Goal: Task Accomplishment & Management: Manage account settings

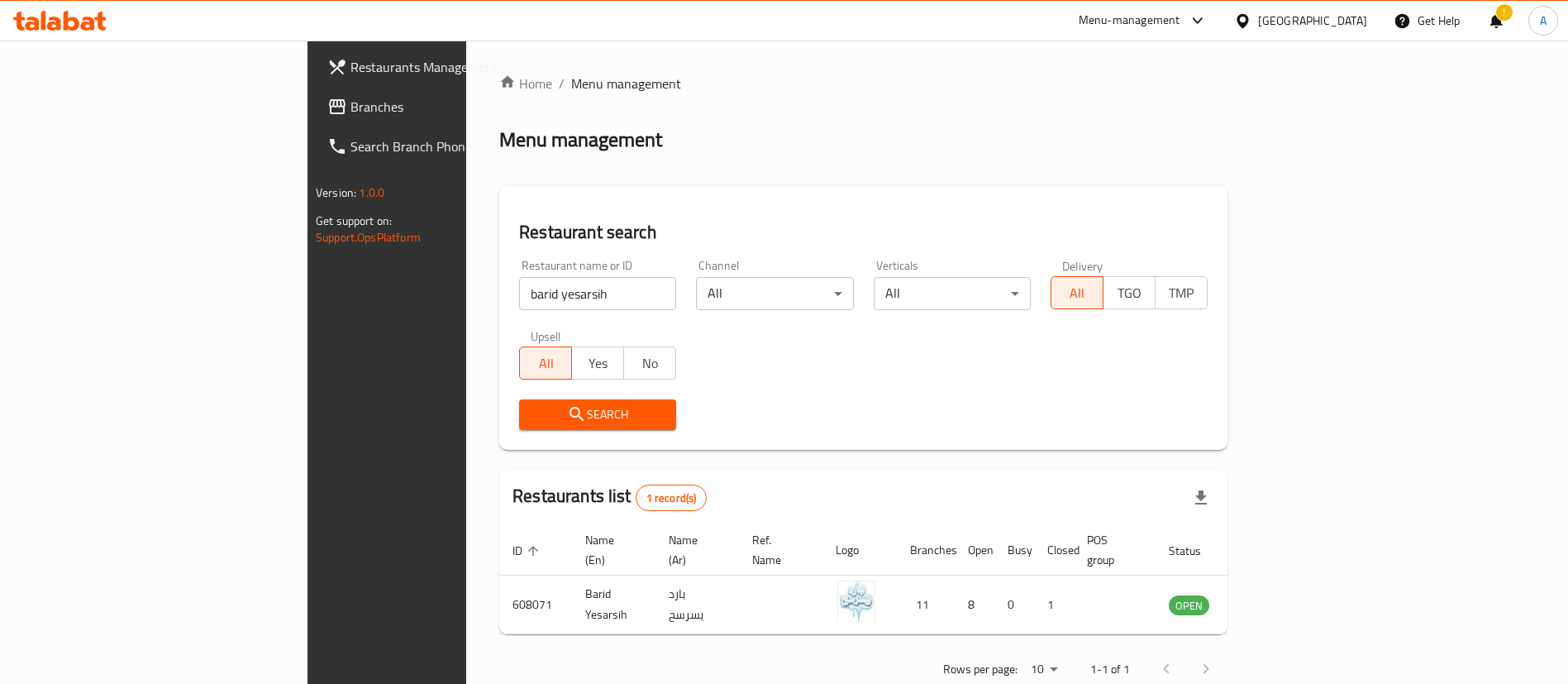
scroll to position [22, 0]
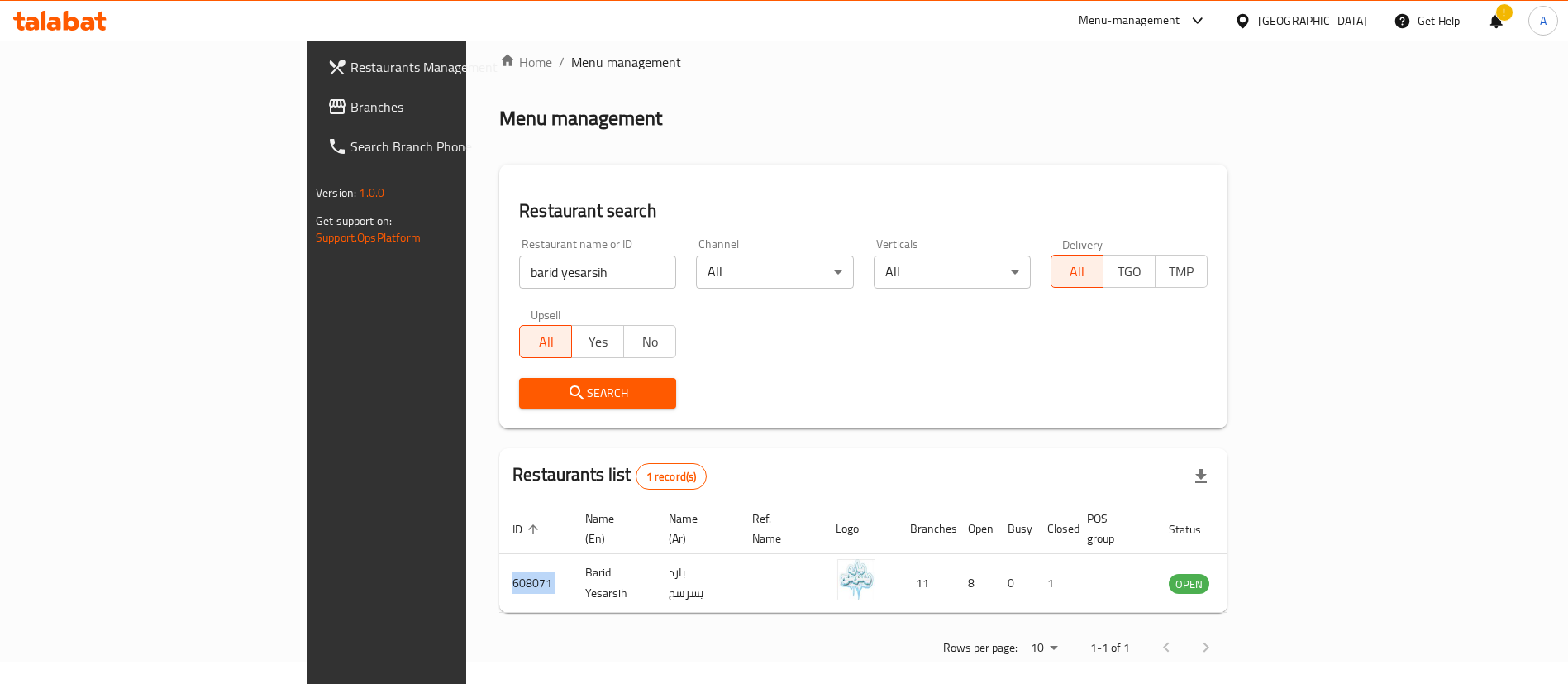
click at [519, 280] on input "barid yesarsih" at bounding box center [597, 272] width 158 height 33
type input "[PERSON_NAME]"
click button "Search" at bounding box center [597, 393] width 158 height 31
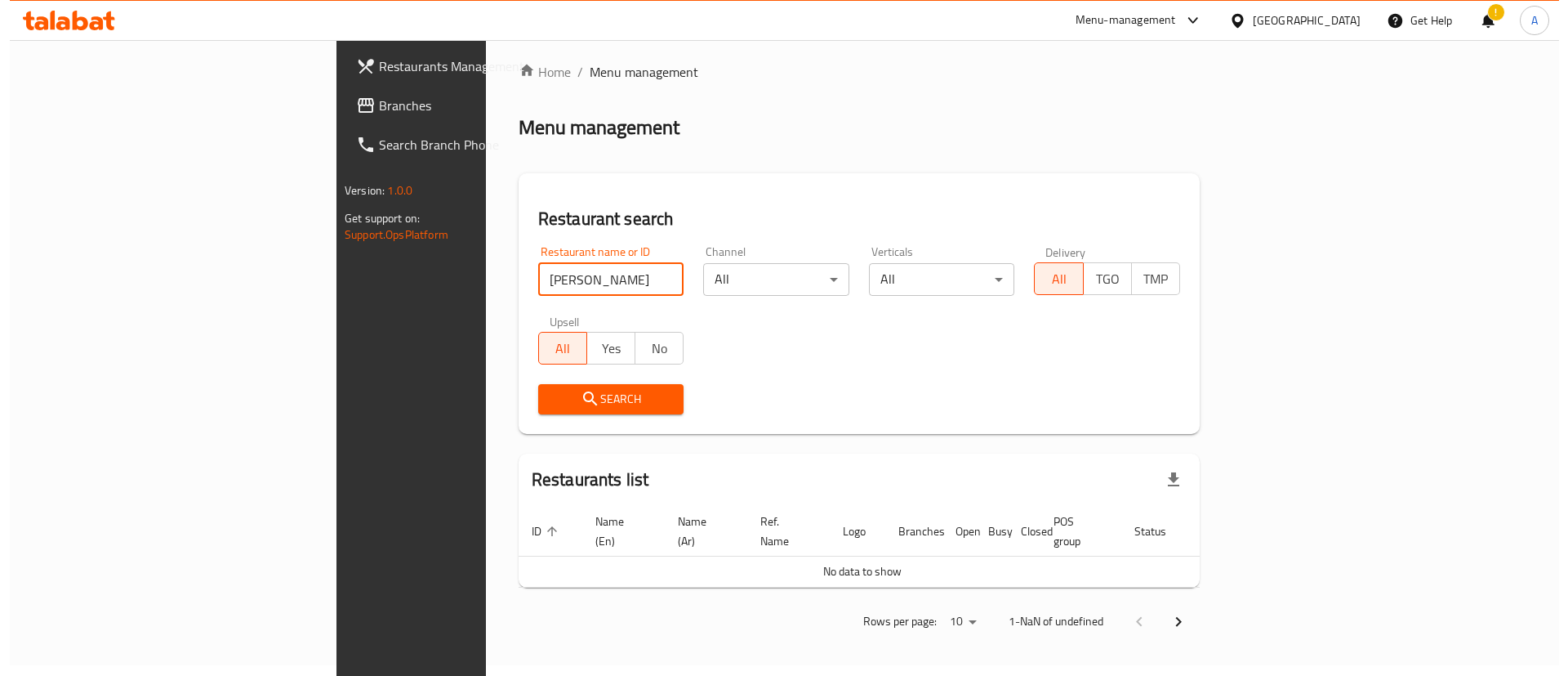
scroll to position [0, 0]
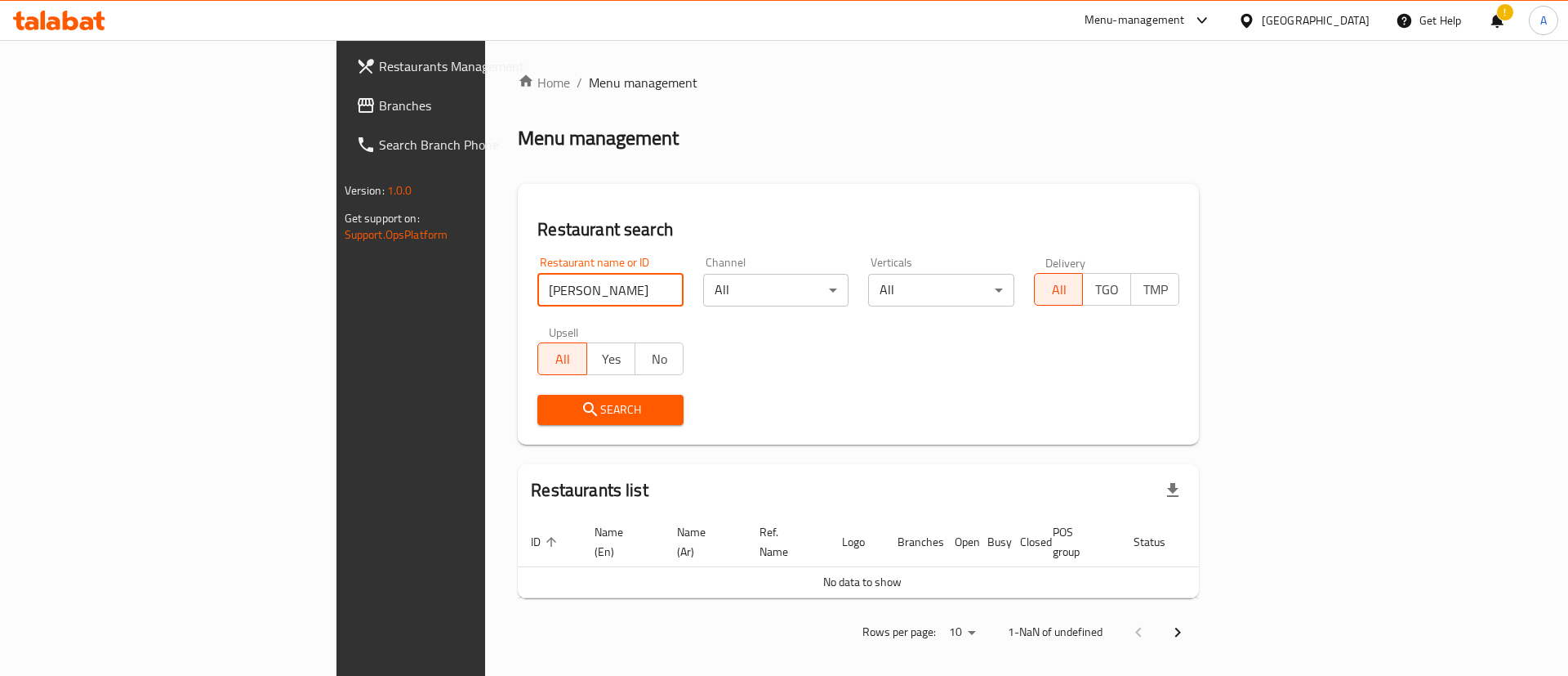
click button "Search" at bounding box center [610, 410] width 147 height 31
click at [551, 418] on span "Search" at bounding box center [610, 410] width 120 height 21
click at [537, 277] on input "[PERSON_NAME]" at bounding box center [610, 290] width 147 height 32
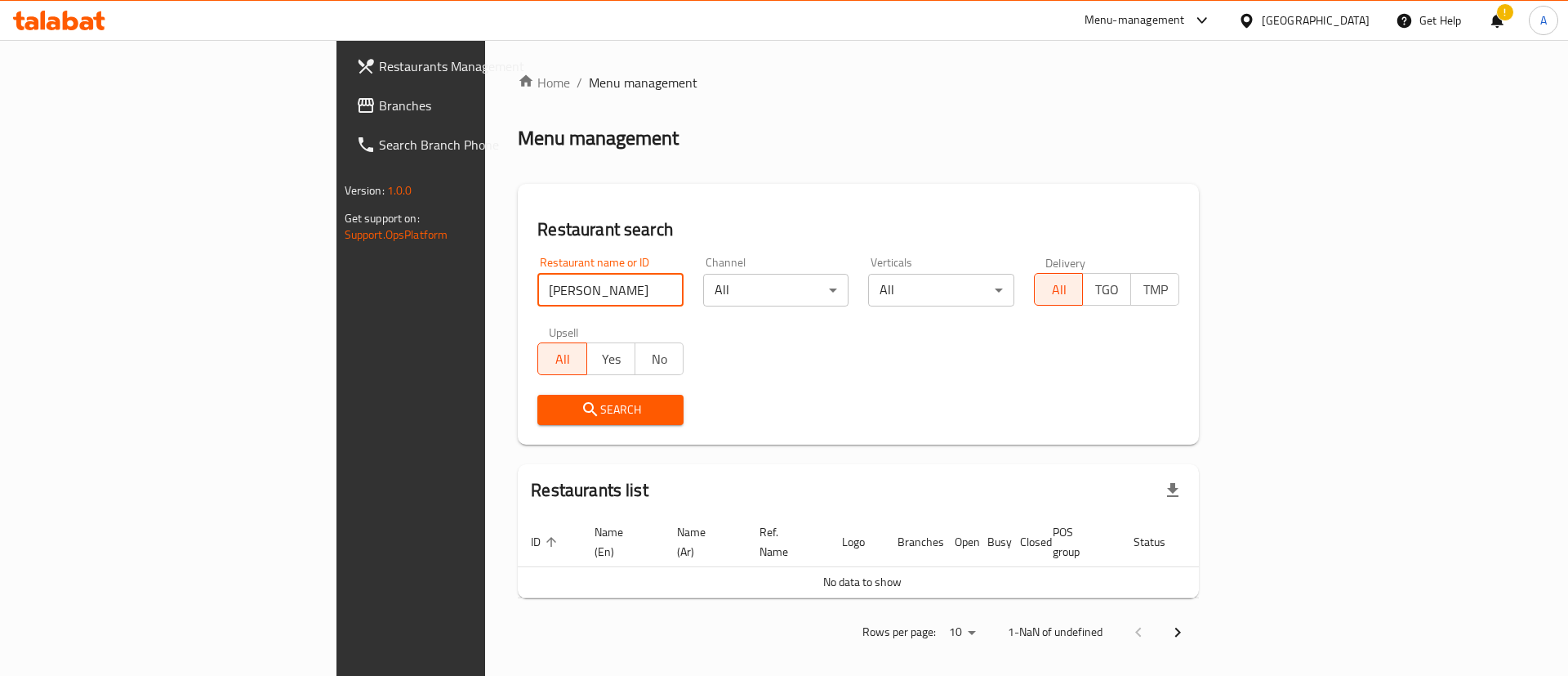
click at [537, 277] on input "[PERSON_NAME]" at bounding box center [610, 290] width 147 height 32
type input "[PERSON_NAME]"
click button "Search" at bounding box center [610, 410] width 147 height 31
click at [551, 417] on span "Search" at bounding box center [610, 410] width 120 height 21
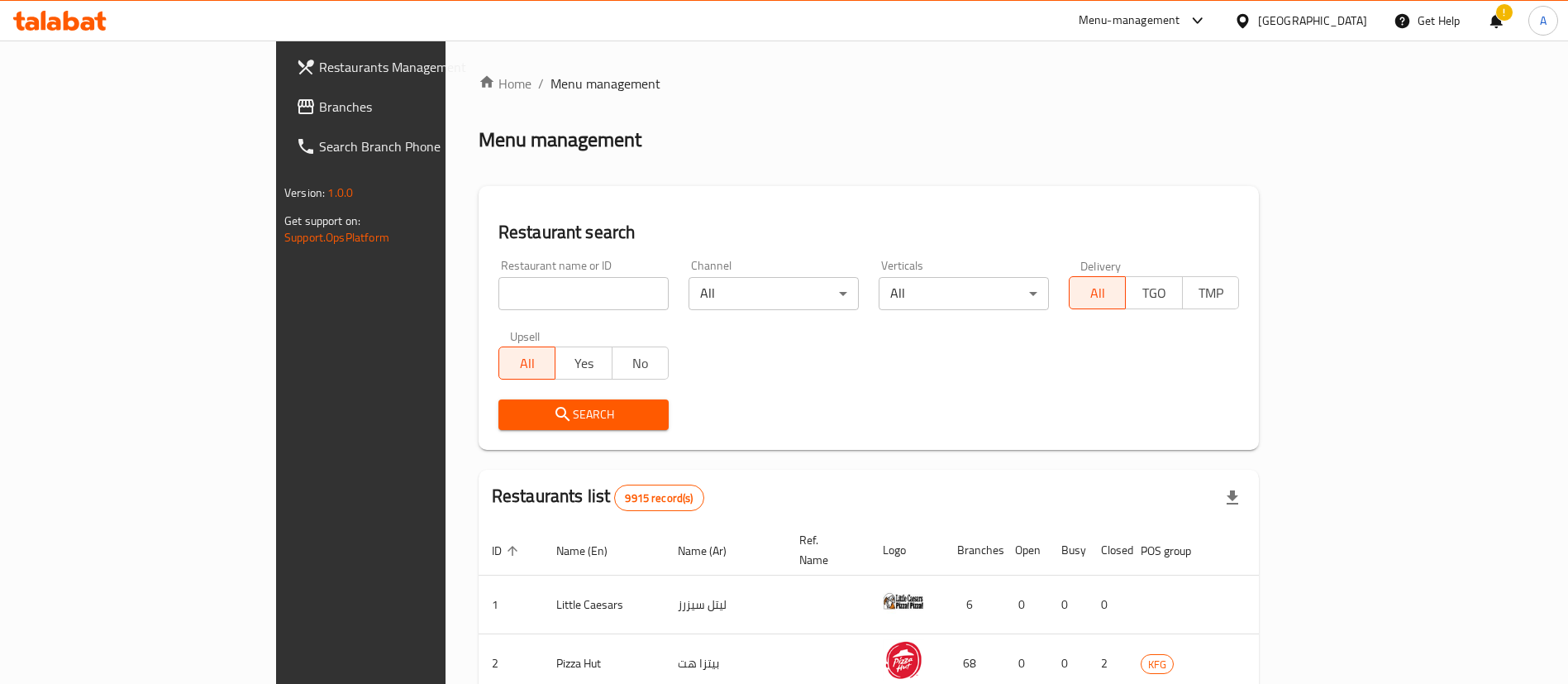
click at [555, 260] on div "Restaurant name or ID Restaurant name or ID" at bounding box center [583, 284] width 170 height 50
click at [536, 262] on div "Restaurant name or ID Restaurant name or ID" at bounding box center [583, 284] width 170 height 50
click at [521, 278] on input "search" at bounding box center [583, 293] width 170 height 33
click button "Search" at bounding box center [583, 415] width 170 height 31
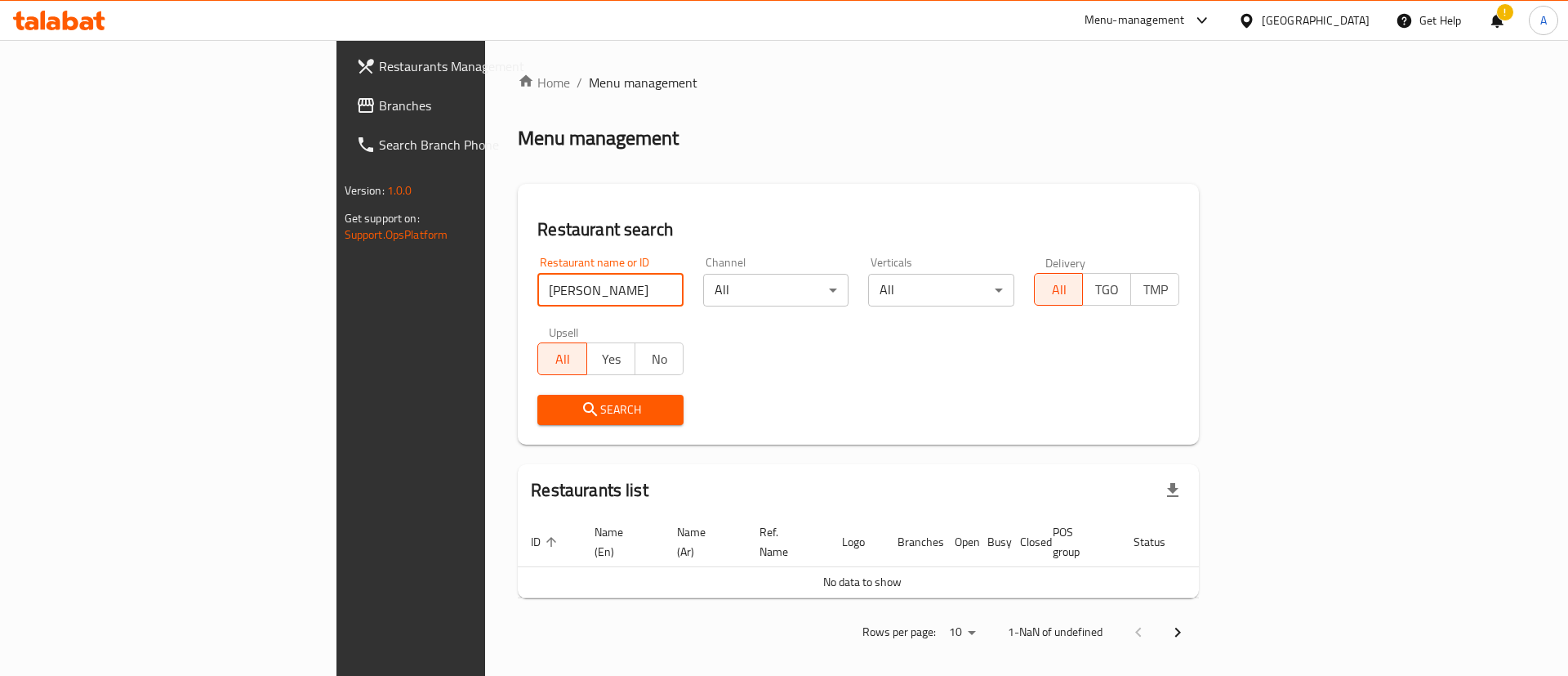
click button "Search" at bounding box center [610, 410] width 147 height 31
type input "[PERSON_NAME] & the juice"
click button "Search" at bounding box center [610, 410] width 147 height 31
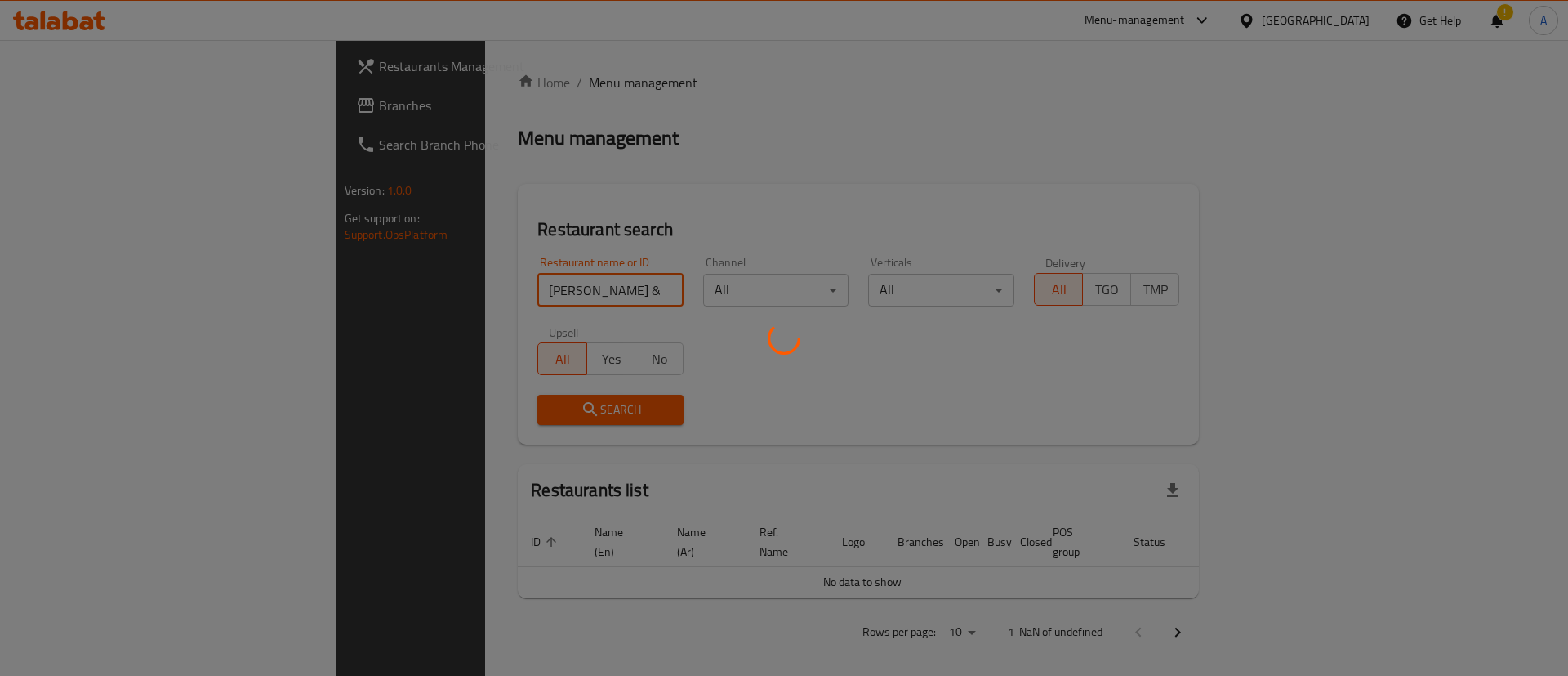
click at [685, 435] on div at bounding box center [784, 338] width 1568 height 676
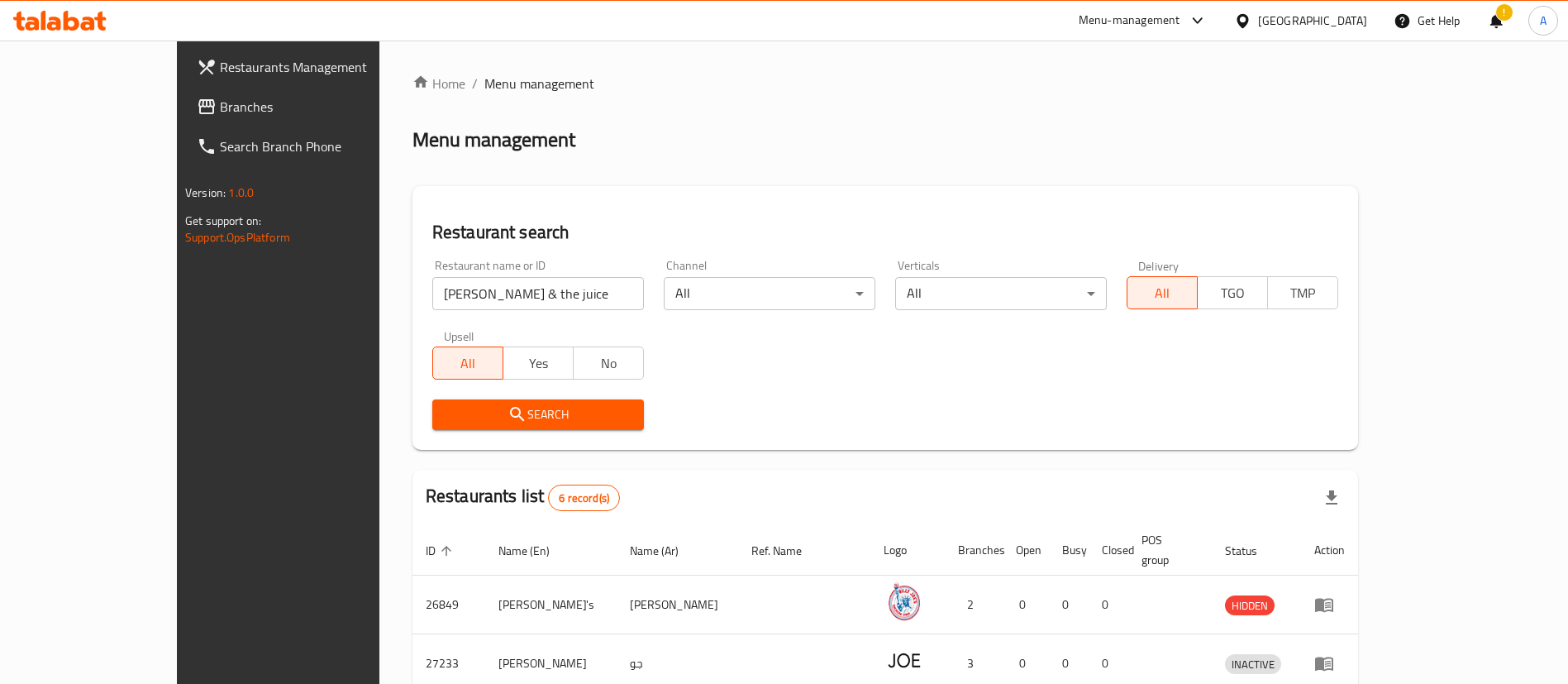
scroll to position [315, 0]
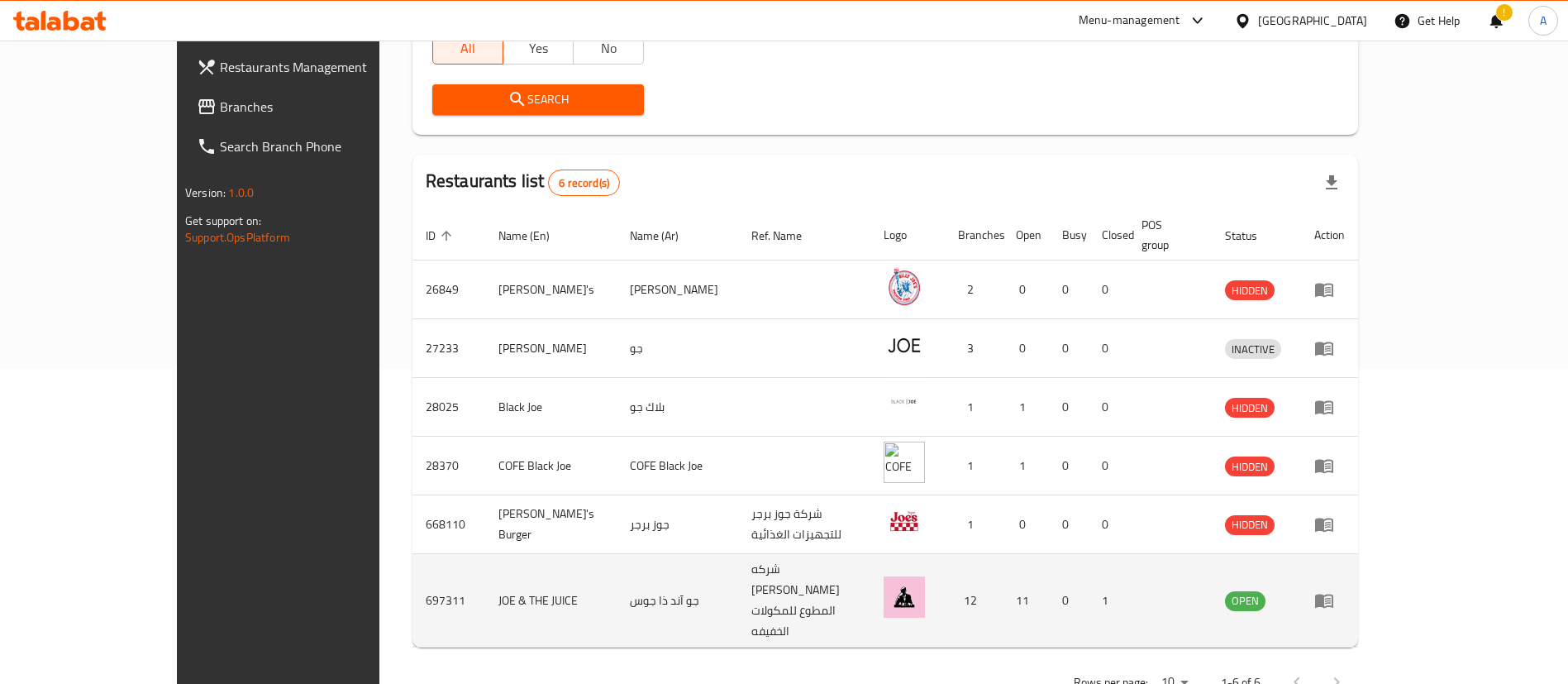
click at [1334, 590] on icon "enhanced table" at bounding box center [1325, 600] width 20 height 20
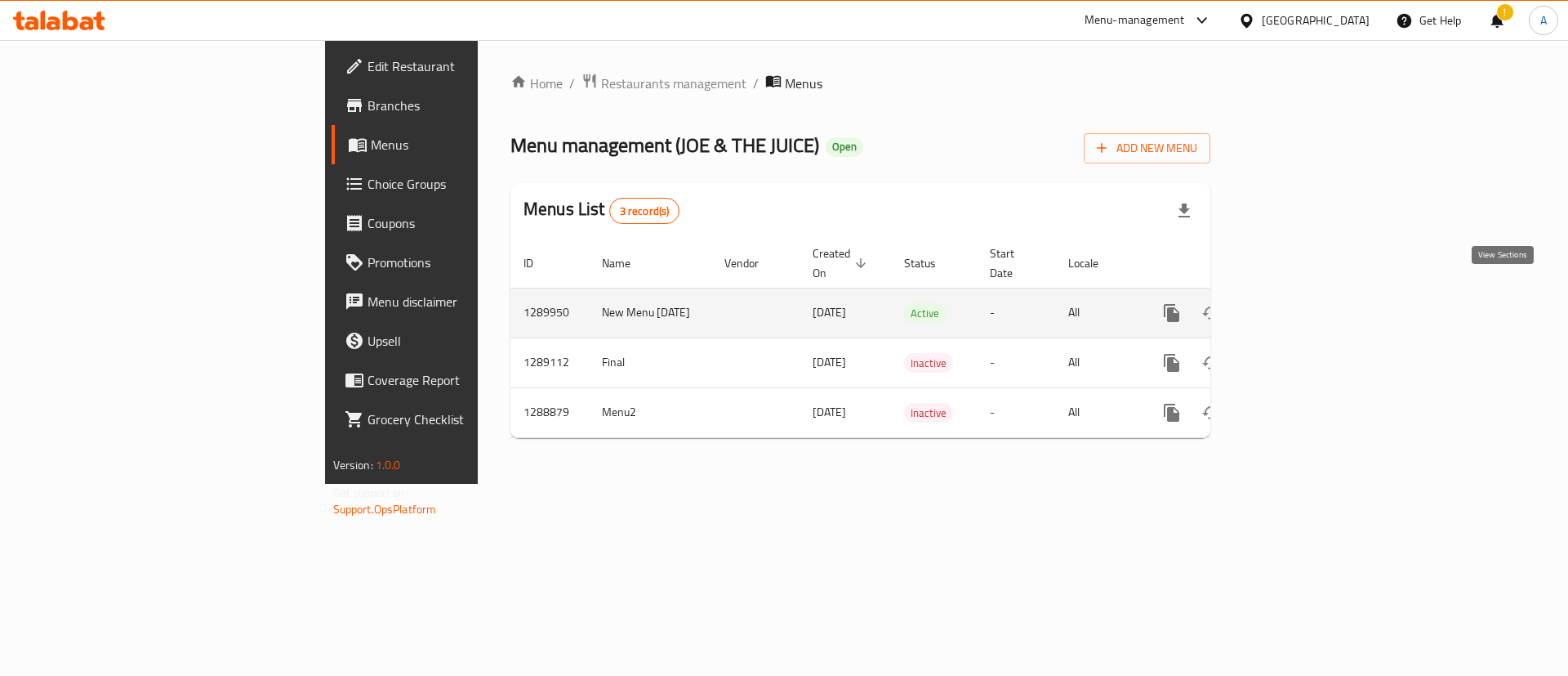
click at [1300, 303] on icon "enhanced table" at bounding box center [1290, 313] width 20 height 20
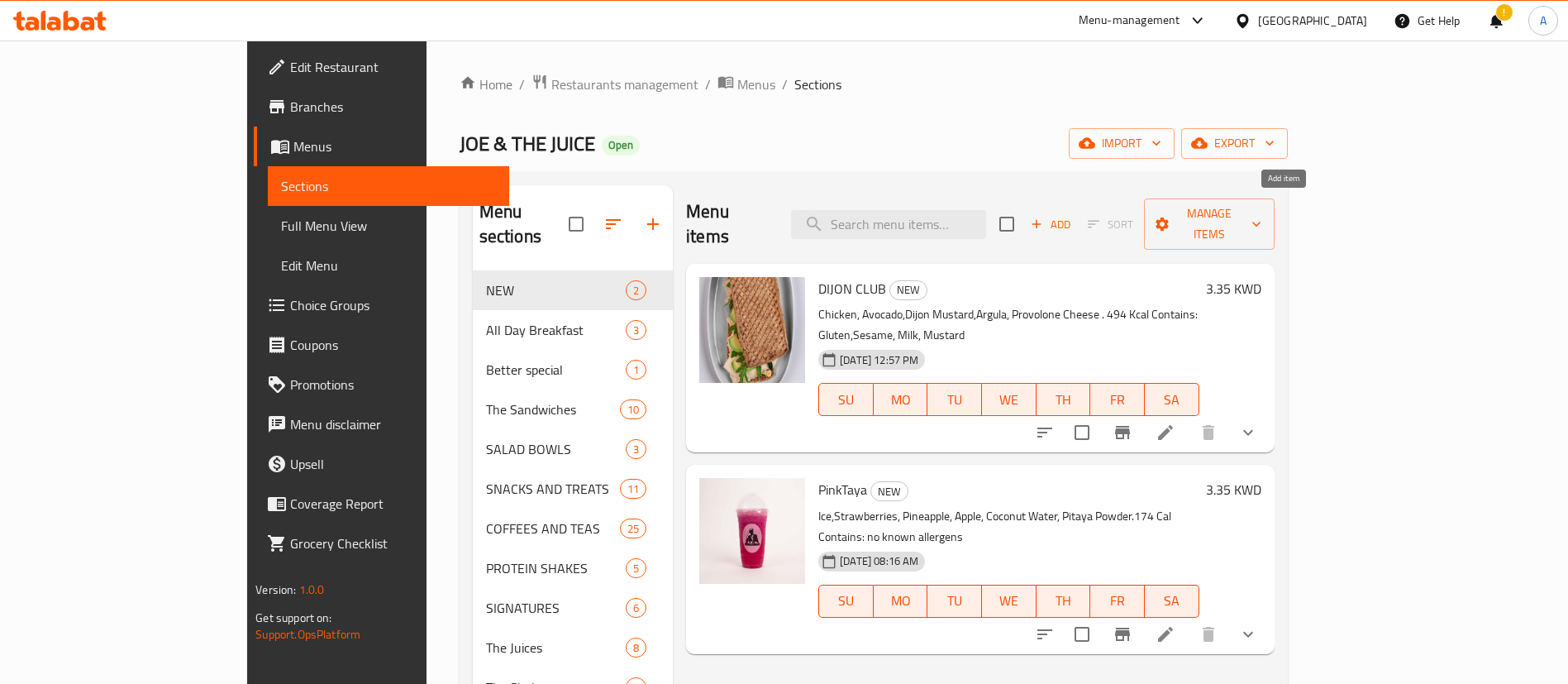
click at [1074, 215] on span "Add" at bounding box center [1050, 224] width 45 height 19
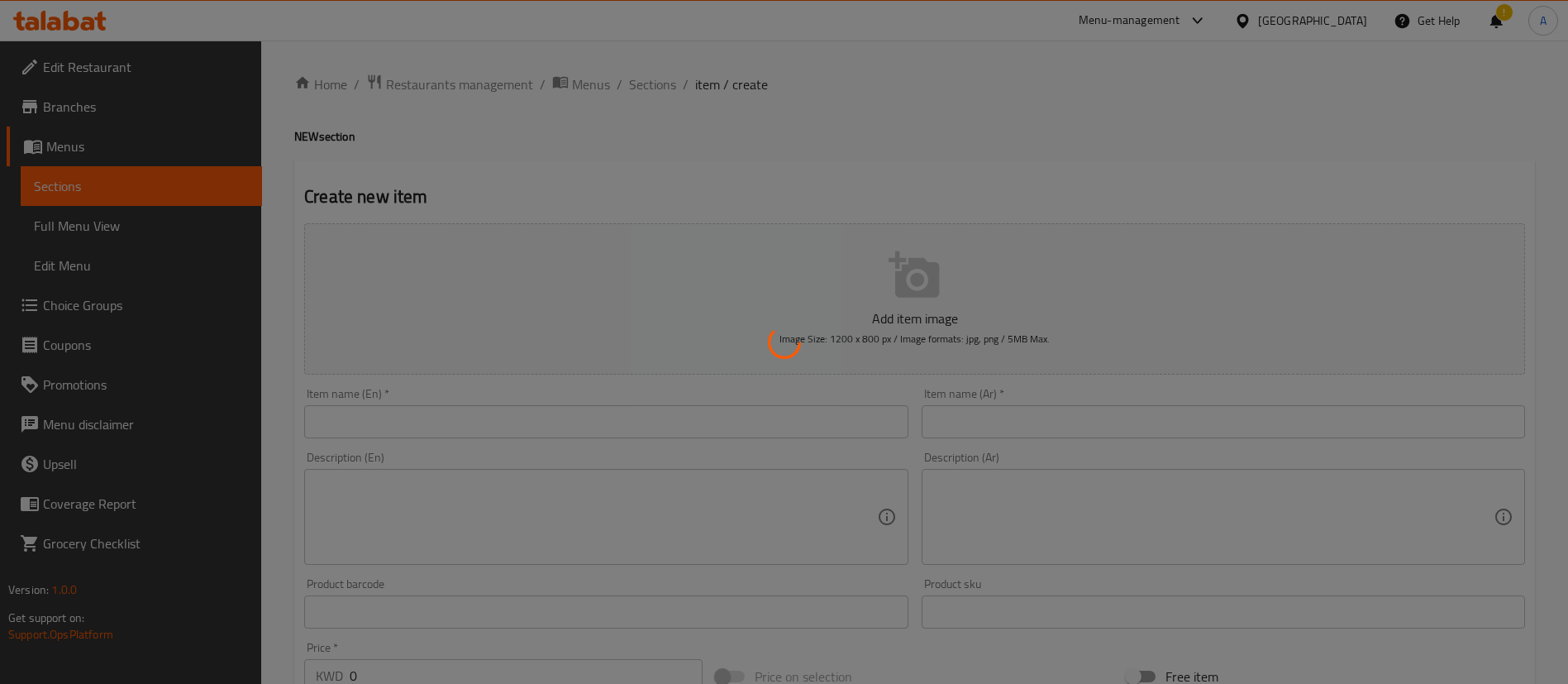
click at [656, 400] on div at bounding box center [784, 342] width 1568 height 684
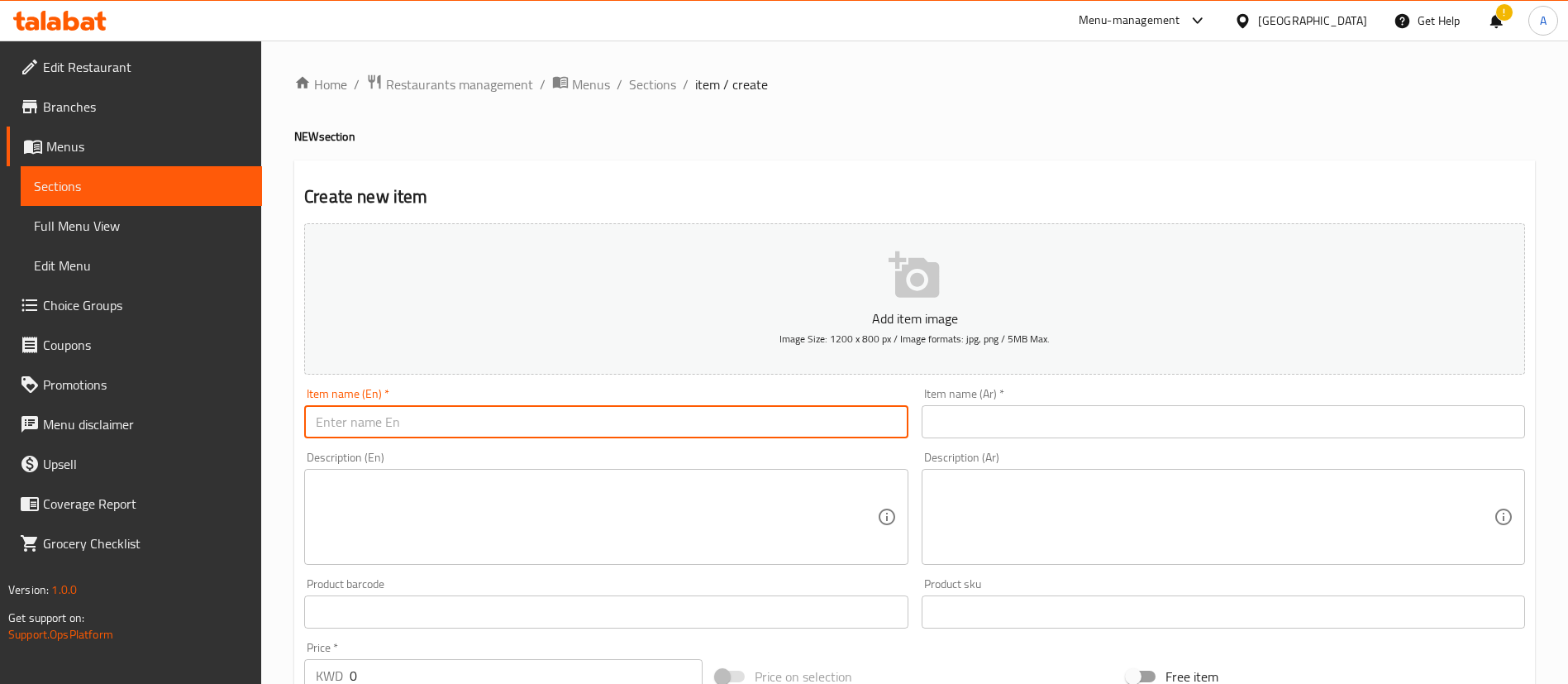
click at [512, 430] on input "text" at bounding box center [606, 422] width 604 height 33
paste input "Trust Your Gut"
type input "Trust Your Gut"
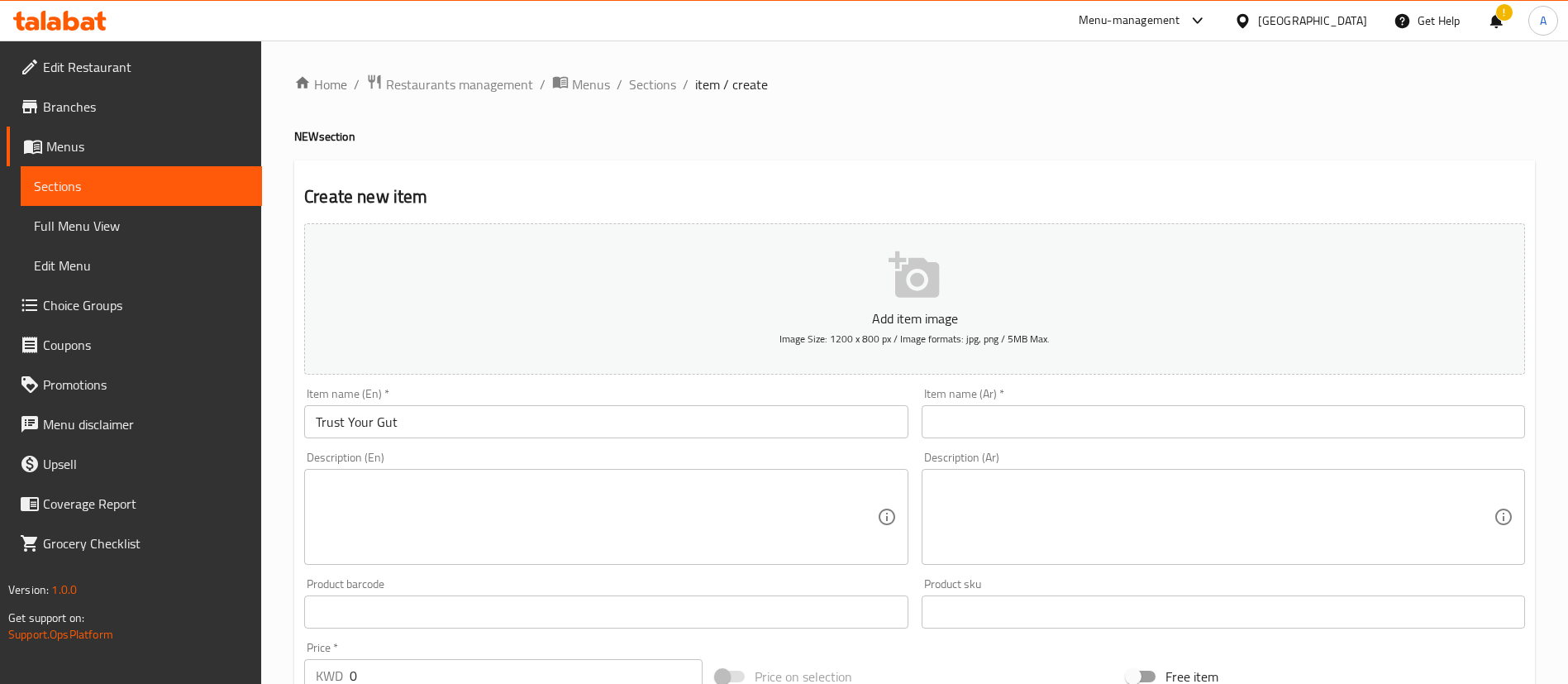
click at [939, 403] on div "Item name (Ar)   * Item name (Ar) *" at bounding box center [1223, 413] width 604 height 50
click at [949, 413] on input "text" at bounding box center [1223, 422] width 604 height 33
paste input "ترست يور ڠت"
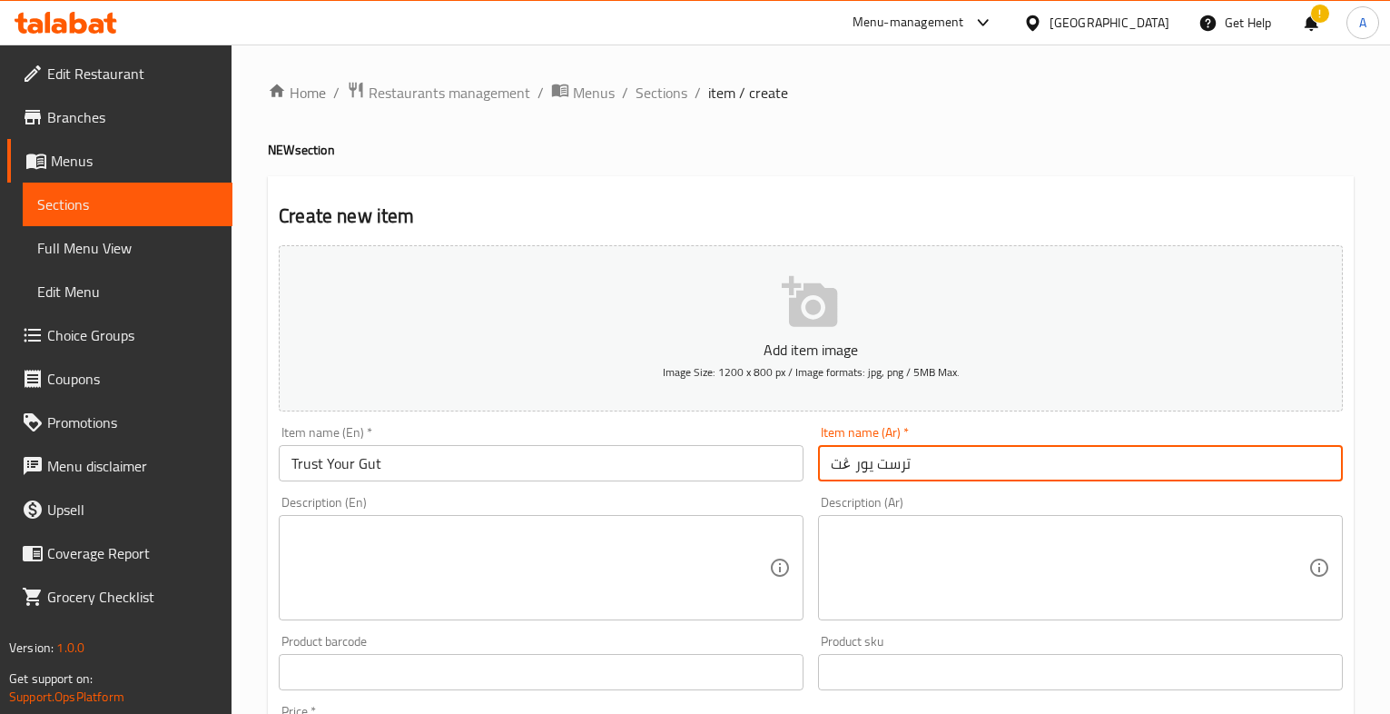
type input "ترست يور ڠت"
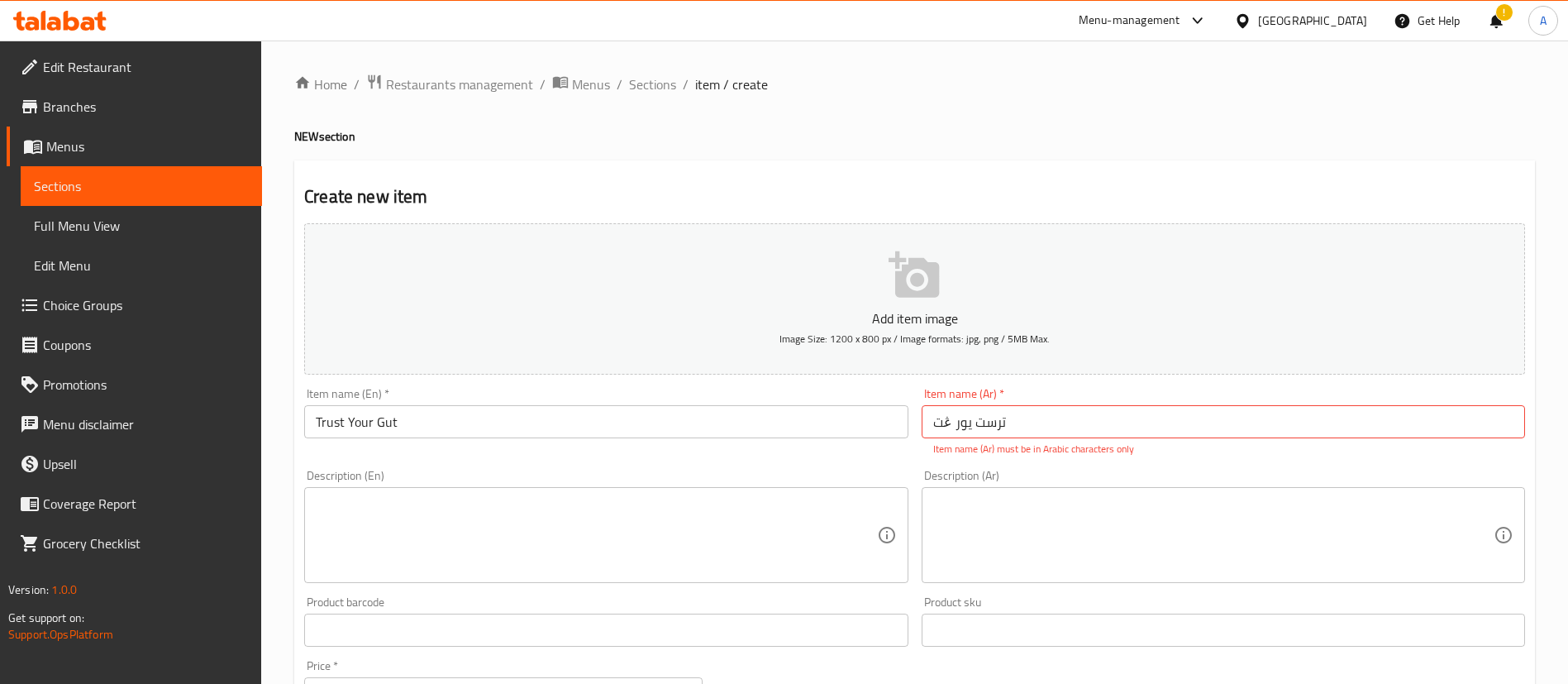
click at [579, 462] on div "Item name (En)   * Trust Your Gut Item name (En) *" at bounding box center [606, 423] width 616 height 82
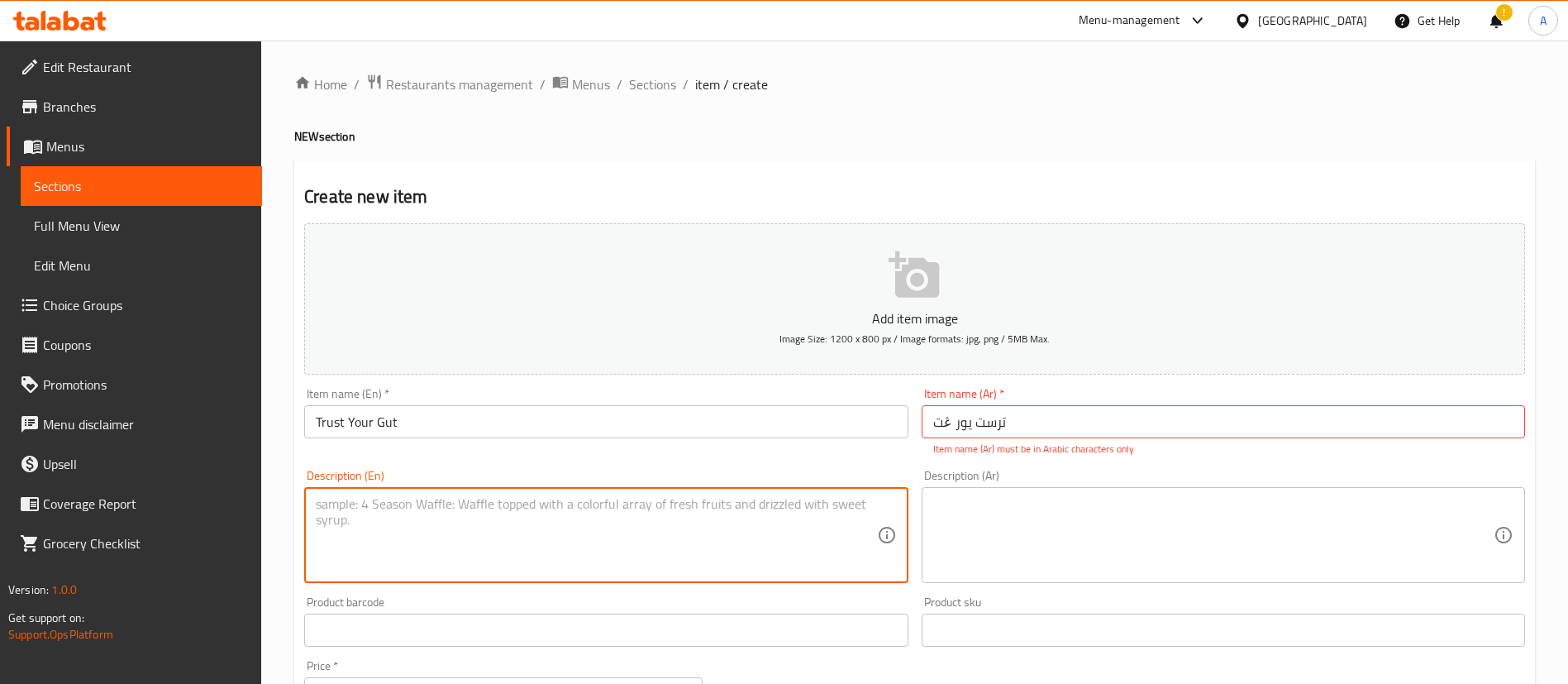
click at [592, 505] on textarea at bounding box center [596, 536] width 561 height 78
paste textarea "Strawberry, Beetroot Powder, Banana Fiber Powder,Kefir, sproud Milk, Date puree…"
type textarea "Strawberry, Beetroot Powder, Banana Fiber Powder,Kefir, sproud Milk, Date puree…"
click at [939, 442] on p "Item name (Ar) must be in Arabic characters only" at bounding box center [1223, 449] width 580 height 15
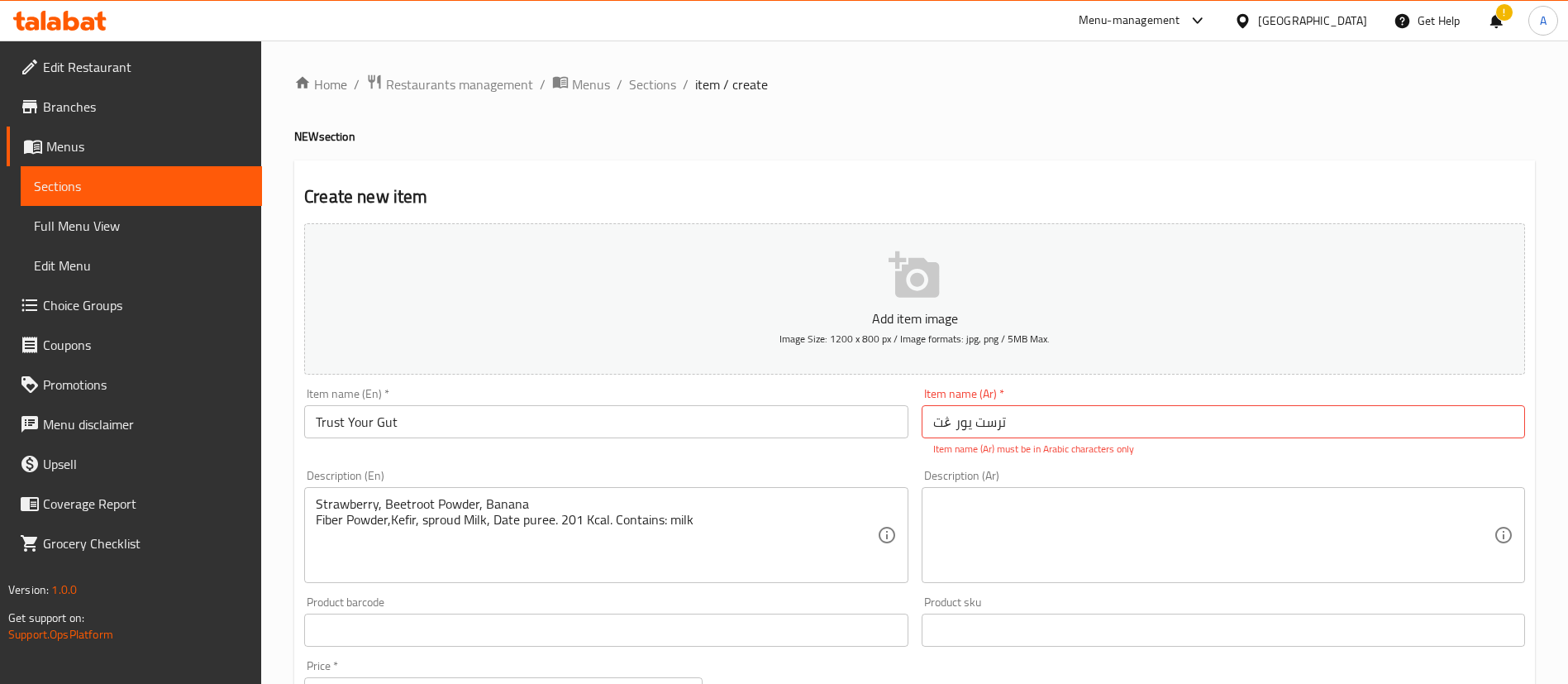
click at [933, 427] on input "ترست يور ڠت" at bounding box center [1223, 422] width 604 height 33
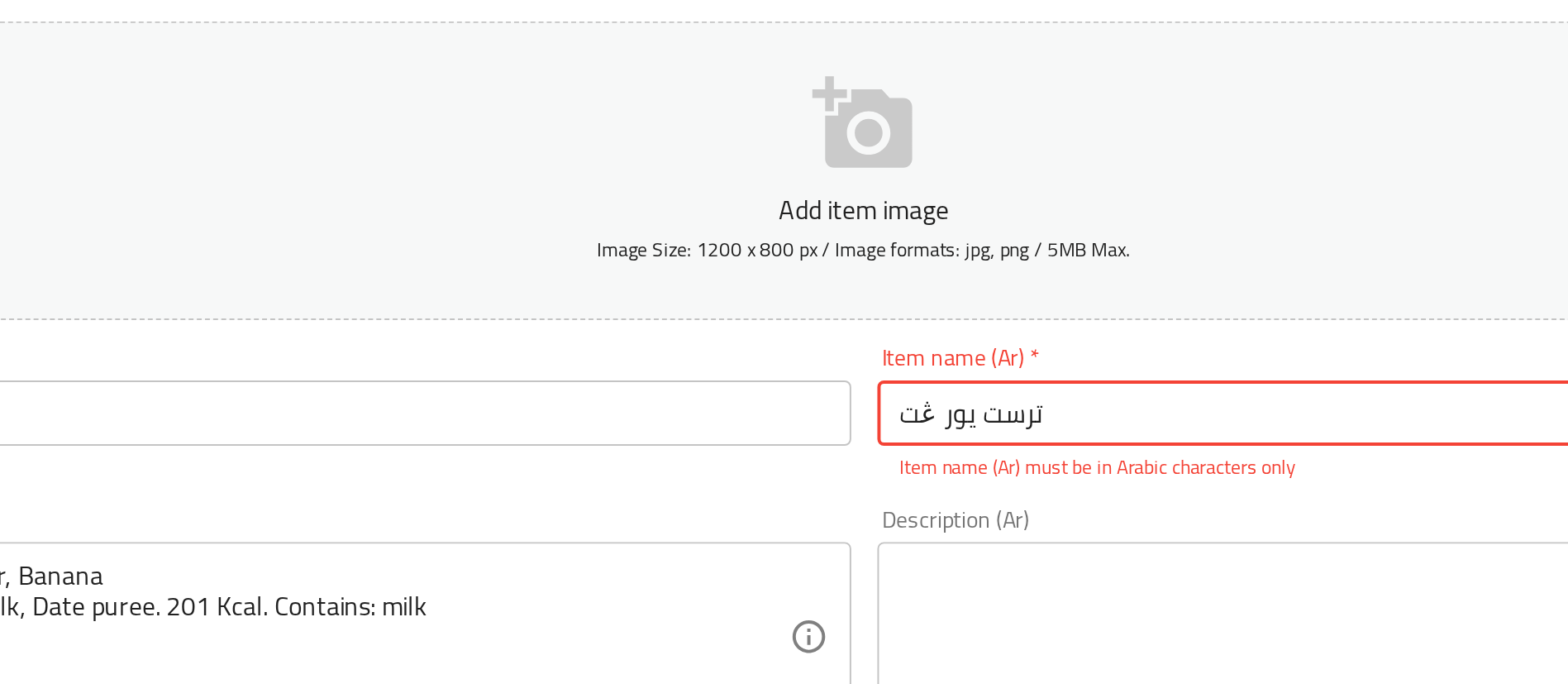
click at [941, 416] on input "ترست يور ڠت" at bounding box center [1223, 422] width 604 height 33
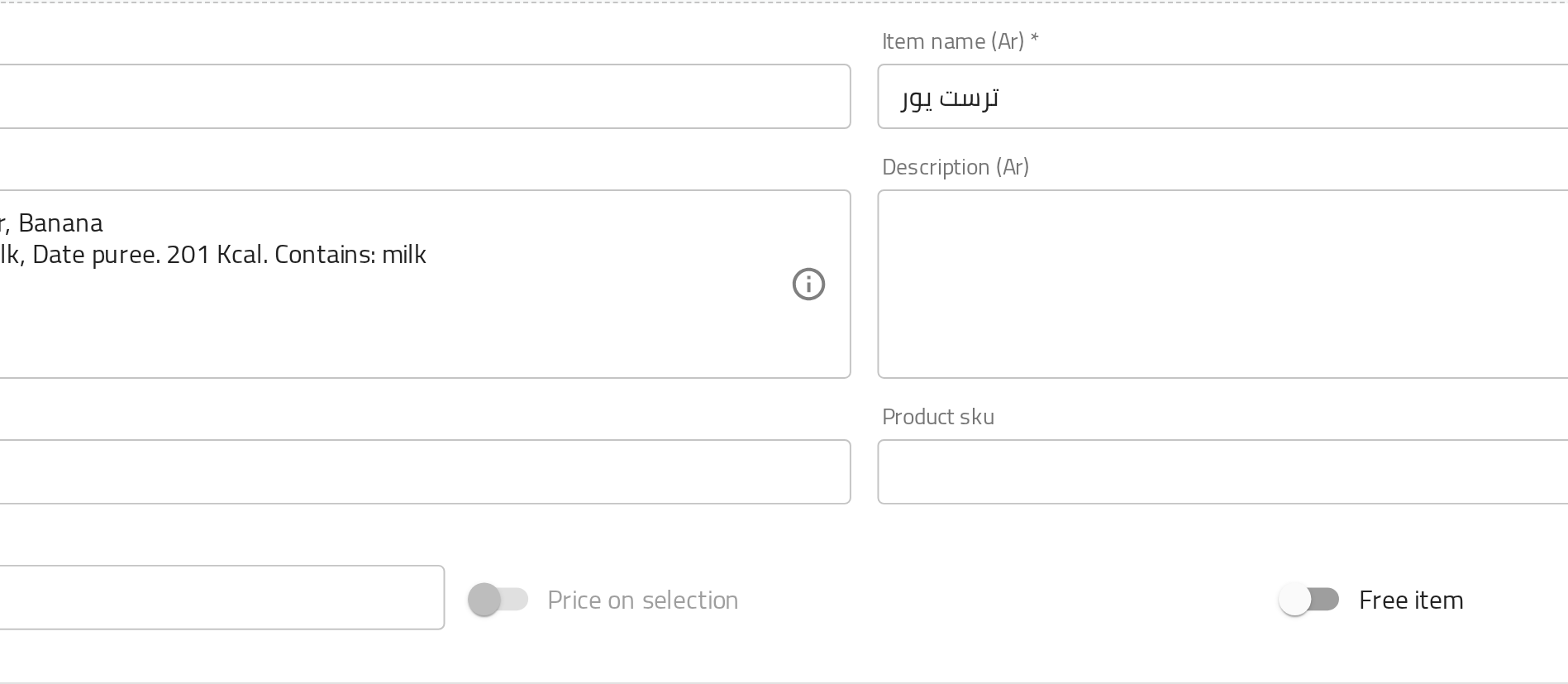
scroll to position [36, 0]
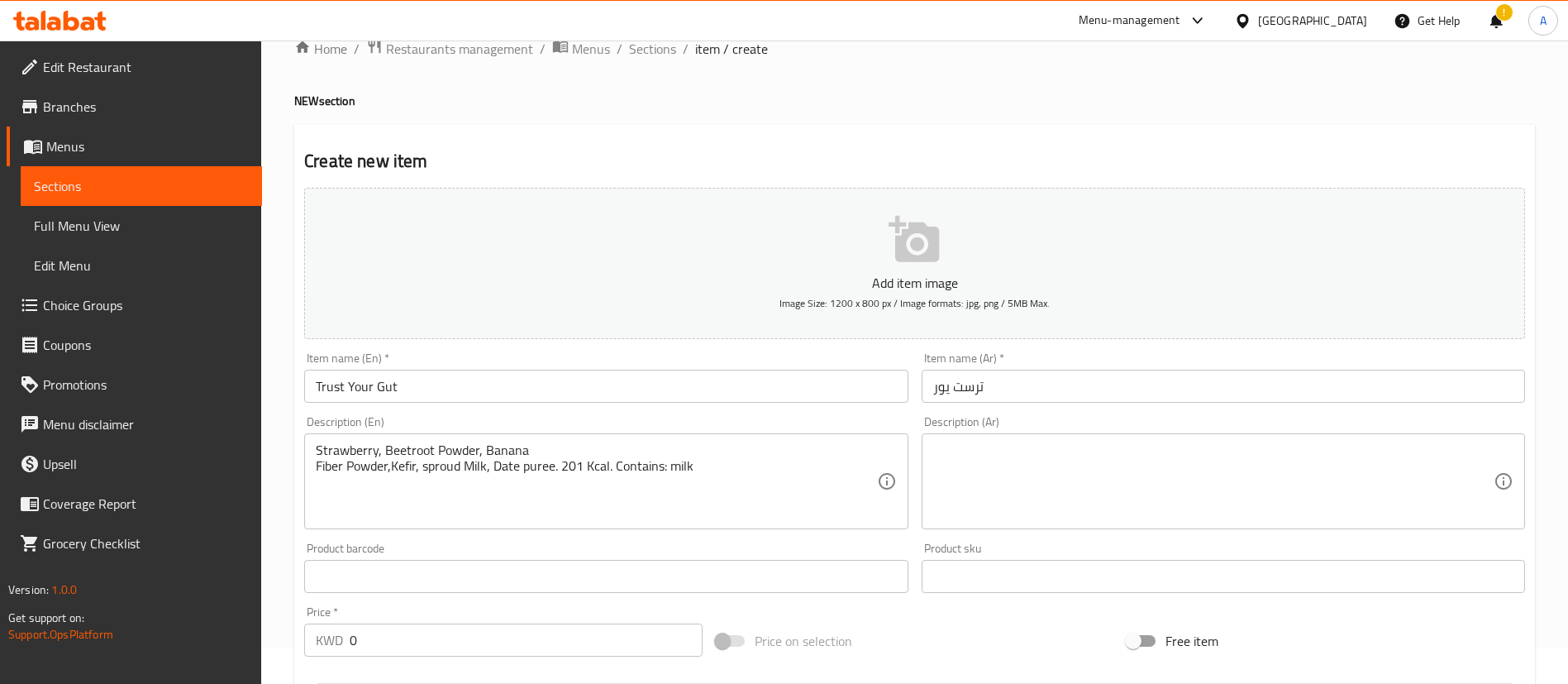
click at [924, 372] on input "ترست يور" at bounding box center [1223, 386] width 604 height 33
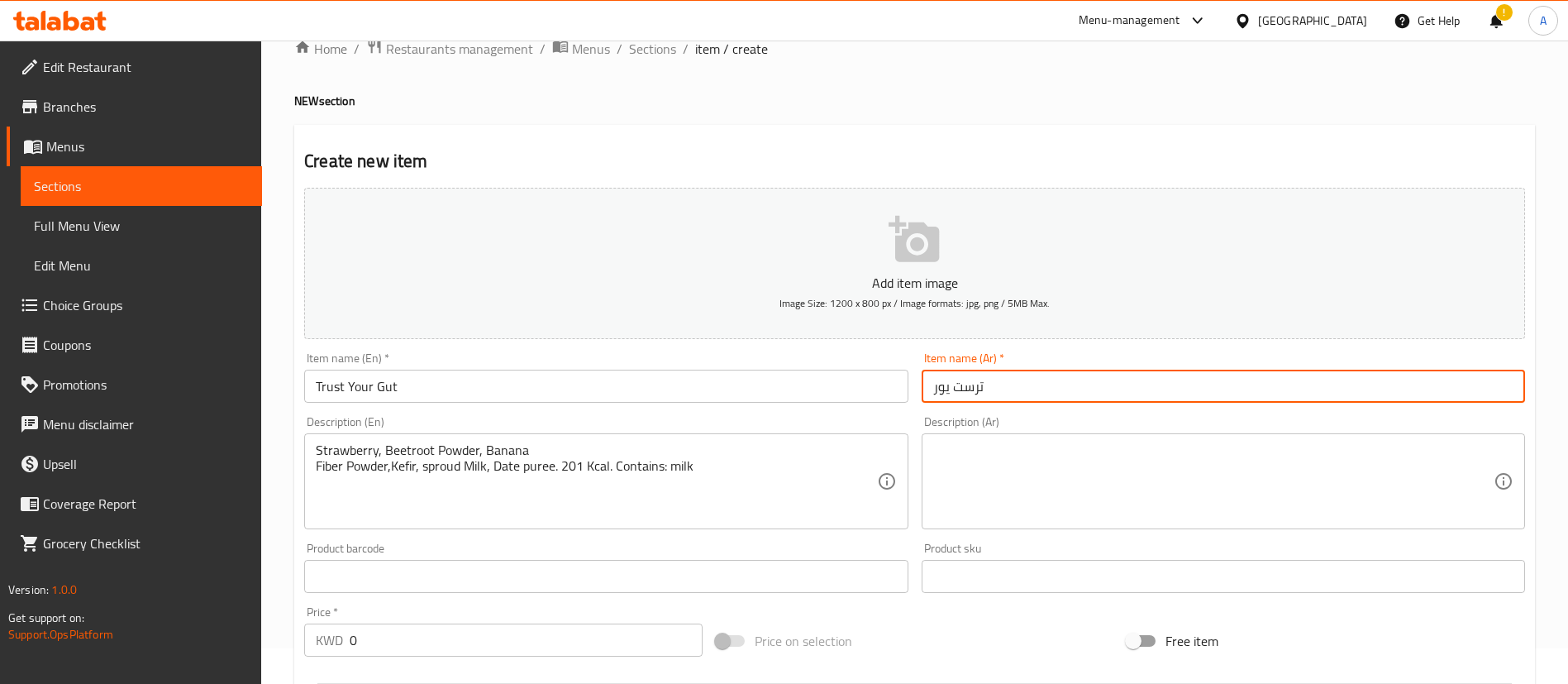
paste input "ڠت"
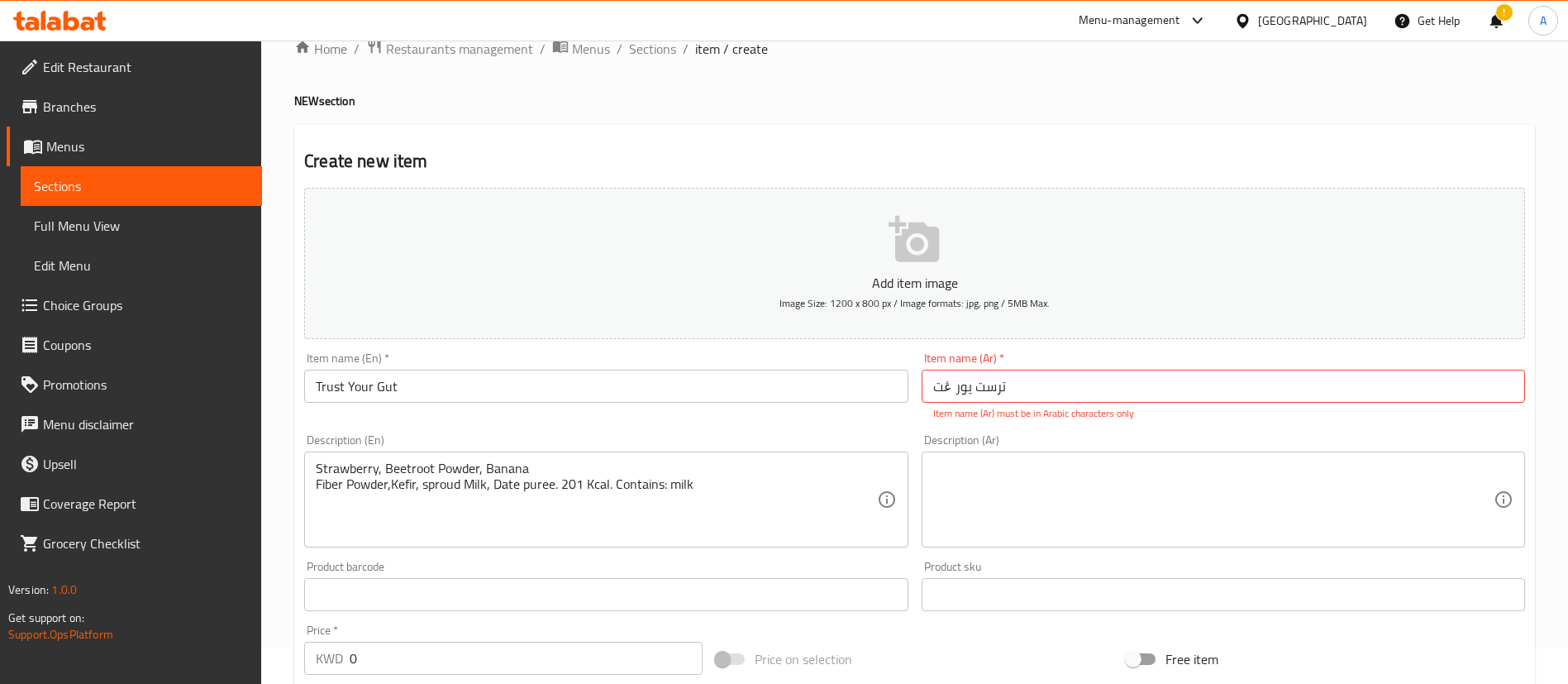
click at [743, 439] on div "Description (En) Strawberry, Beetroot Powder, Banana Fiber Powder,Kefir, sproud…" at bounding box center [606, 491] width 604 height 113
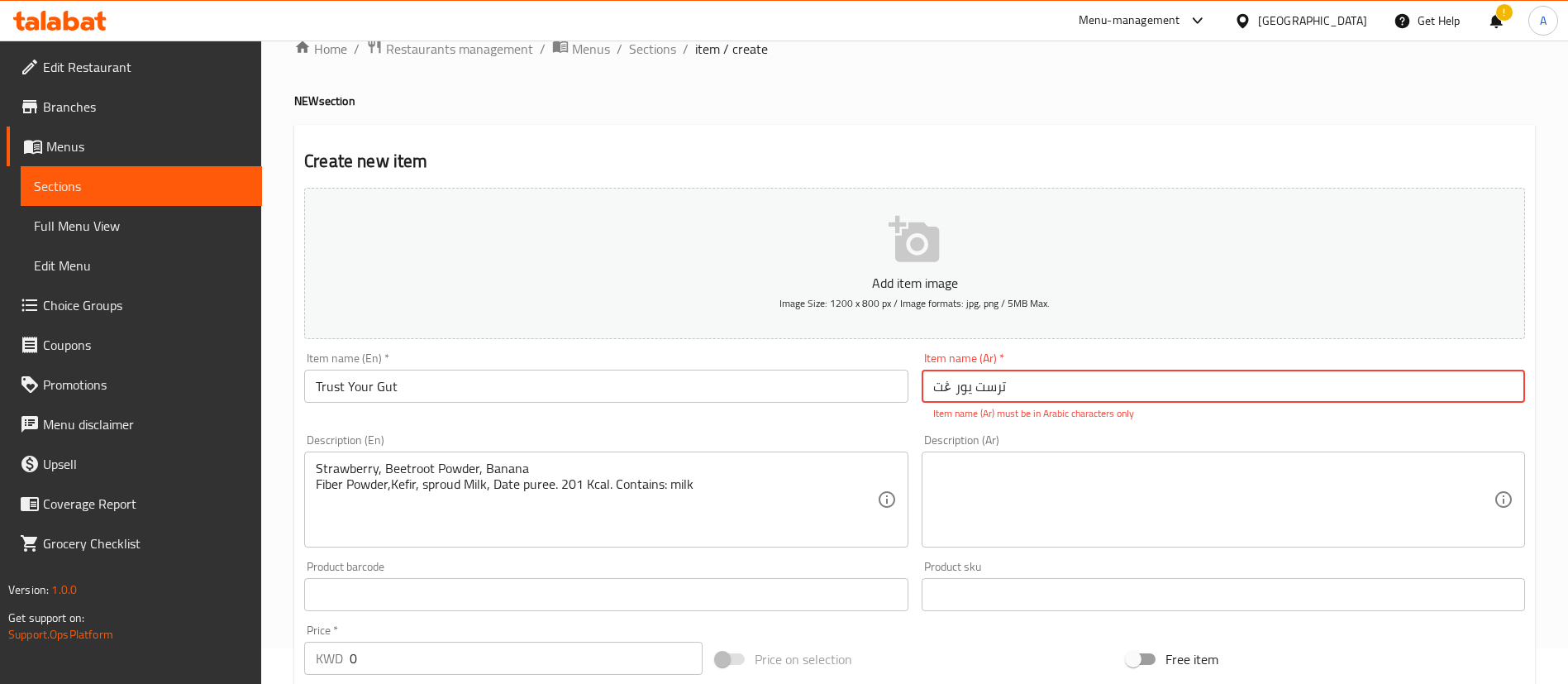
click at [970, 381] on input "ترست يور ڠت" at bounding box center [1223, 386] width 604 height 33
click at [943, 387] on input "ترست يور ڠت" at bounding box center [1223, 386] width 604 height 33
paste input "غ"
type input "ترست يور غت"
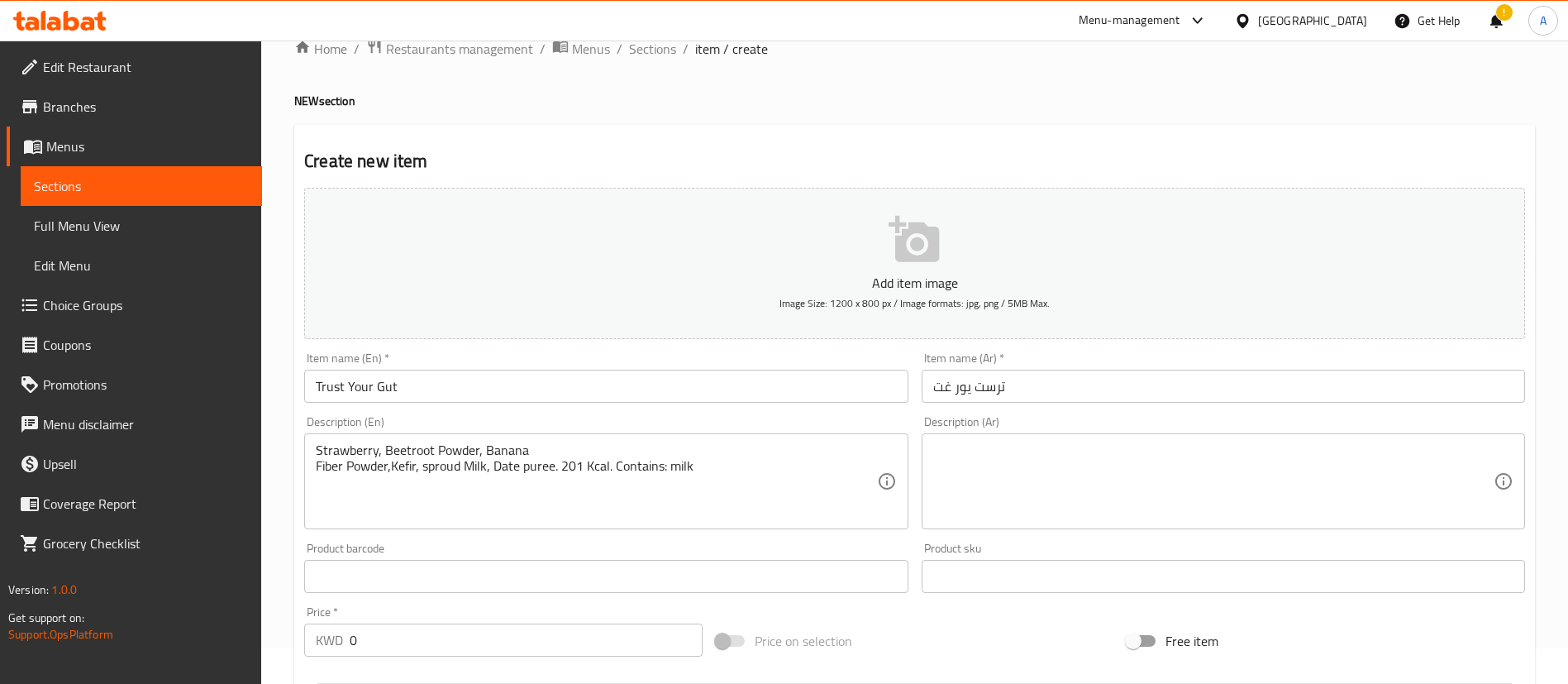
click at [708, 619] on div "Price   * KWD 0 Price *" at bounding box center [504, 631] width 412 height 64
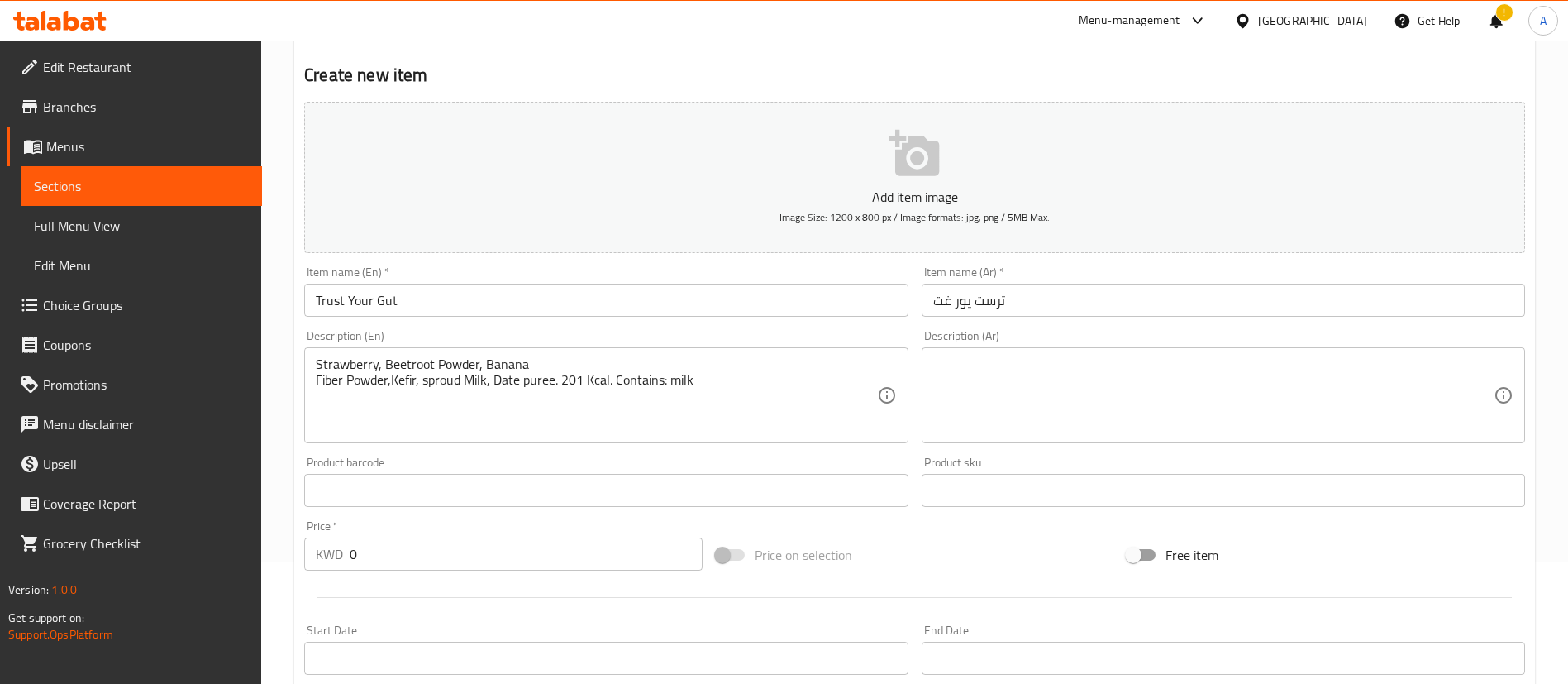
scroll to position [124, 0]
click at [1073, 407] on textarea at bounding box center [1214, 393] width 561 height 78
paste textarea "فراولة، موز، [PERSON_NAME]، كفير، الياف ،[PERSON_NAME]،حليب البازلاء. 201 سعرة …"
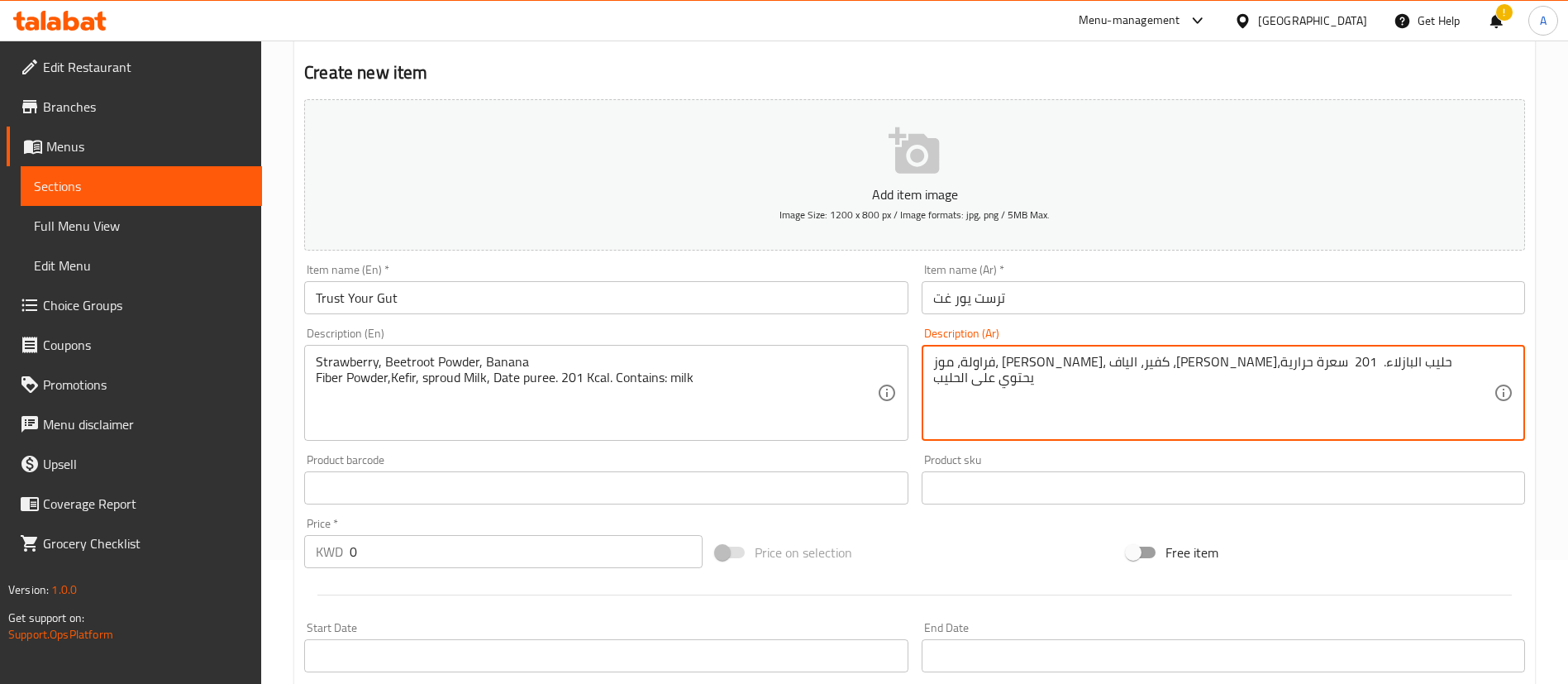
type textarea "فراولة، موز، [PERSON_NAME]، كفير، الياف ،[PERSON_NAME]،حليب البازلاء. 201 سعرة …"
click at [789, 569] on div "Price on selection" at bounding box center [915, 552] width 412 height 45
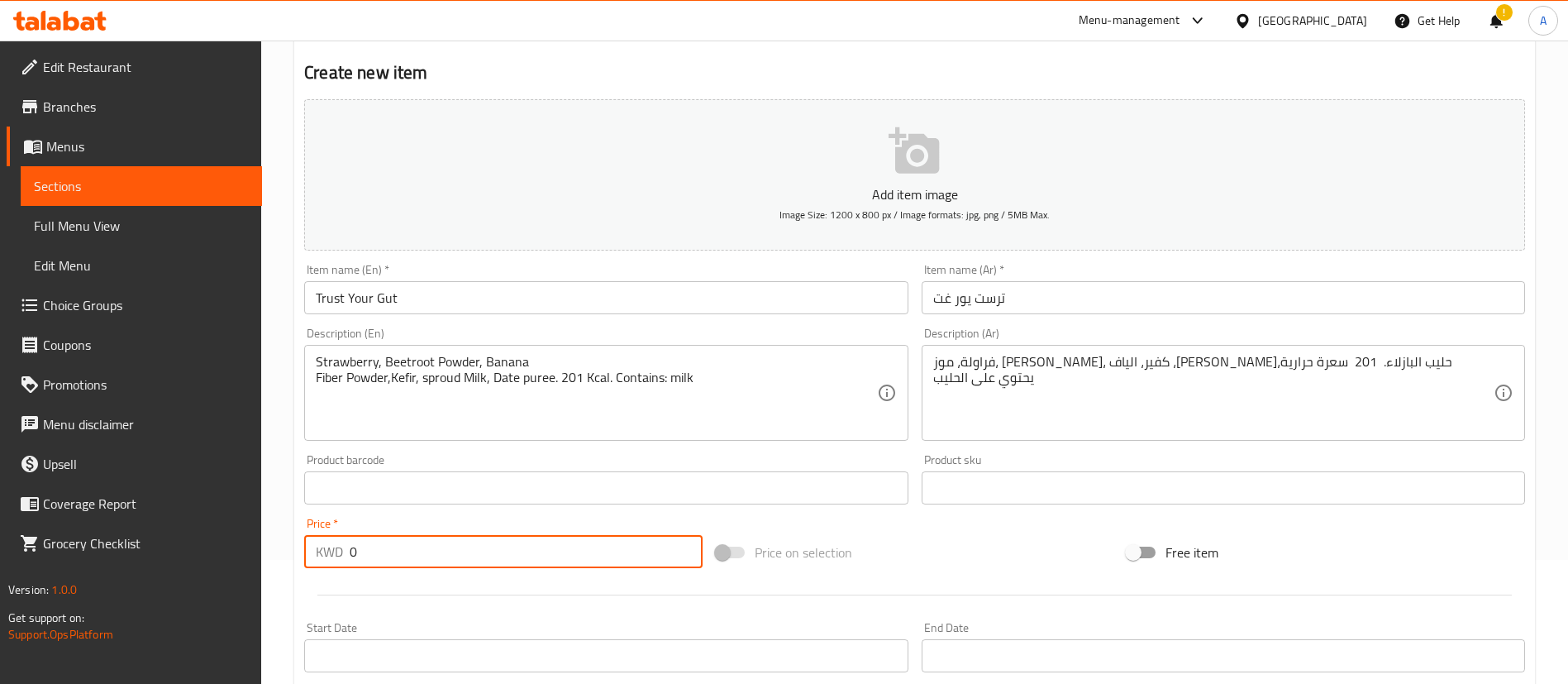
drag, startPoint x: 376, startPoint y: 551, endPoint x: 103, endPoint y: 531, distance: 273.7
click at [103, 531] on div "Edit Restaurant Branches Menus Sections Full Menu View Edit Menu Choice Groups …" at bounding box center [784, 480] width 1568 height 1128
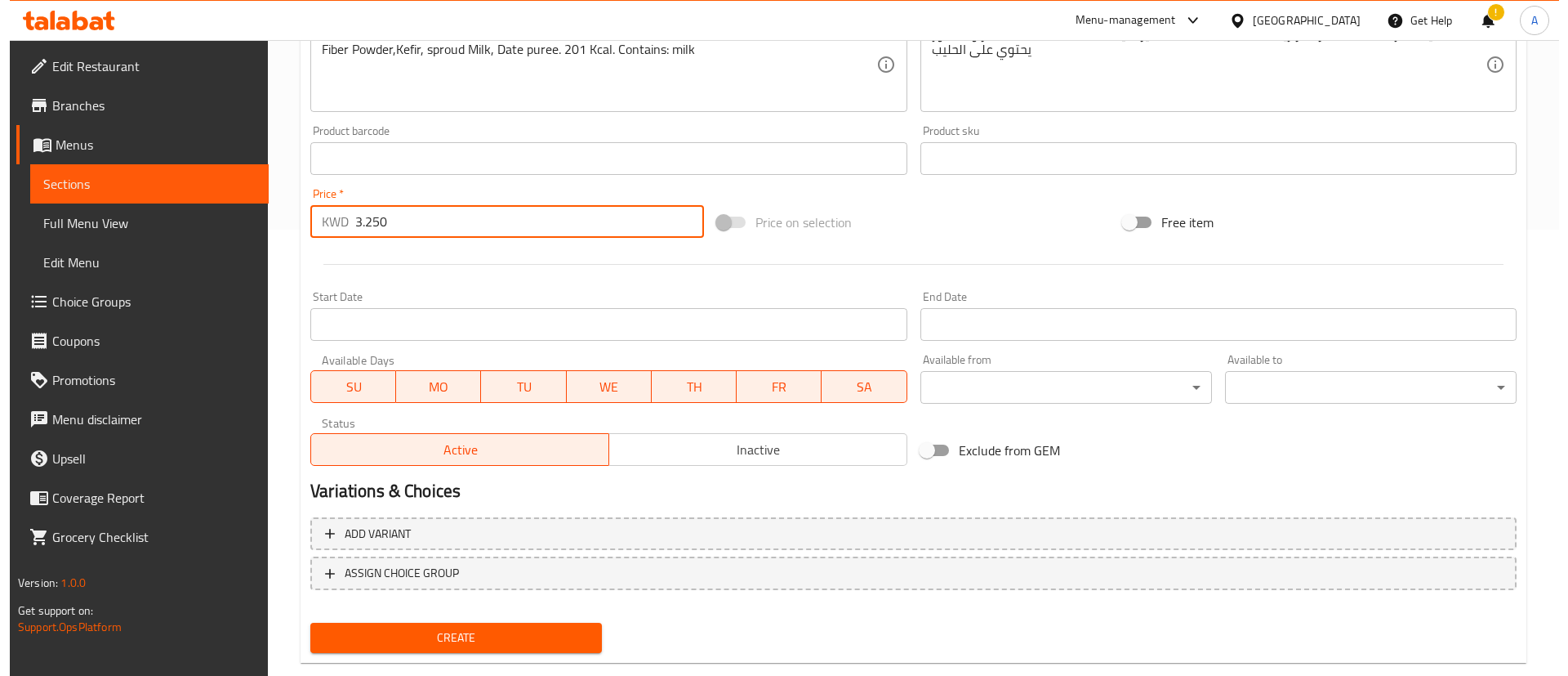
scroll to position [479, 0]
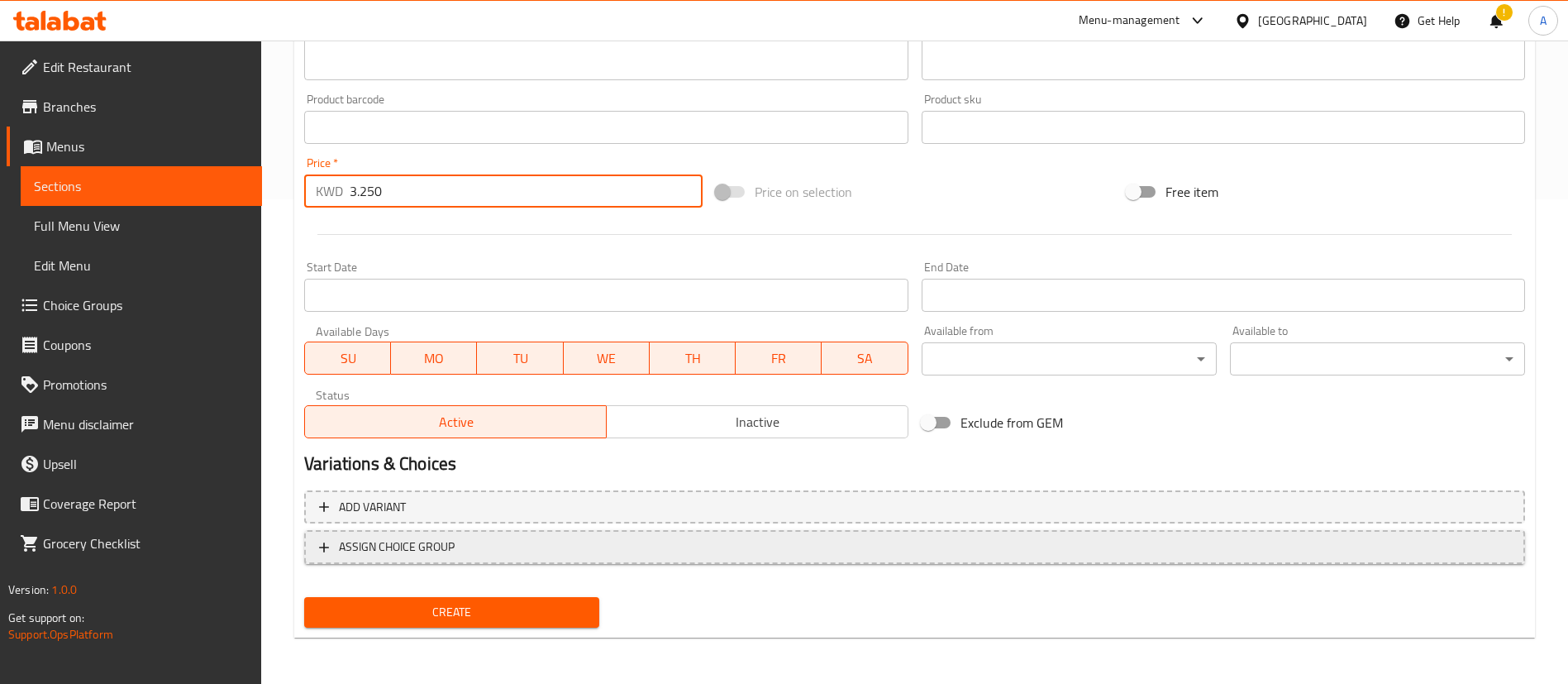
type input "3.250"
click at [472, 537] on span "ASSIGN CHOICE GROUP" at bounding box center [914, 546] width 1191 height 21
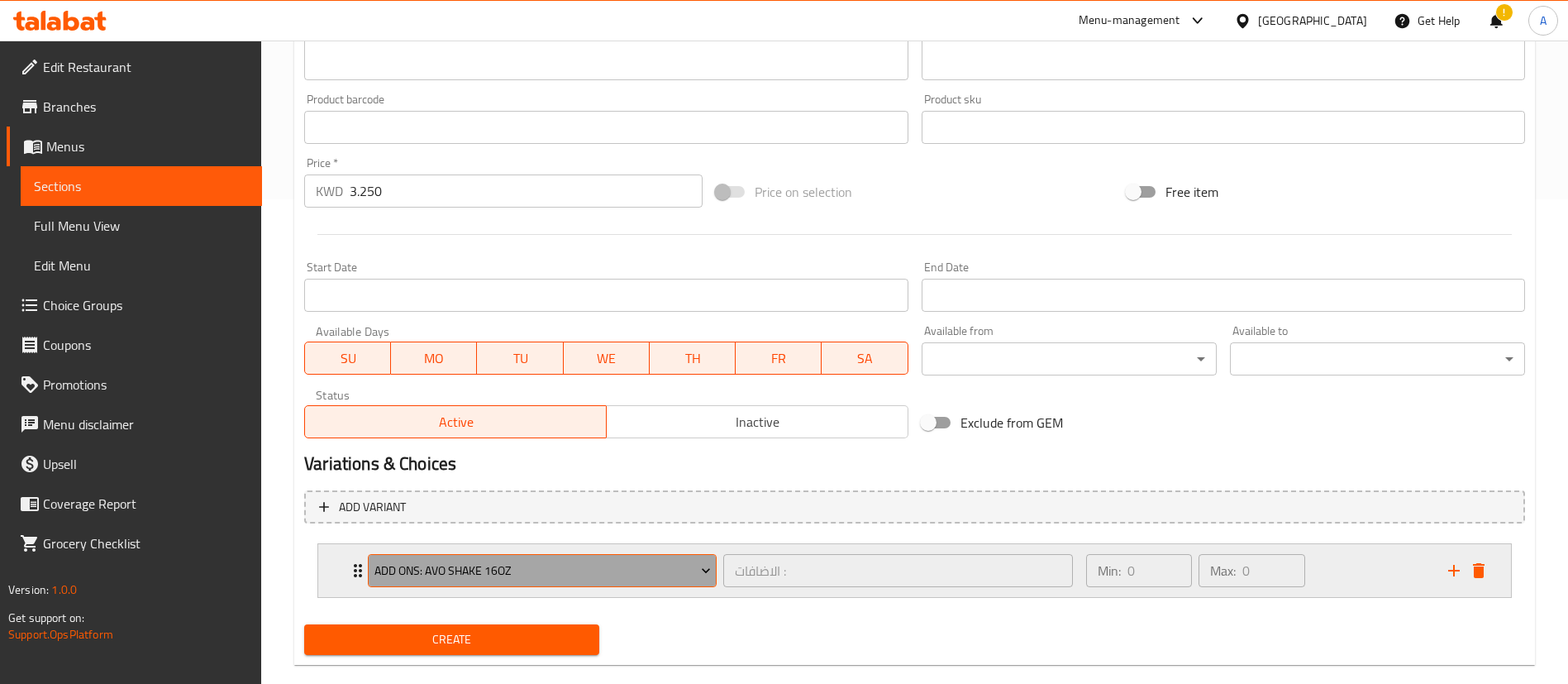
click at [468, 570] on span "Add Ons: AVO SHAKE 16oz" at bounding box center [543, 571] width 337 height 21
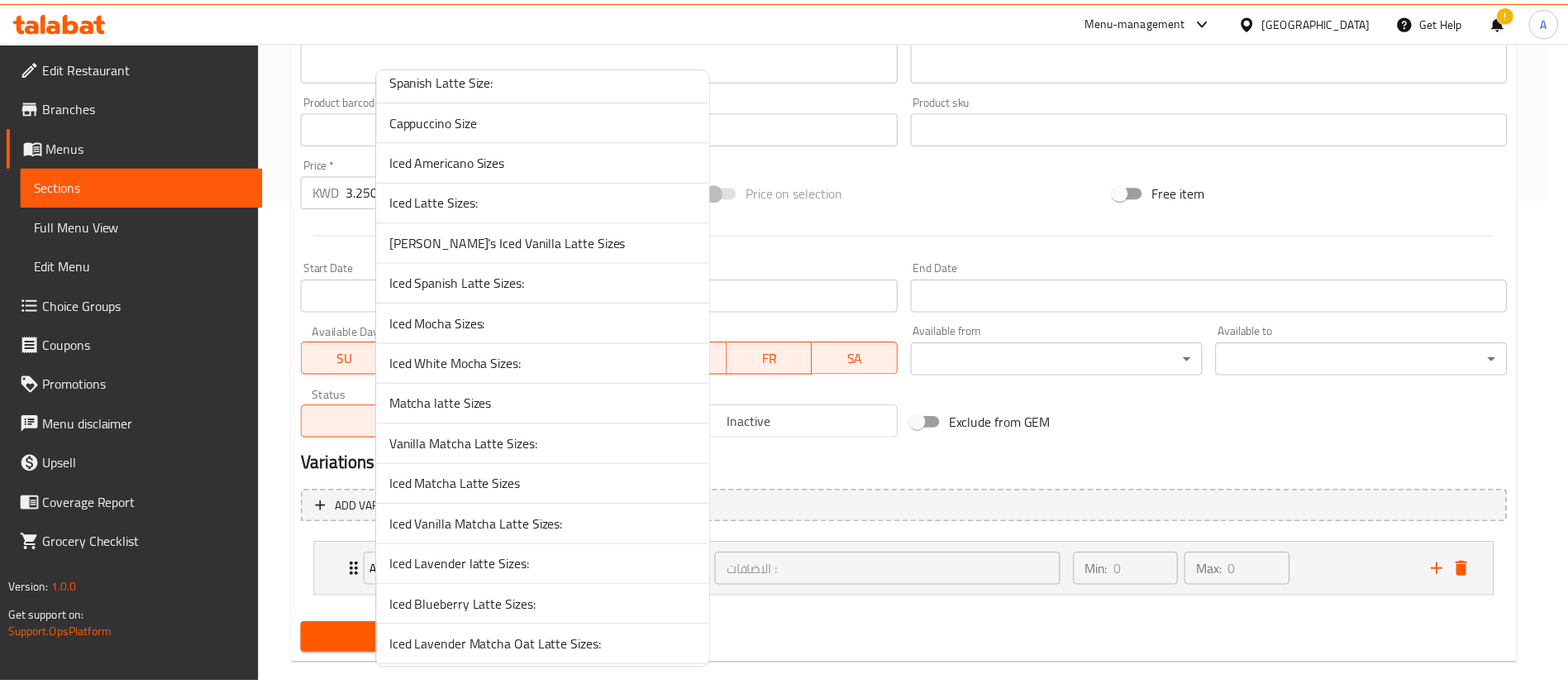
scroll to position [2926, 0]
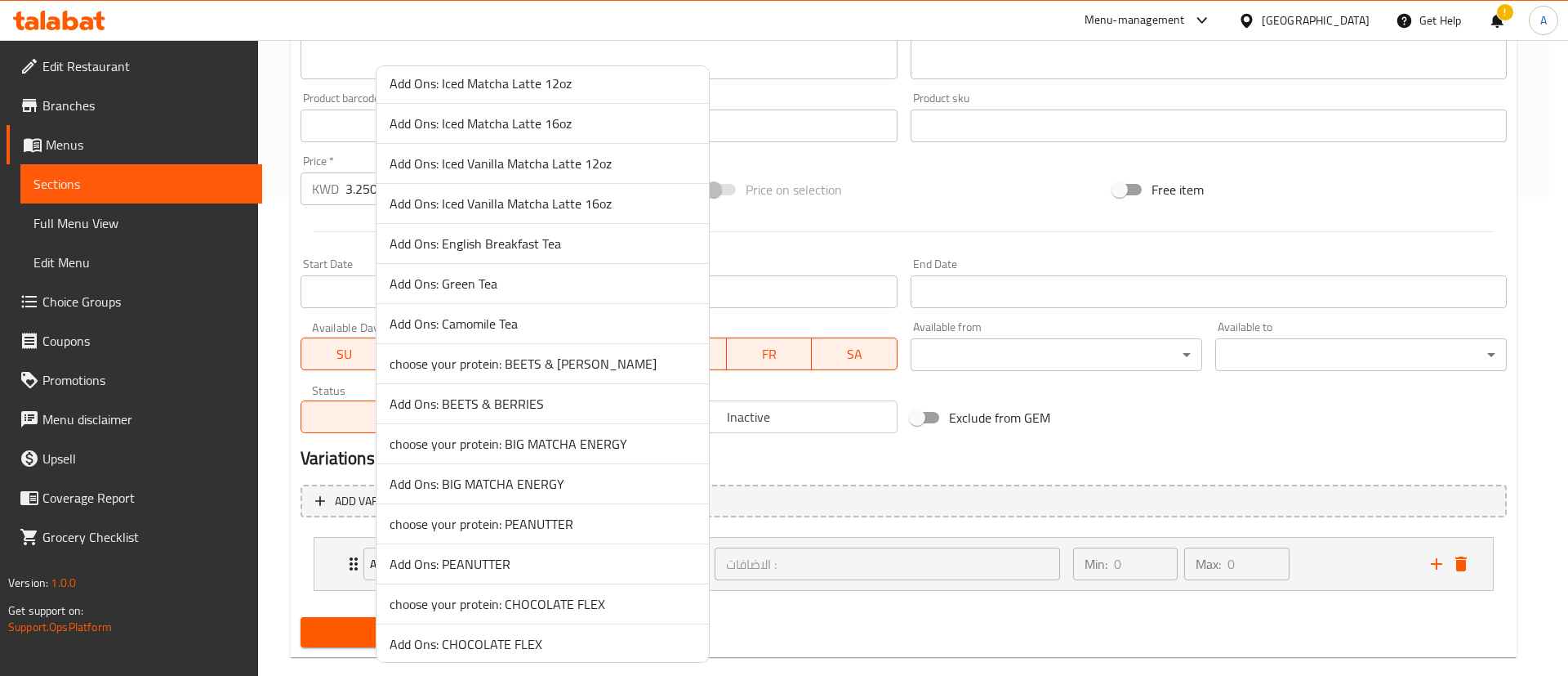
click at [488, 518] on span "choose your protein: PEANUTTER" at bounding box center [542, 524] width 306 height 20
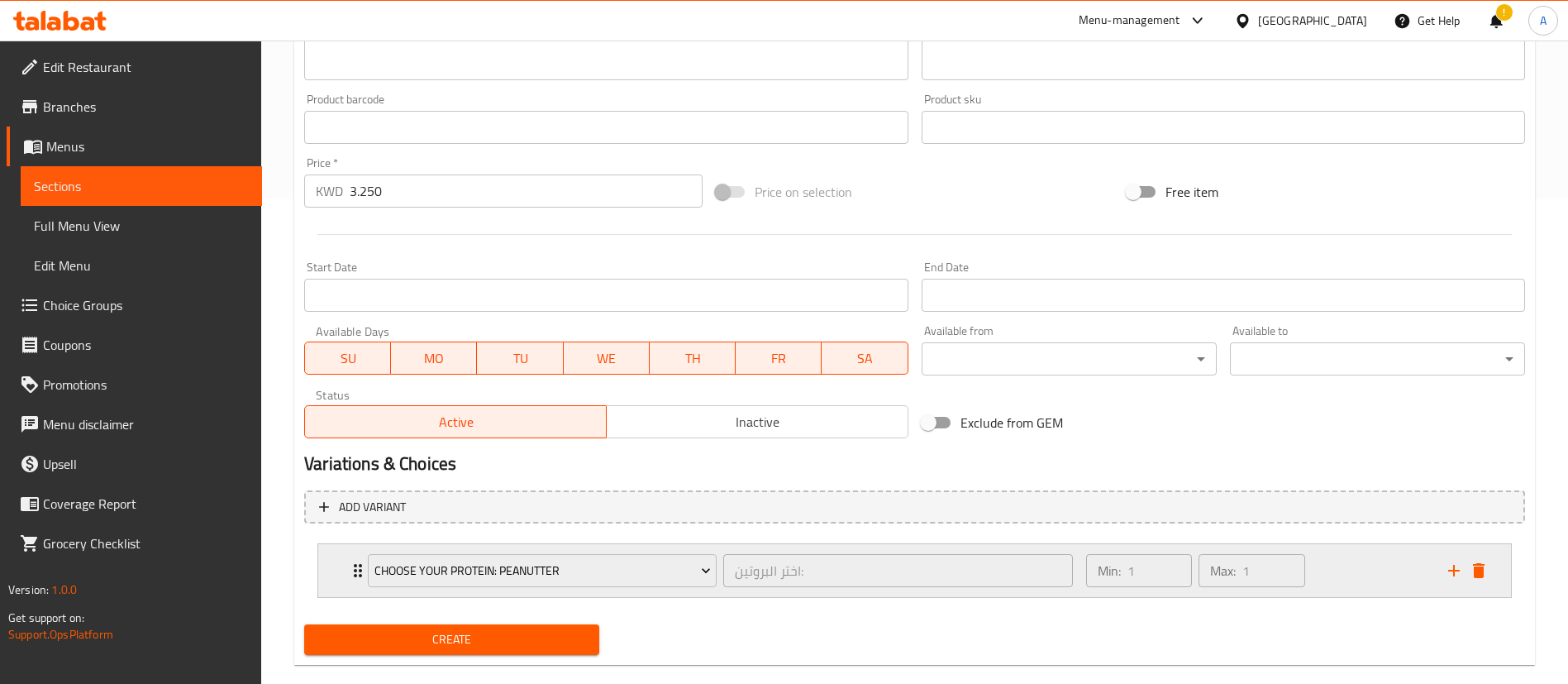
click at [1307, 573] on div "Max: 1 ​" at bounding box center [1252, 571] width 113 height 40
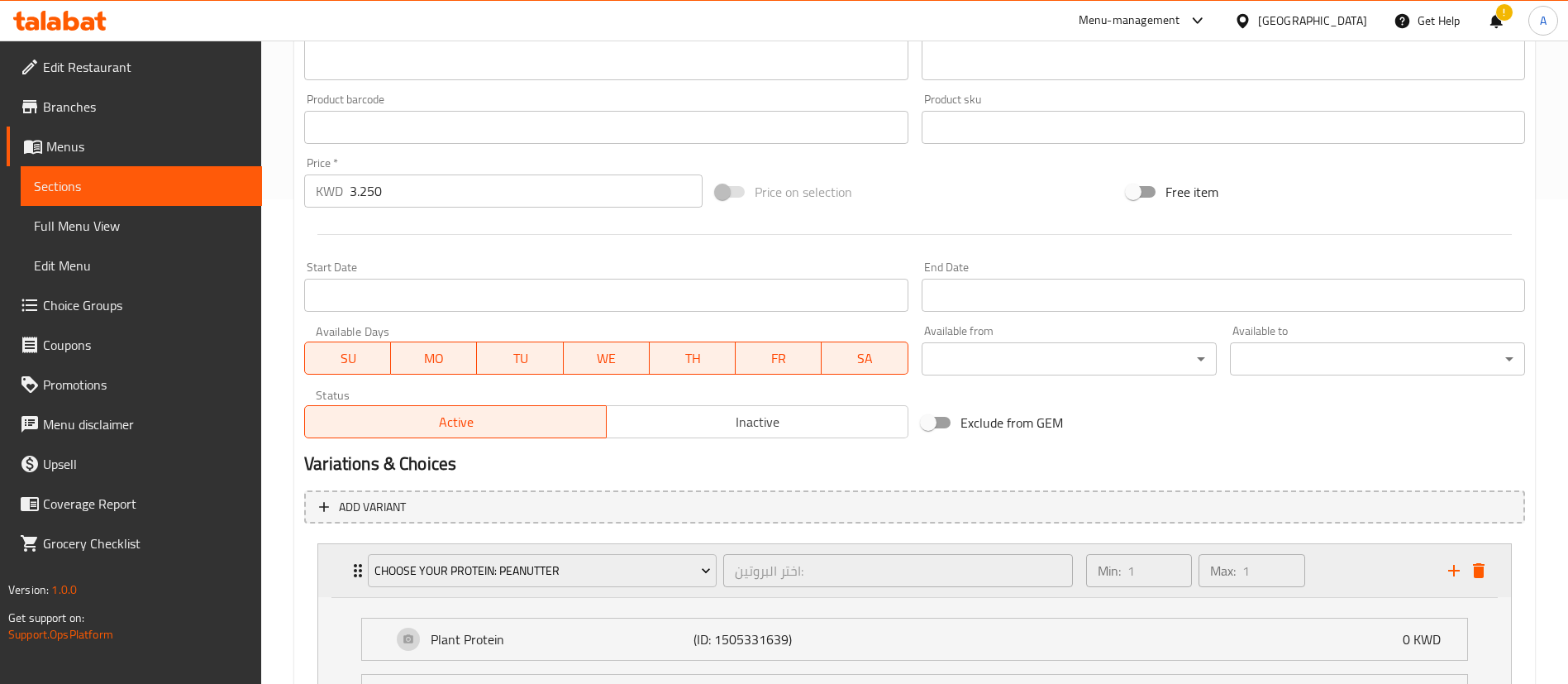
scroll to position [658, 0]
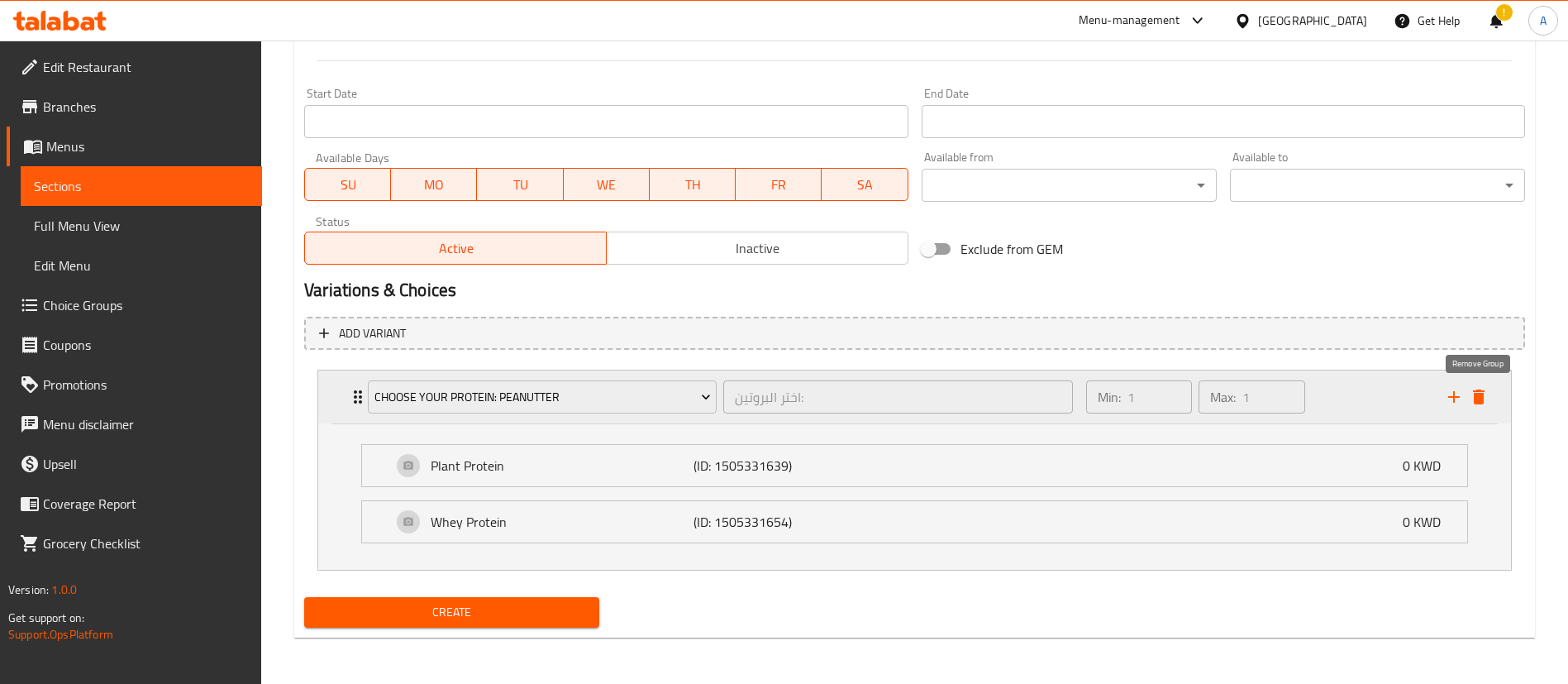
click at [1477, 395] on icon "delete" at bounding box center [1479, 397] width 12 height 15
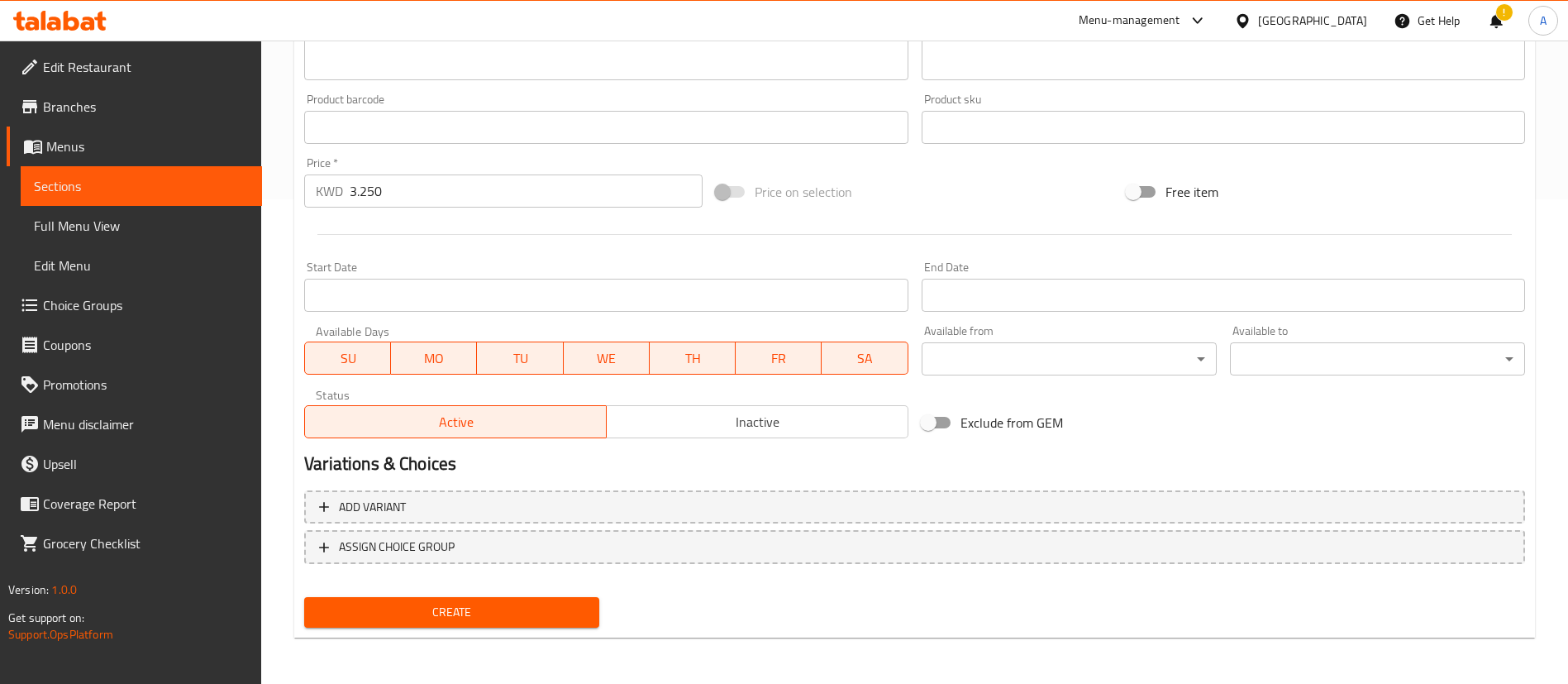
click at [490, 597] on button "Create" at bounding box center [452, 613] width 295 height 31
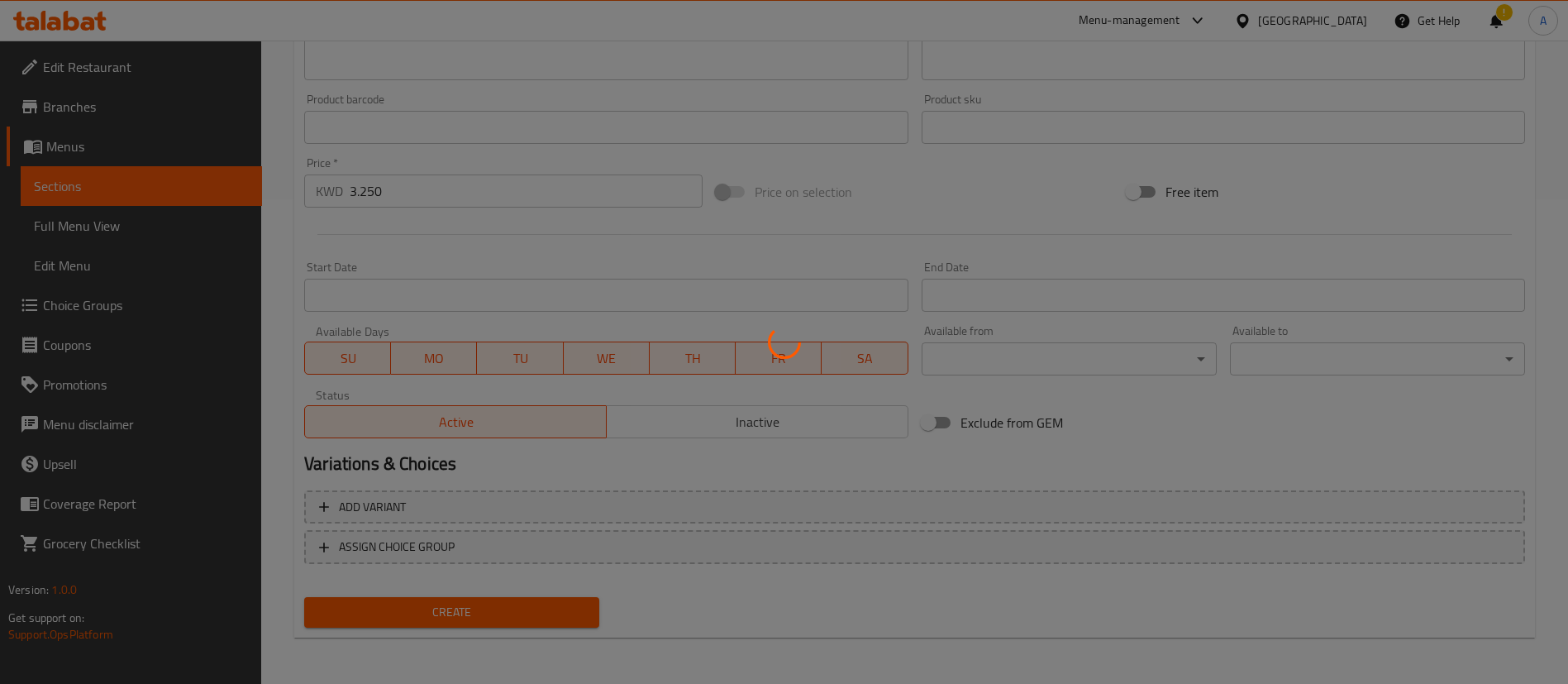
scroll to position [0, 0]
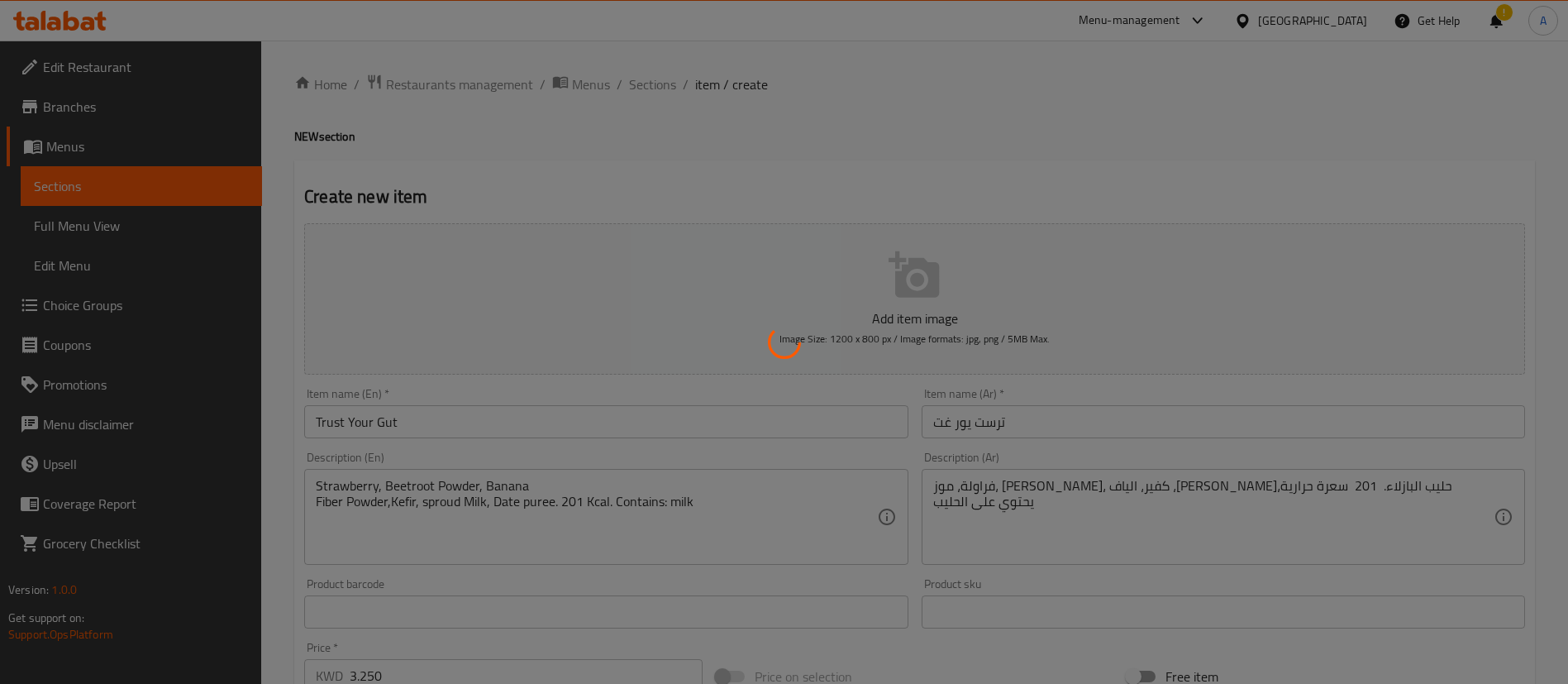
type input "0"
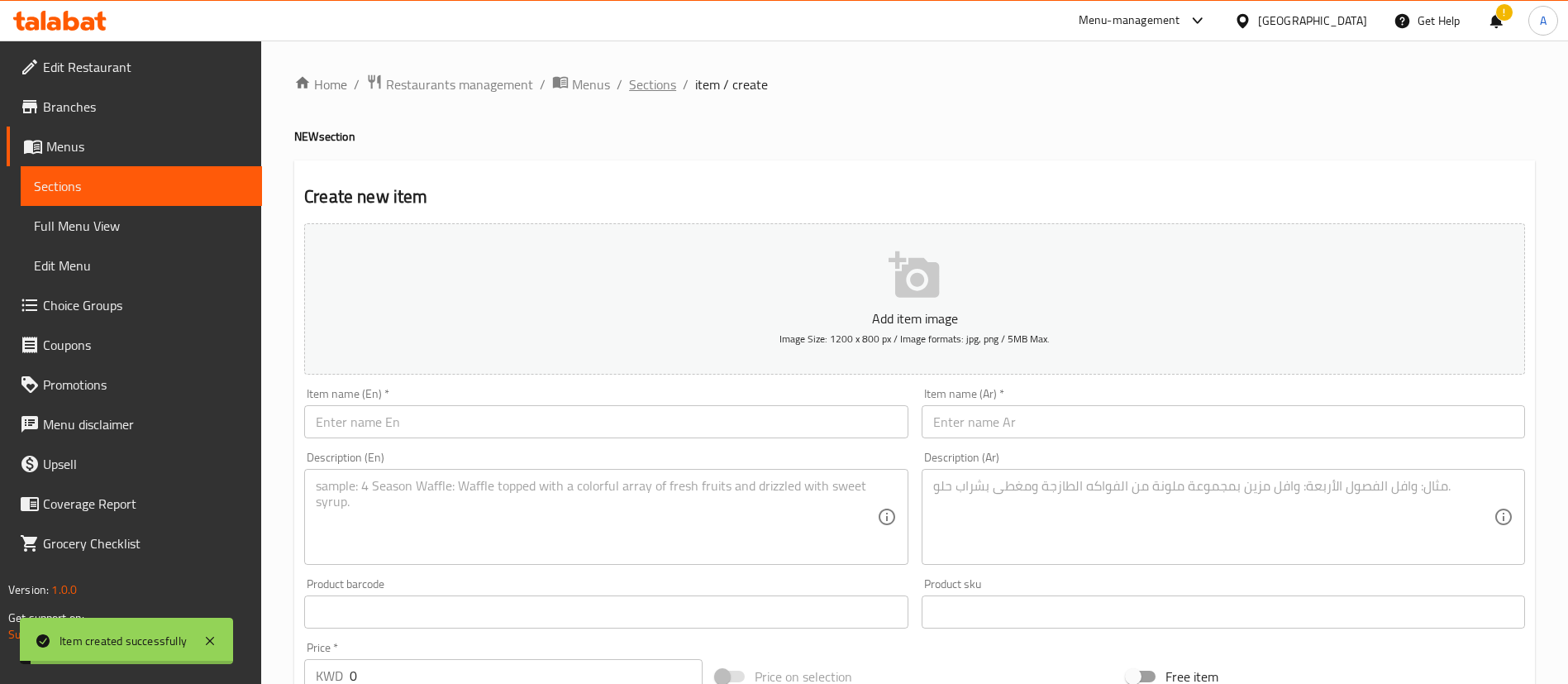
click at [651, 87] on span "Sections" at bounding box center [653, 85] width 47 height 20
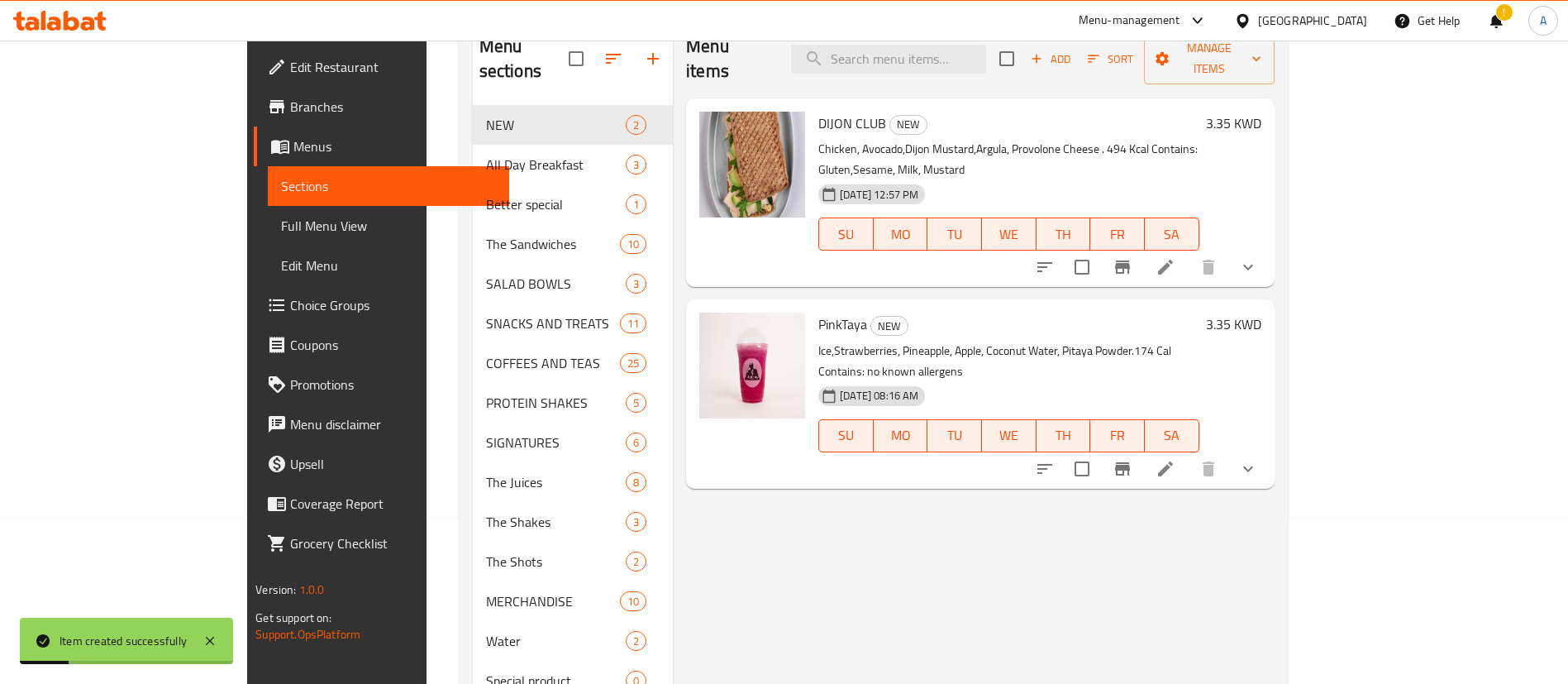
scroll to position [166, 0]
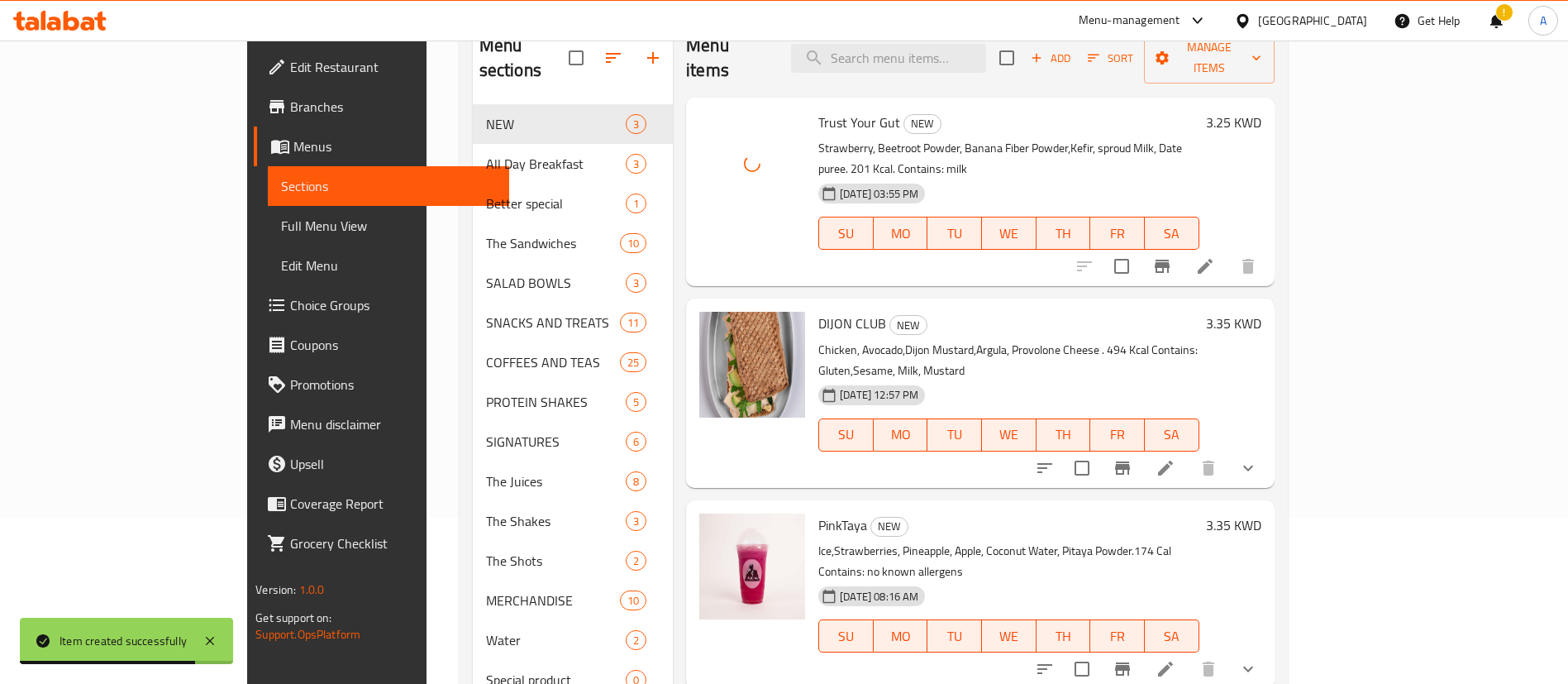
click at [888, 230] on div "Trust Your Gut NEW Strawberry, Beetroot Powder, Banana Fiber Powder,Kefir, spro…" at bounding box center [1009, 191] width 393 height 175
click at [1182, 247] on button "Branch-specific-item" at bounding box center [1163, 267] width 40 height 40
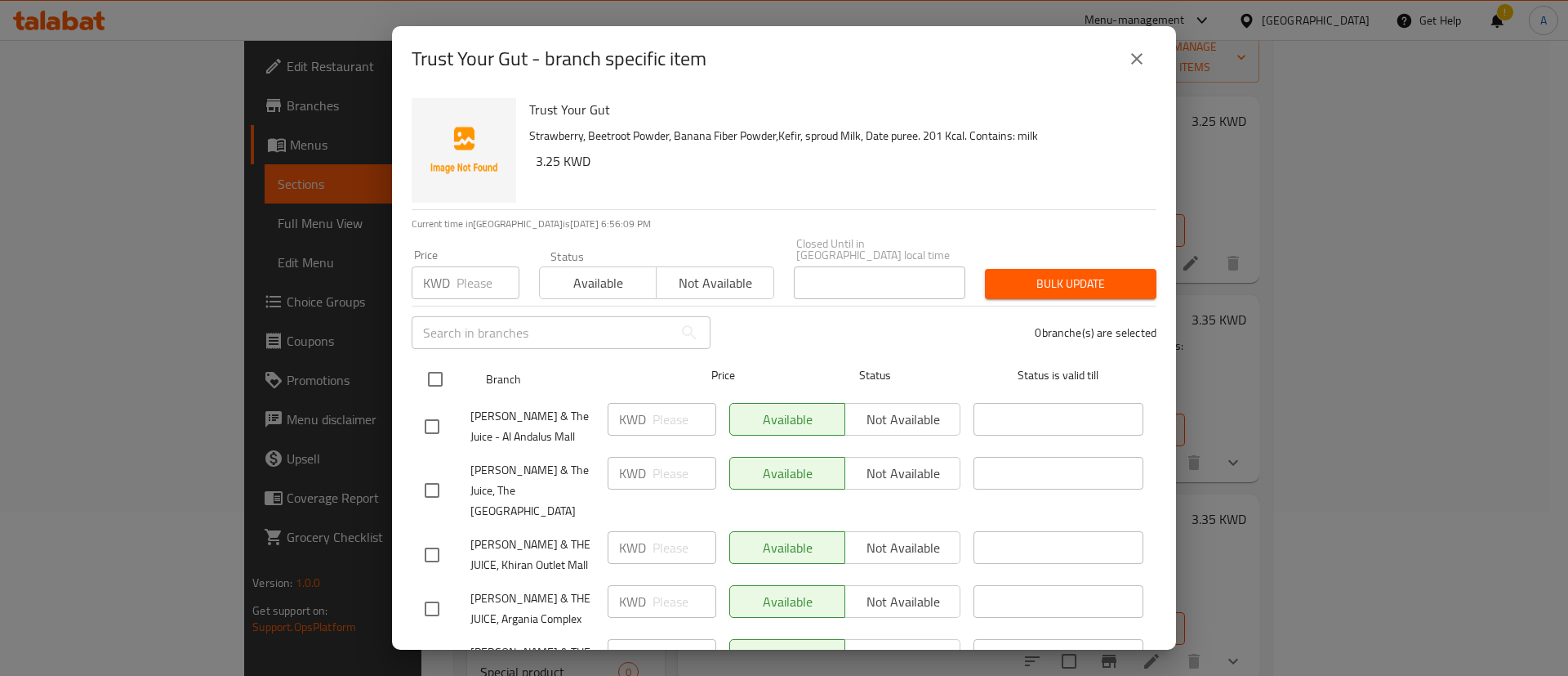
click at [438, 369] on input "checkbox" at bounding box center [435, 379] width 34 height 34
checkbox input "true"
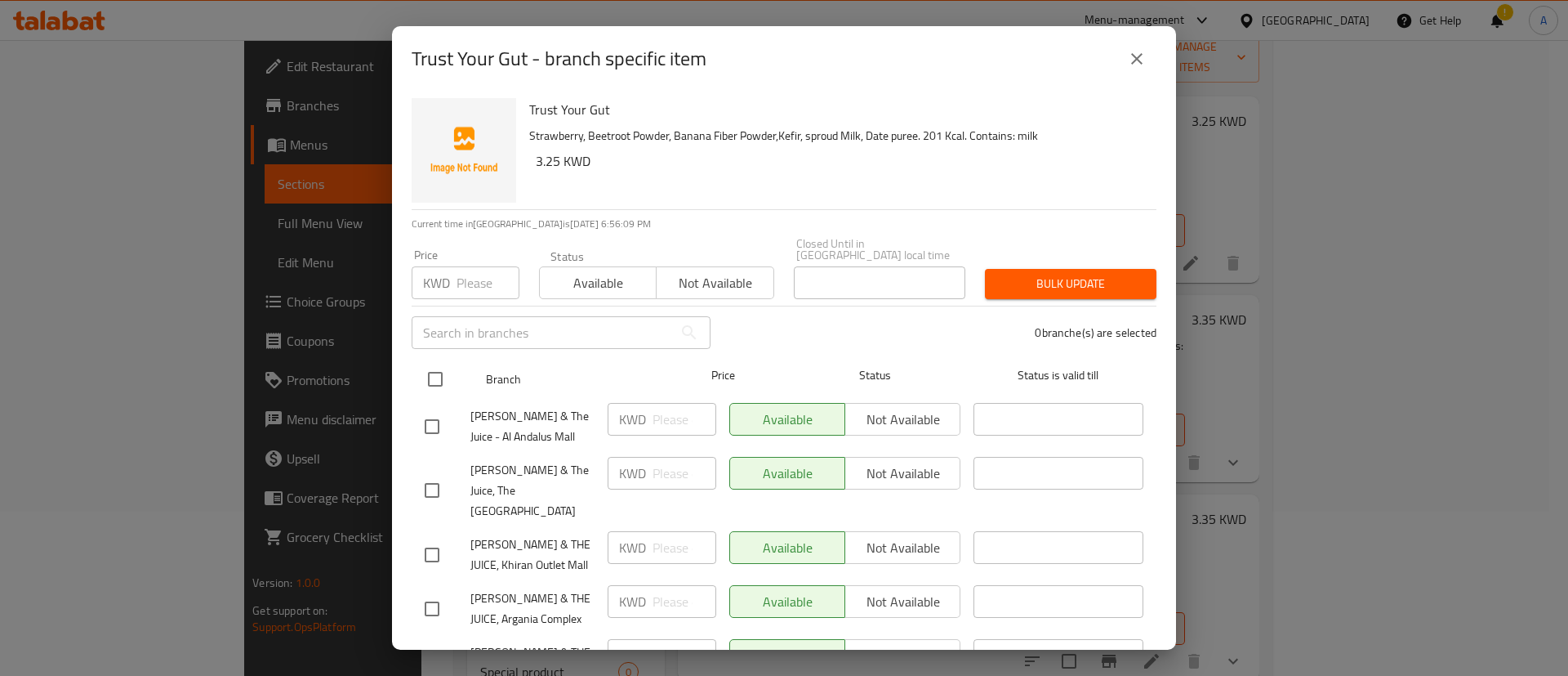
checkbox input "true"
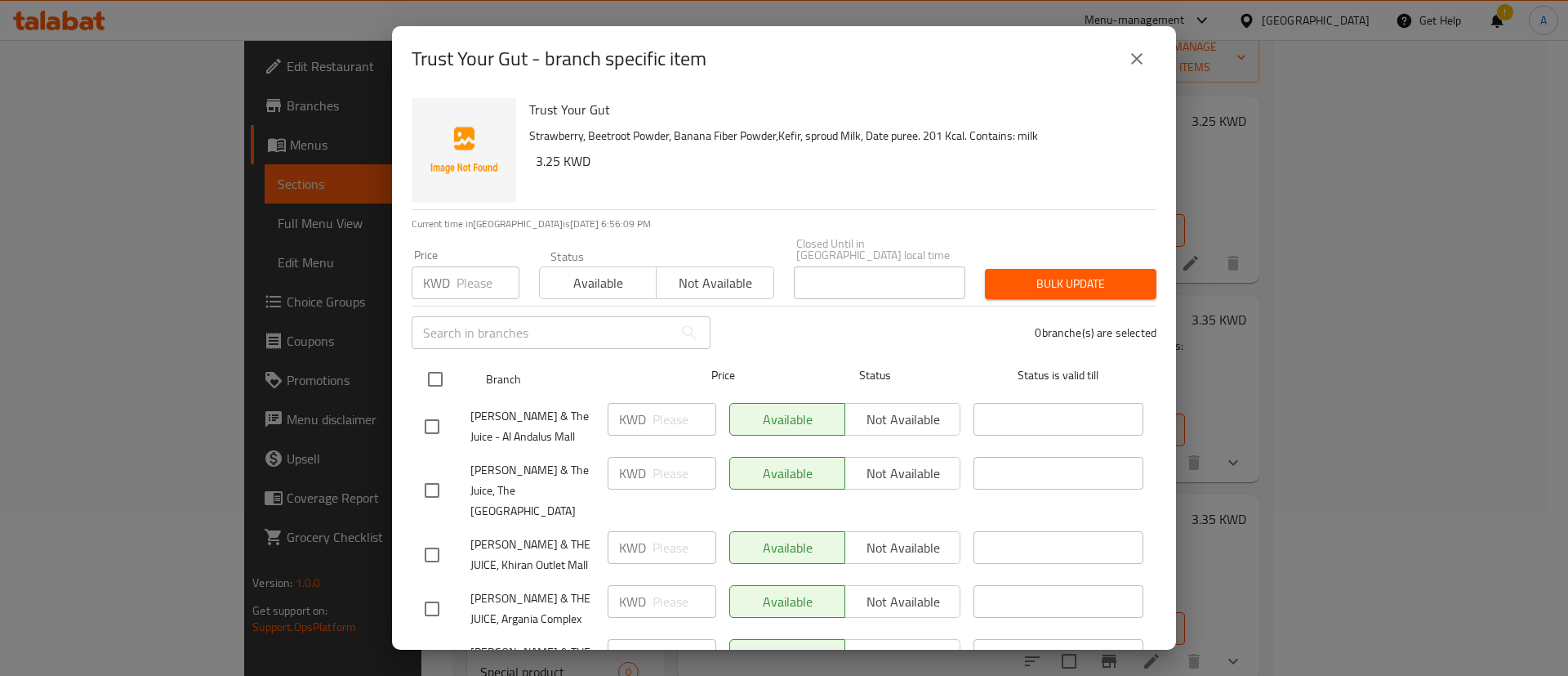
checkbox input "true"
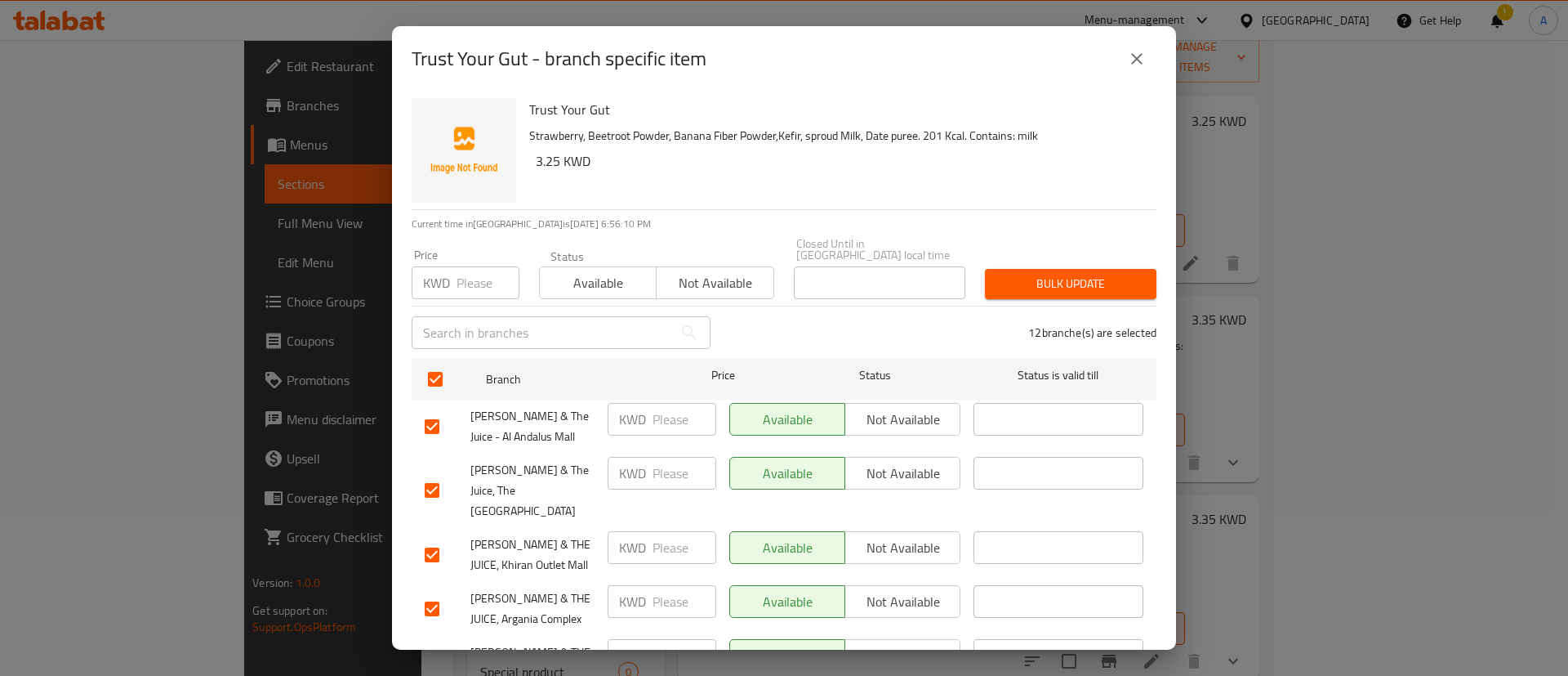
click at [671, 284] on button "Not available" at bounding box center [714, 283] width 118 height 32
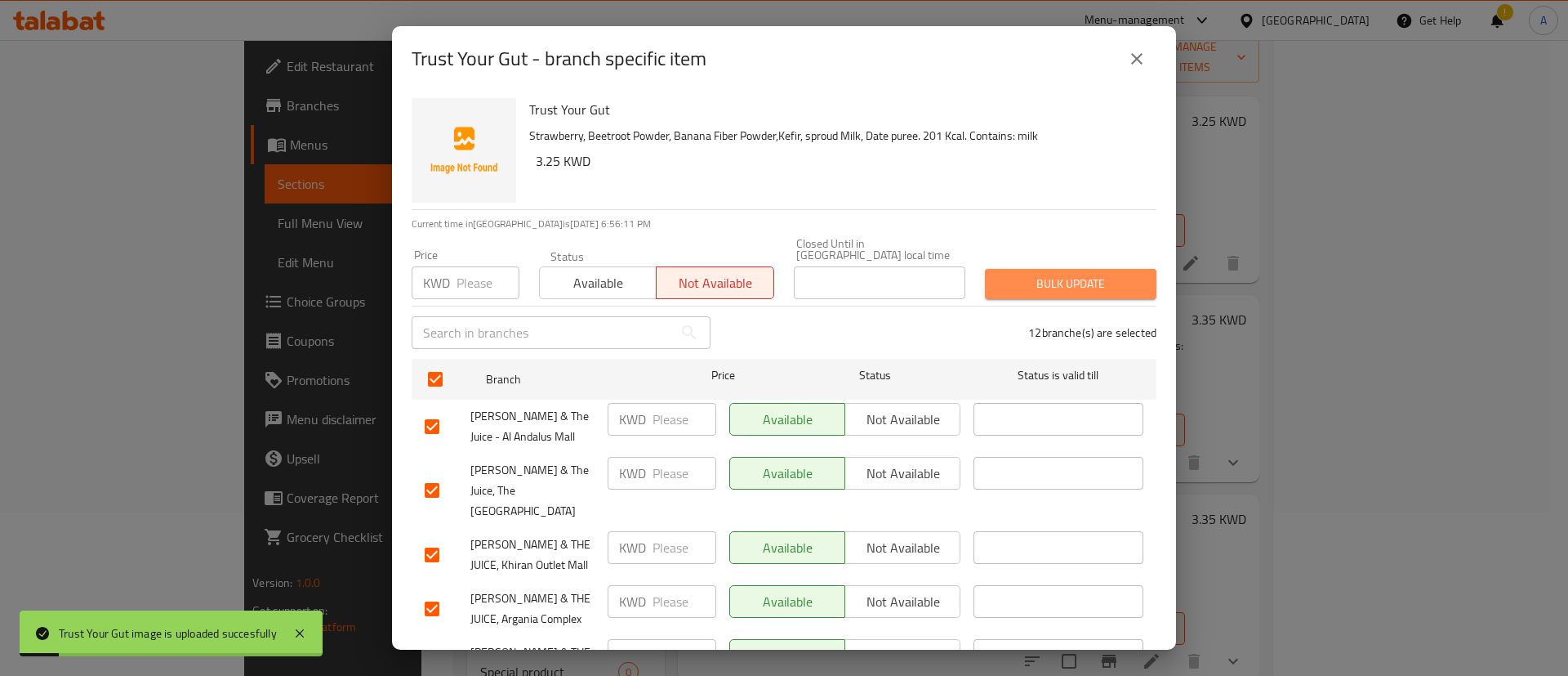
click at [1112, 281] on span "Bulk update" at bounding box center [1071, 284] width 146 height 21
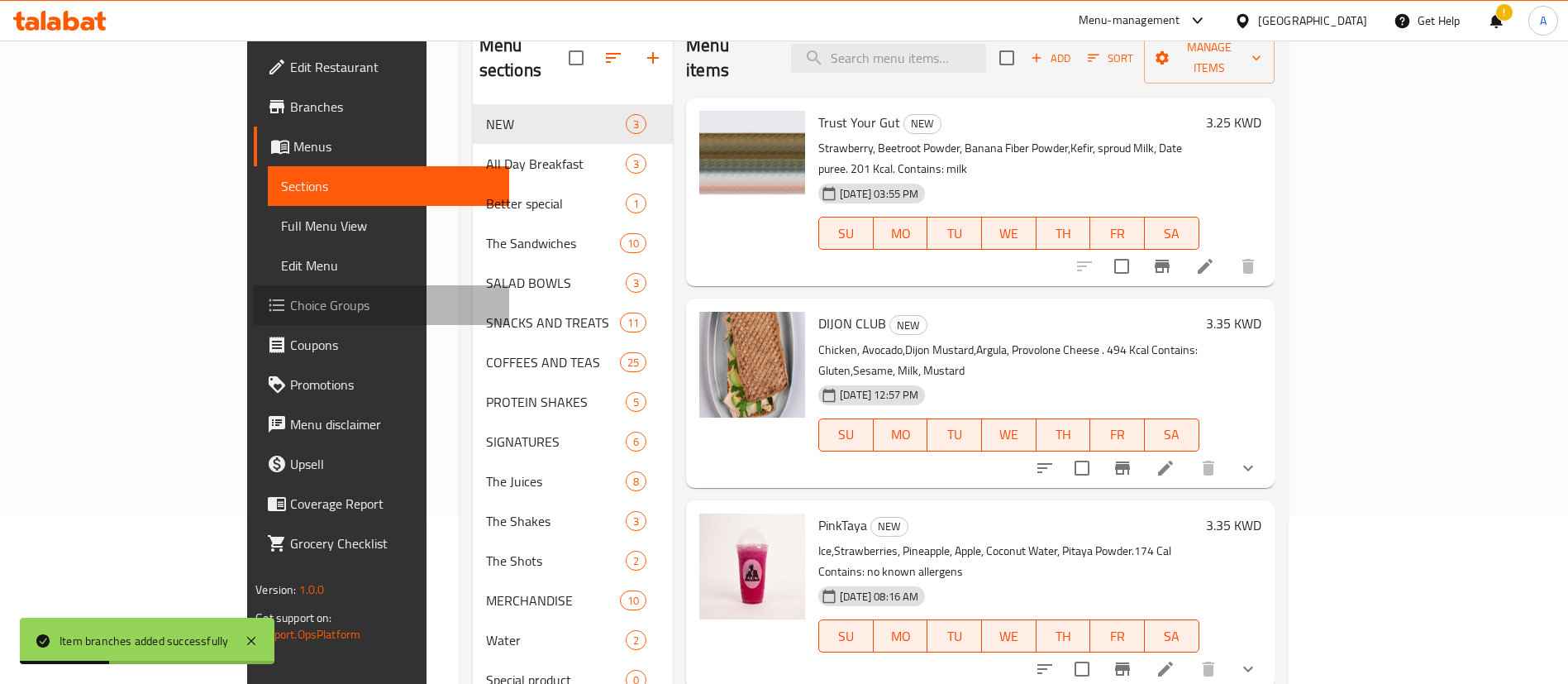
click at [290, 306] on span "Choice Groups" at bounding box center [393, 305] width 206 height 20
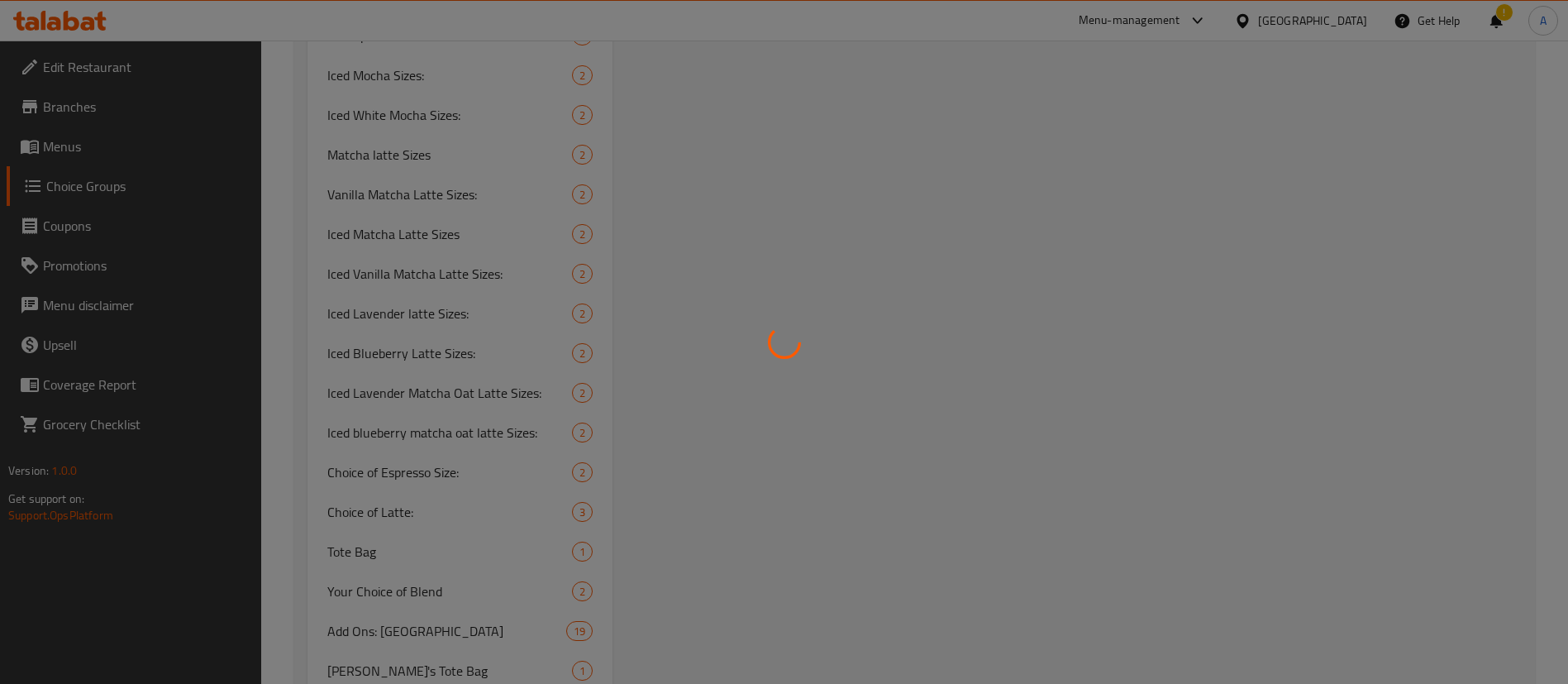
scroll to position [3921, 0]
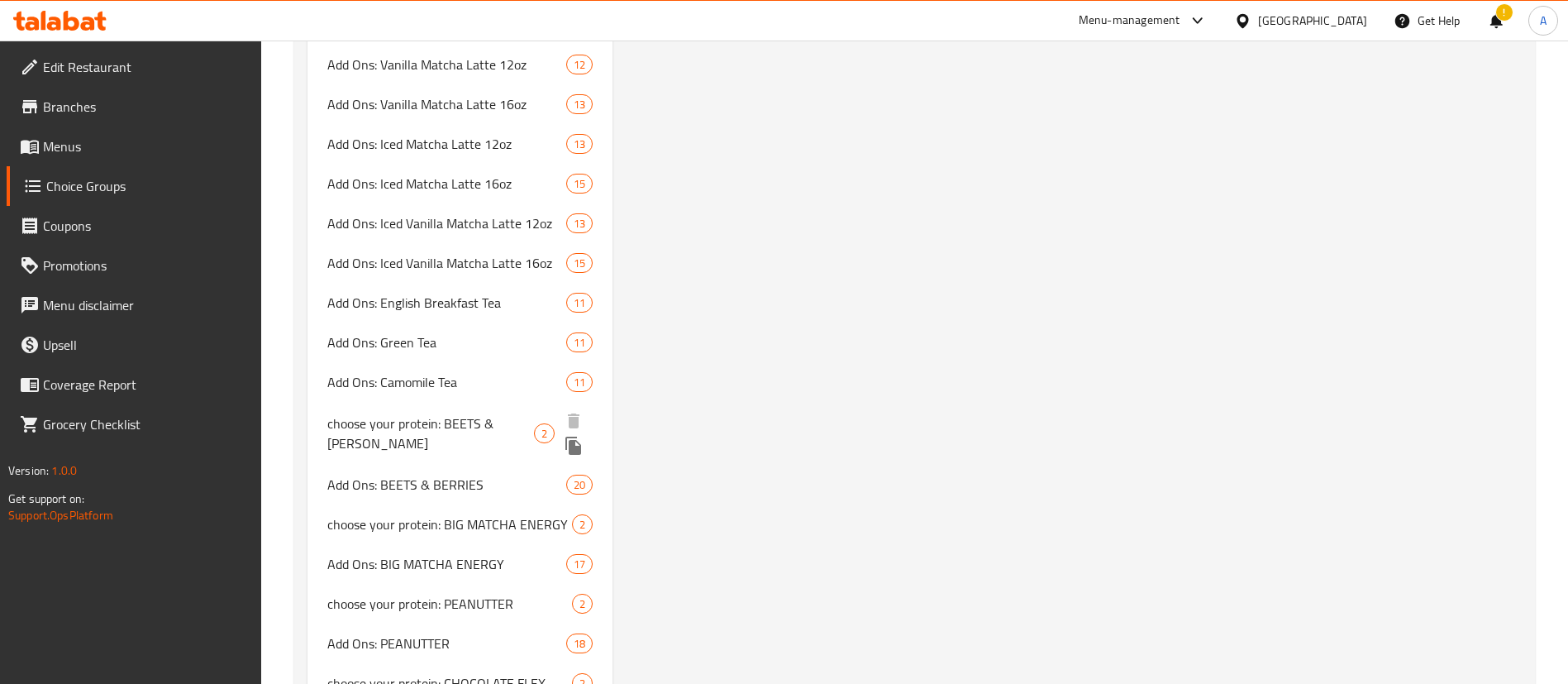
scroll to position [3167, 0]
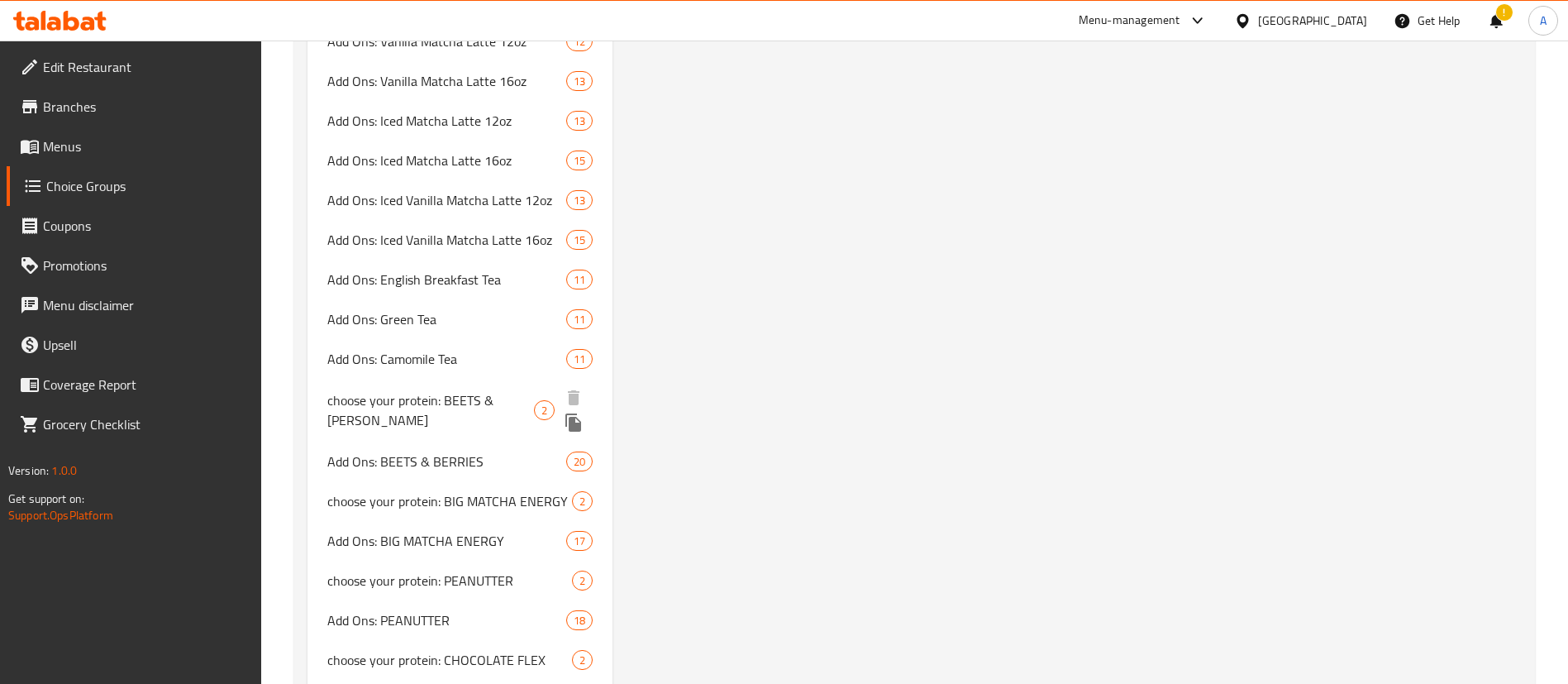
click at [478, 391] on span "choose your protein: BEETS & [PERSON_NAME]" at bounding box center [431, 411] width 207 height 40
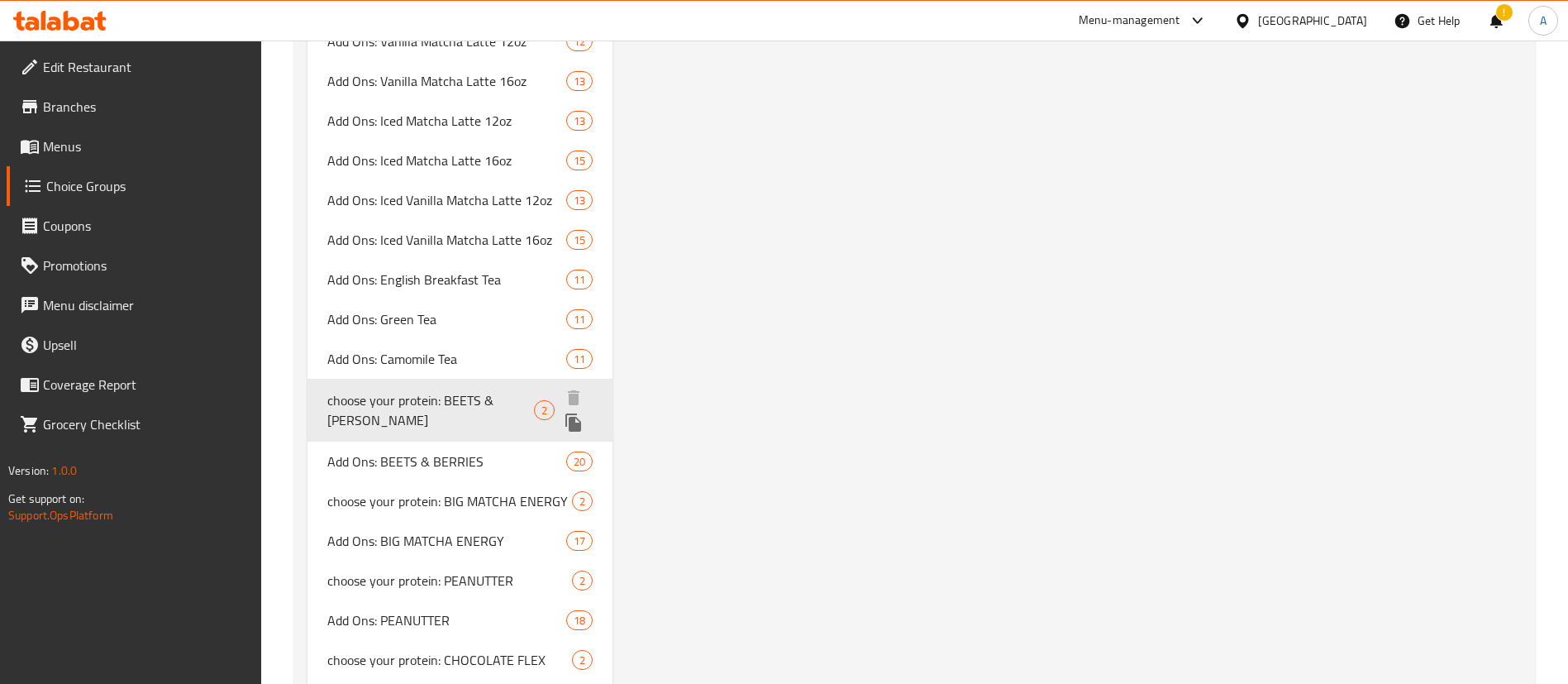
click at [569, 413] on icon "duplicate" at bounding box center [573, 423] width 15 height 18
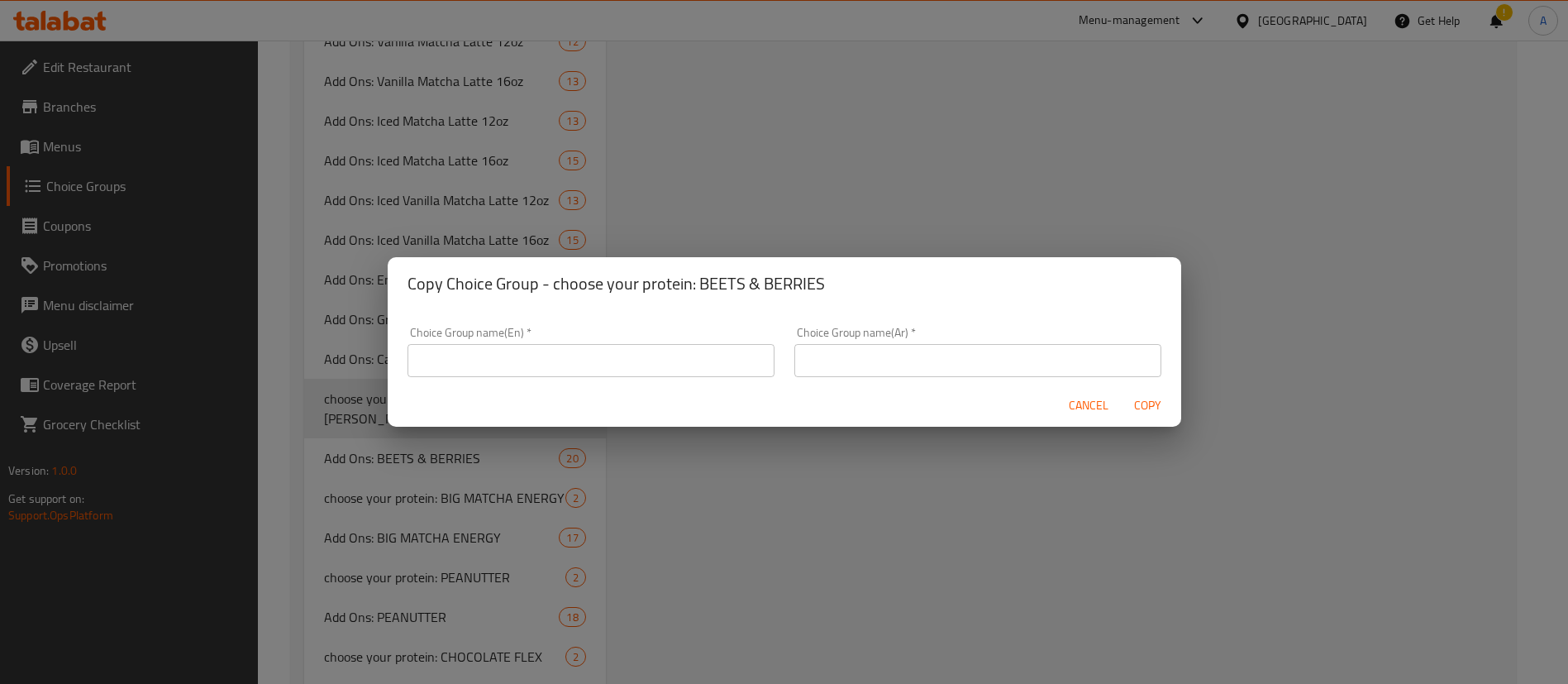
type input "choose your protein: BEETS & [PERSON_NAME]"
type input "اختر البروتين:"
type input "1"
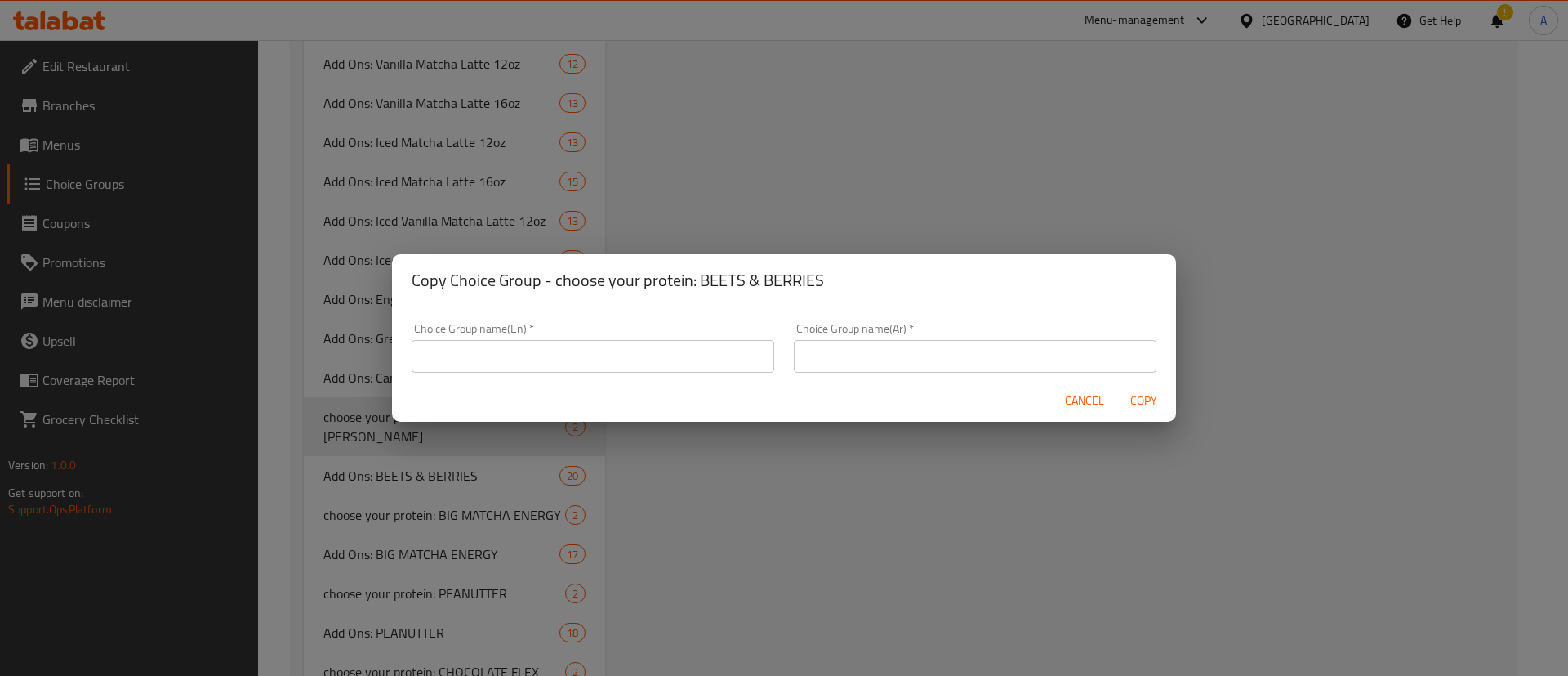
click at [601, 360] on input "text" at bounding box center [593, 356] width 363 height 32
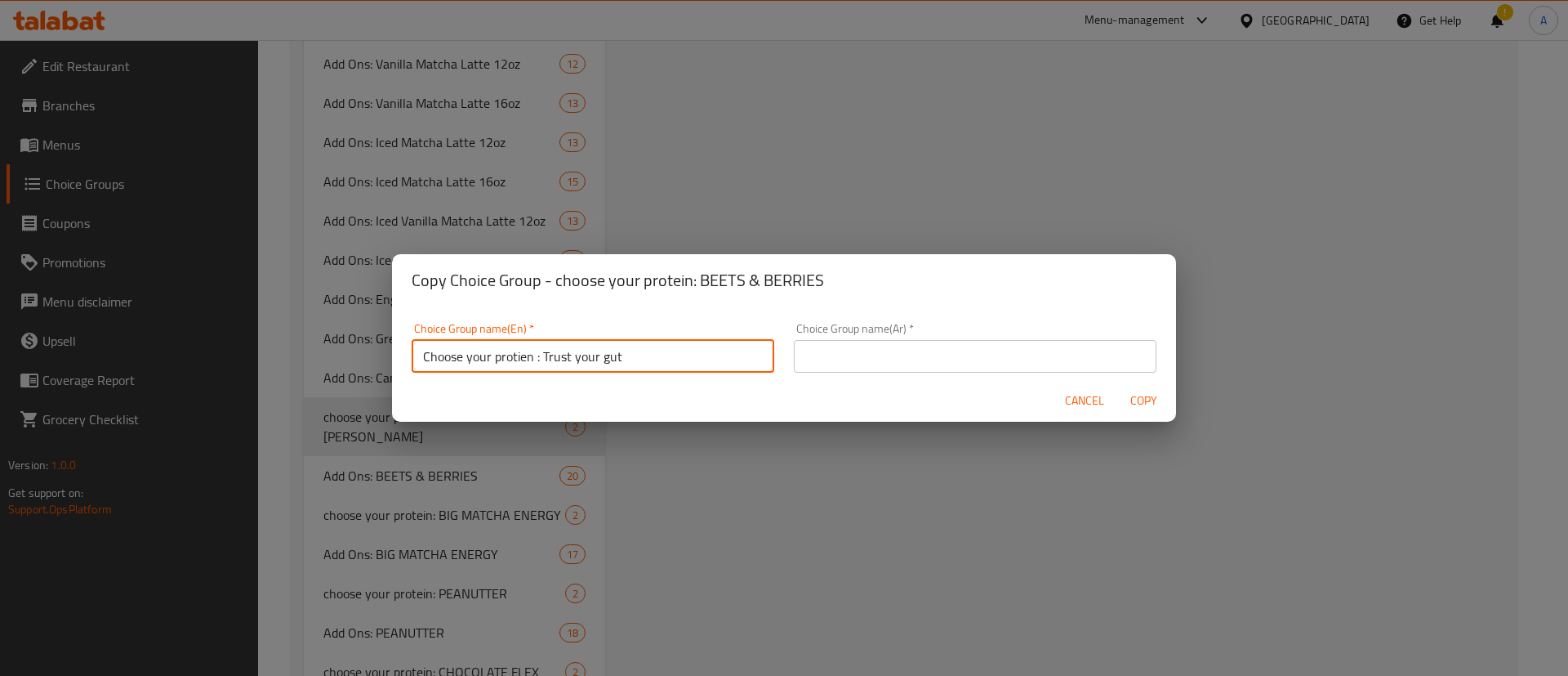
type input "Choose your protien : Trust your gut"
click at [878, 337] on div "Choice Group name(Ar)   * Choice Group name(Ar) *" at bounding box center [975, 347] width 363 height 50
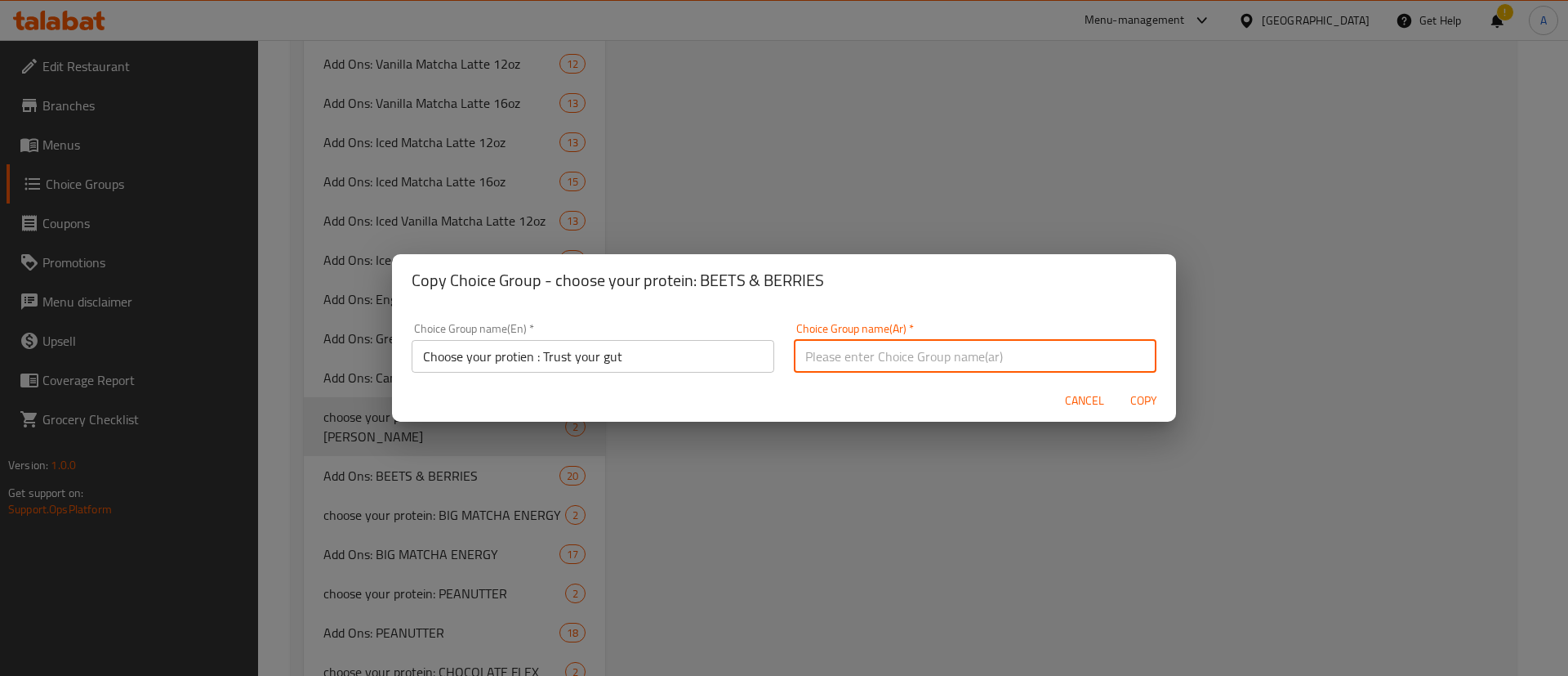
click at [887, 351] on input "text" at bounding box center [975, 356] width 363 height 32
paste input "اختر البروتين الخاص بك : ترست [PERSON_NAME]"
type input "اختر البروتين الخاص بك : ترست [PERSON_NAME]"
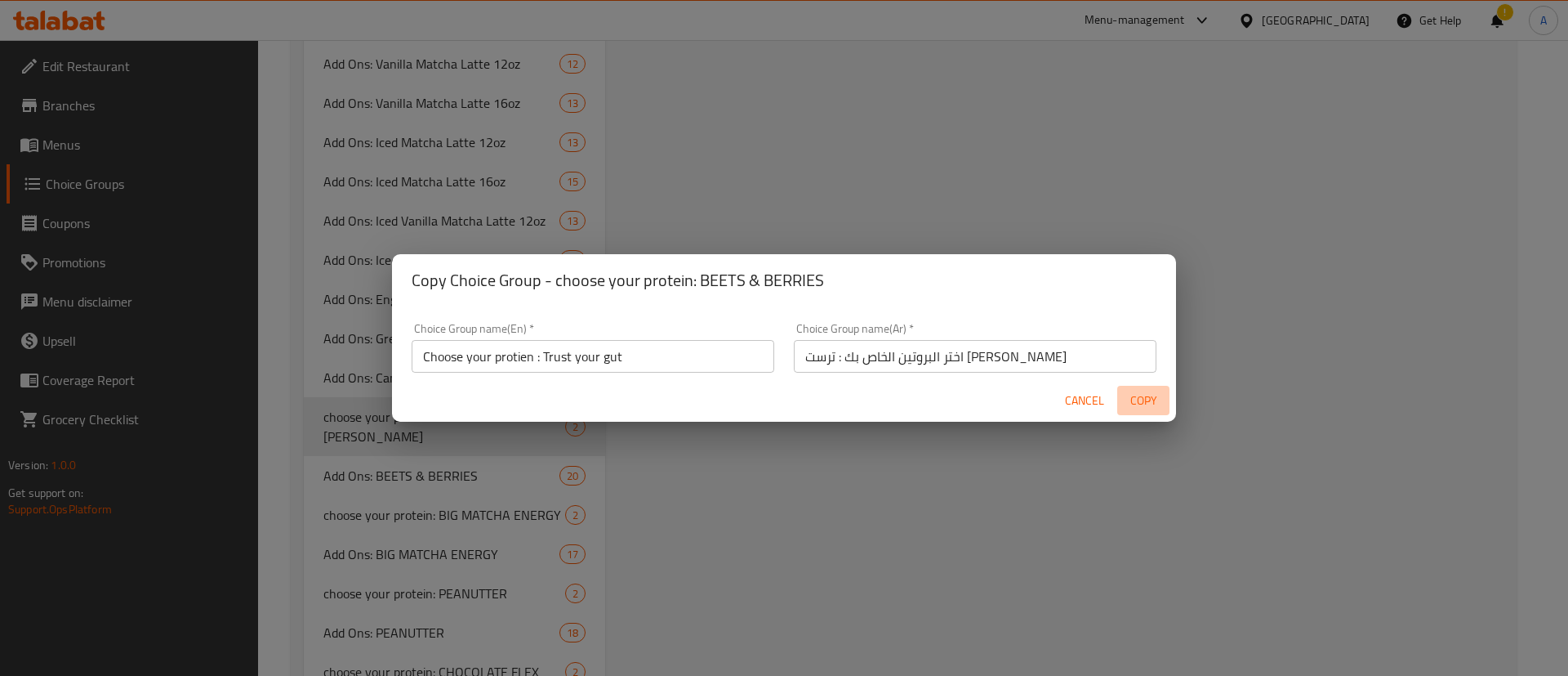
click at [1126, 407] on span "Copy" at bounding box center [1143, 401] width 40 height 21
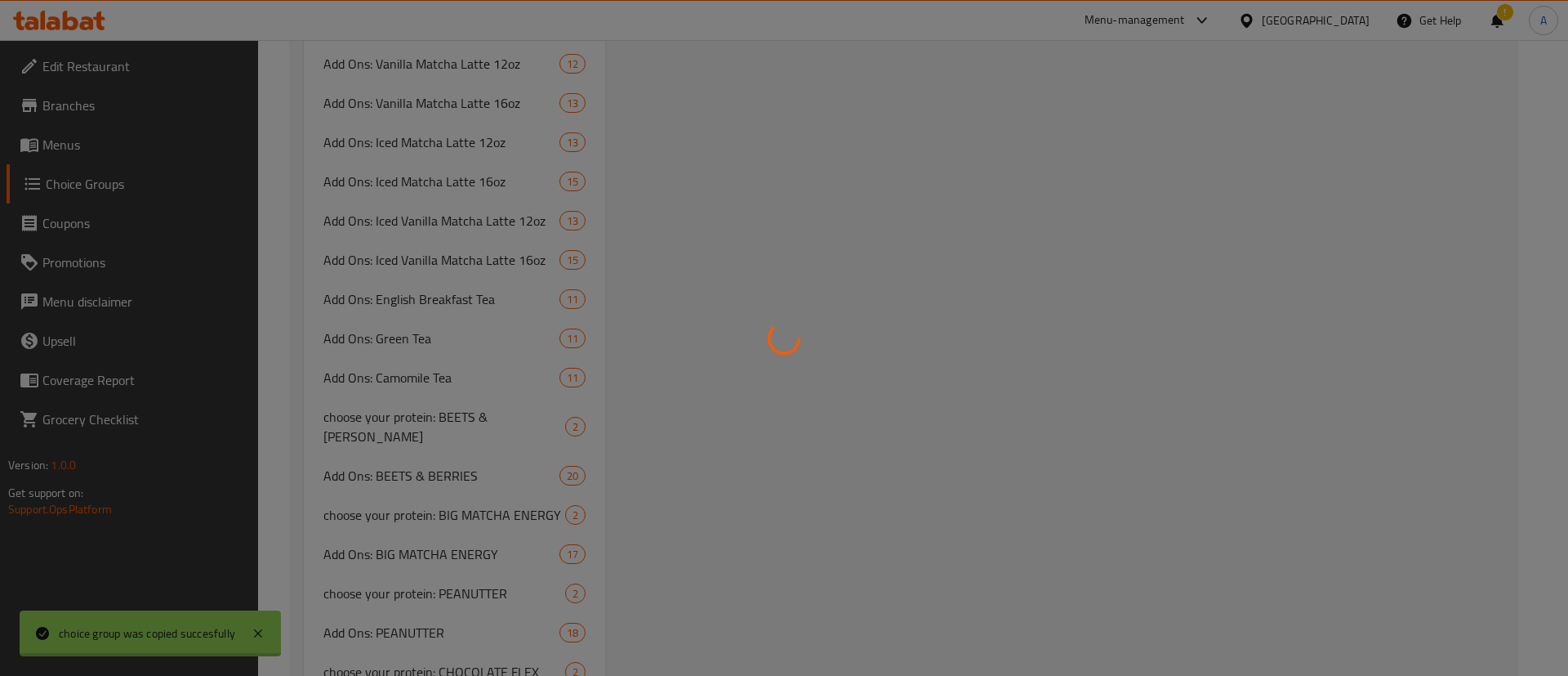
type input "Choose your protien : Trust your gut"
type input "اختر البروتين الخاص بك : ترست [PERSON_NAME]"
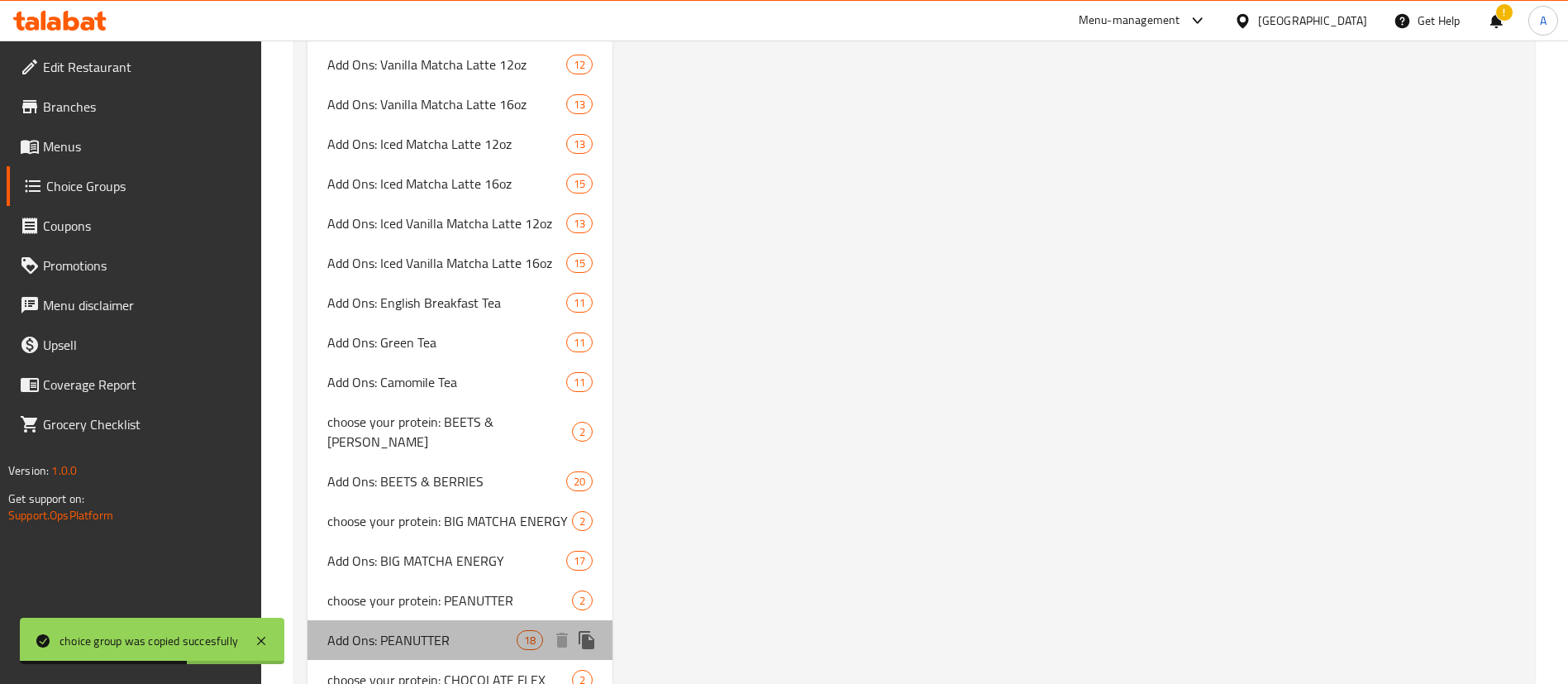
click at [372, 630] on span "Add Ons: PEANUTTER" at bounding box center [423, 640] width 189 height 20
type input "Add Ons: PEANUTTER"
type input "الاضافات :"
type input "0"
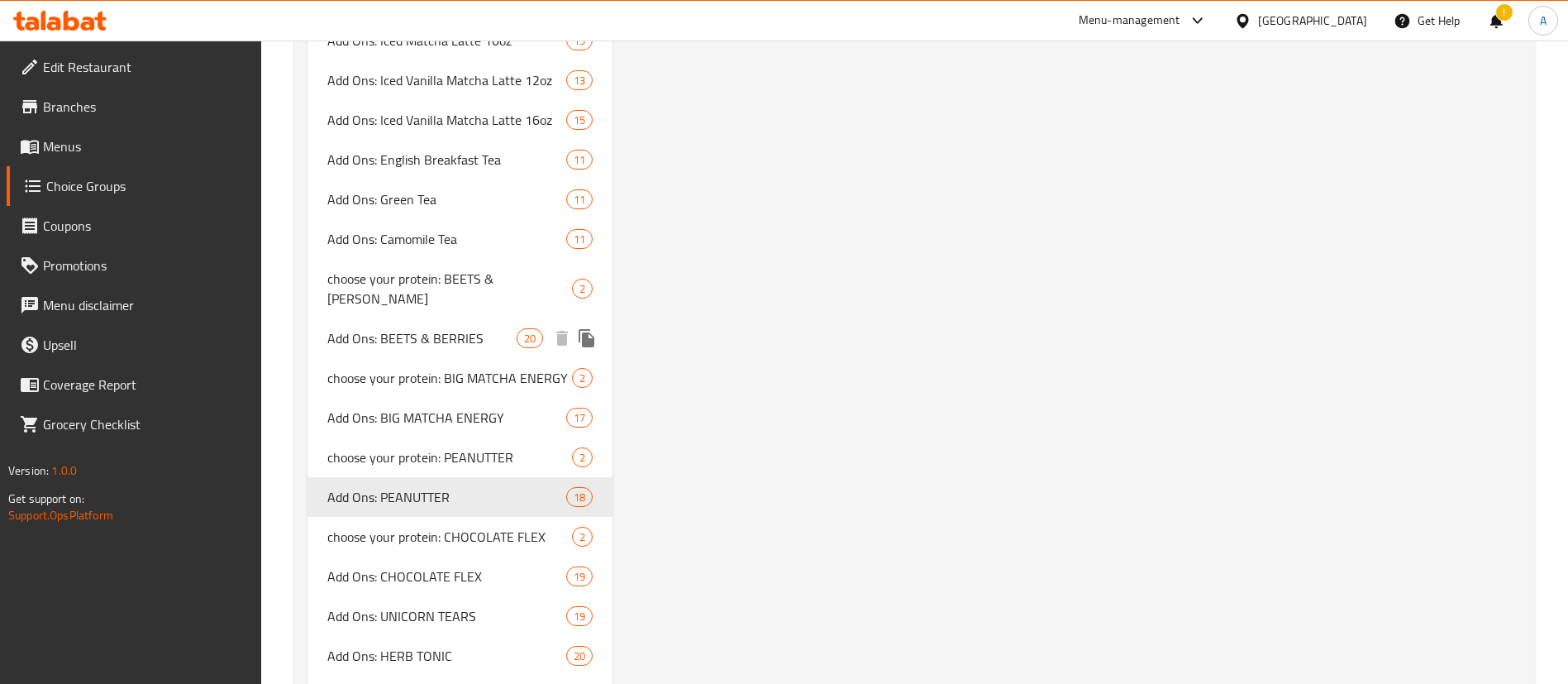
scroll to position [3284, 0]
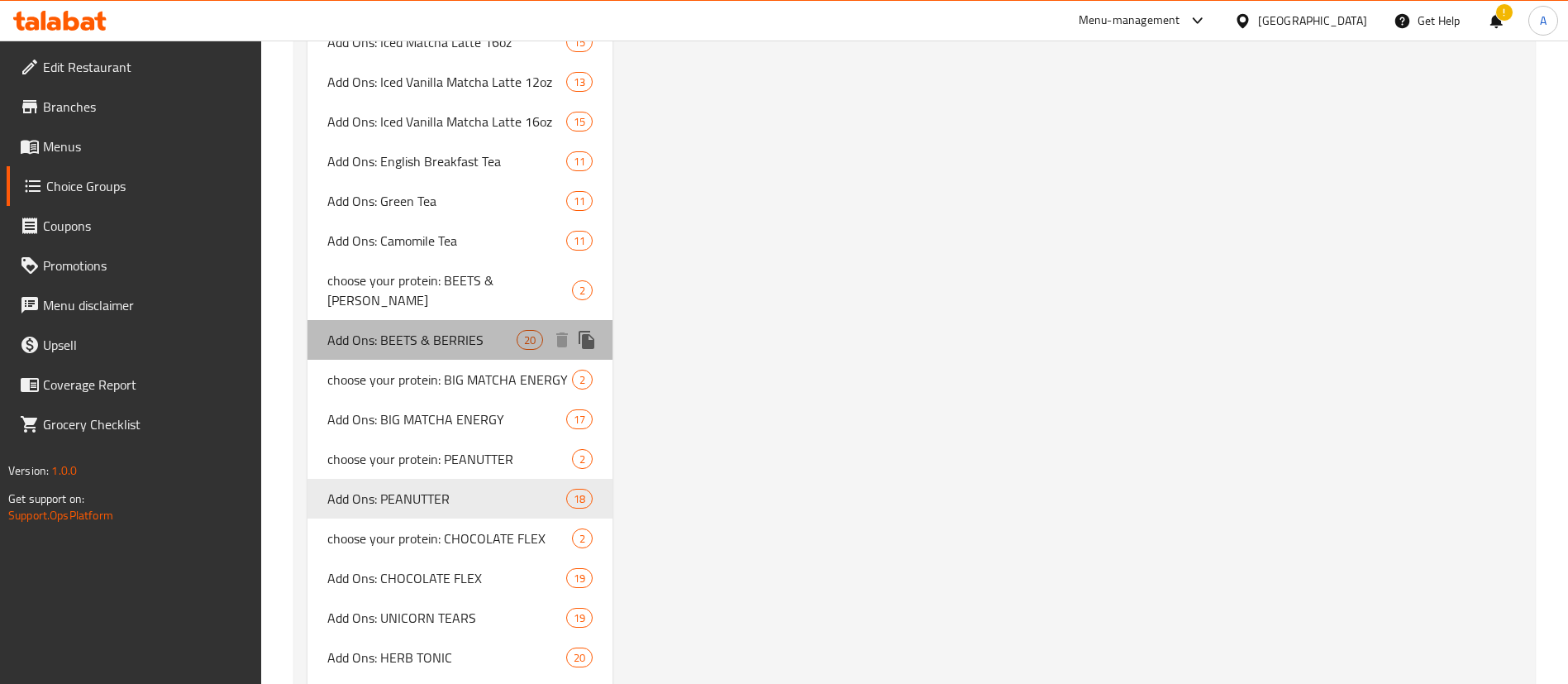
click at [447, 330] on span "Add Ons: BEETS & BERRIES" at bounding box center [423, 340] width 189 height 20
type input "Add Ons: BEETS & BERRIES"
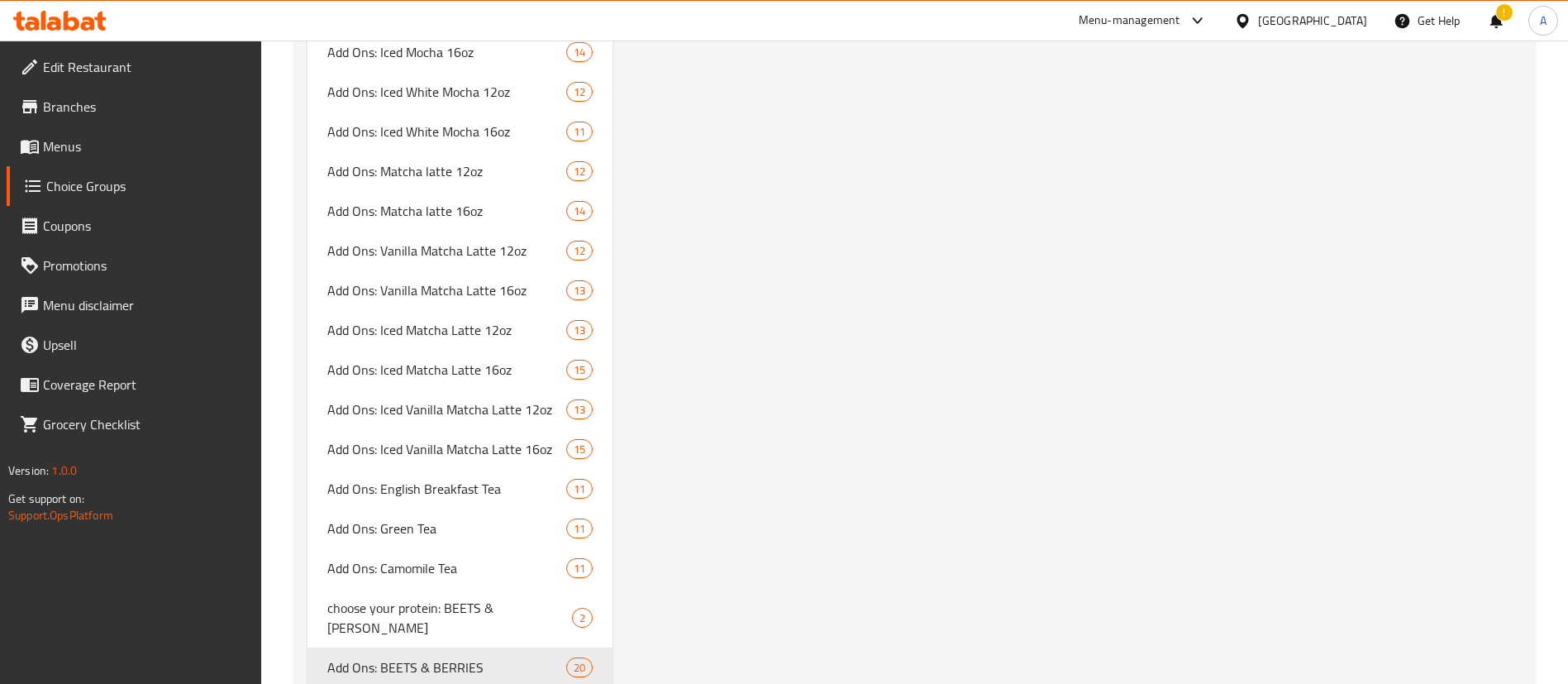
scroll to position [2958, 0]
click at [588, 658] on icon "duplicate" at bounding box center [586, 667] width 15 height 18
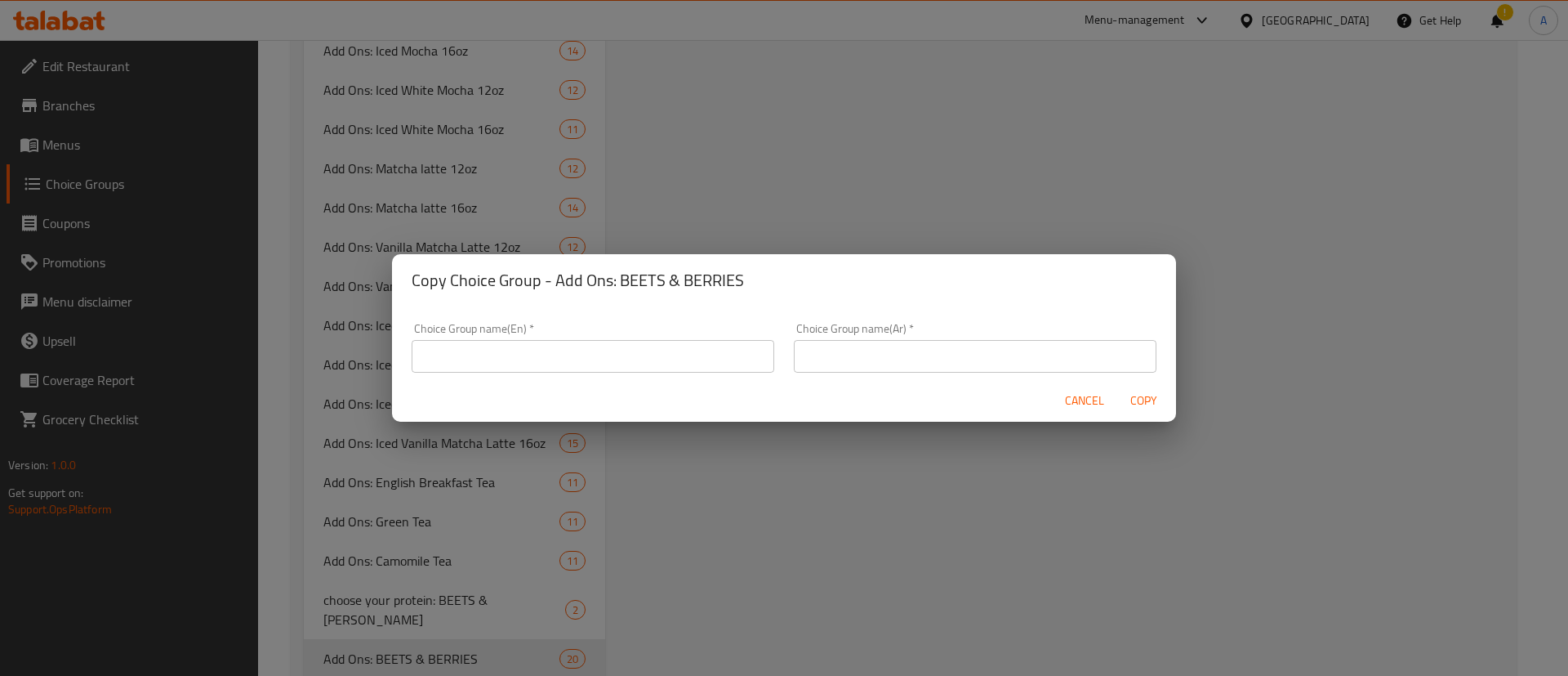
click at [708, 366] on input "text" at bounding box center [593, 356] width 363 height 32
type input "Adds on : Trust your gut"
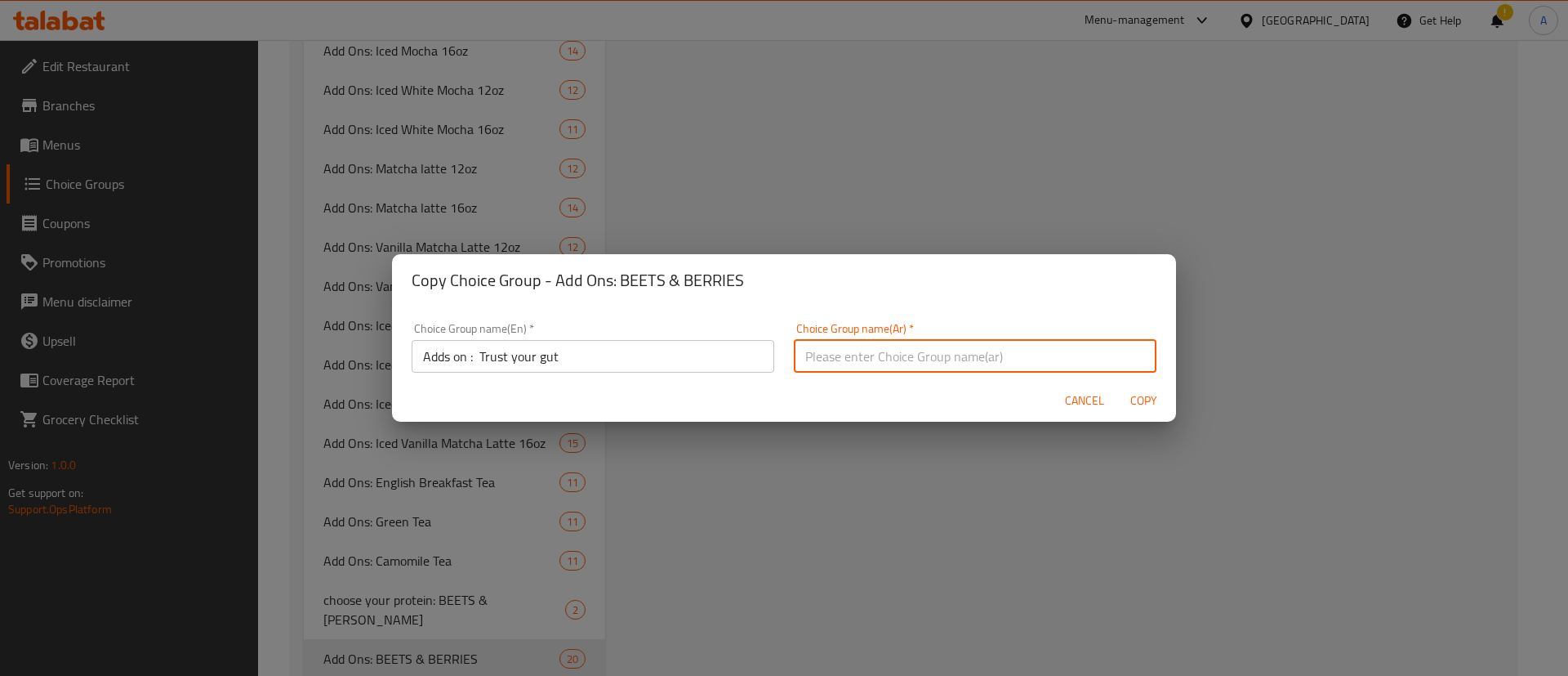
click at [883, 359] on input "text" at bounding box center [975, 356] width 363 height 32
paste input "إضافة"
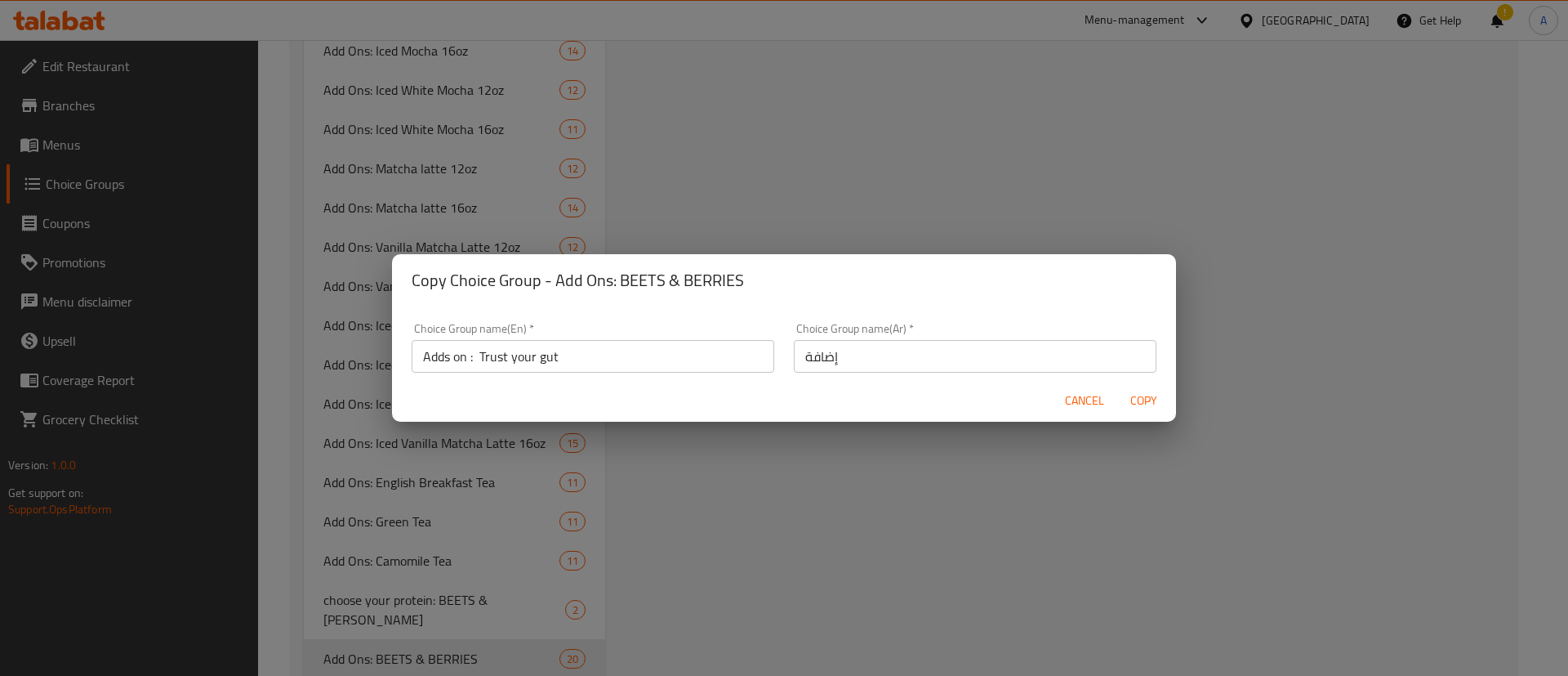
click at [1140, 383] on div "Cancel Copy" at bounding box center [784, 401] width 784 height 43
click at [794, 358] on input "إضافة" at bounding box center [975, 356] width 363 height 32
click at [794, 362] on input ": إضافة" at bounding box center [975, 356] width 363 height 32
paste input "ترست يور غت"
type input "ترست يور غت : إضافة"
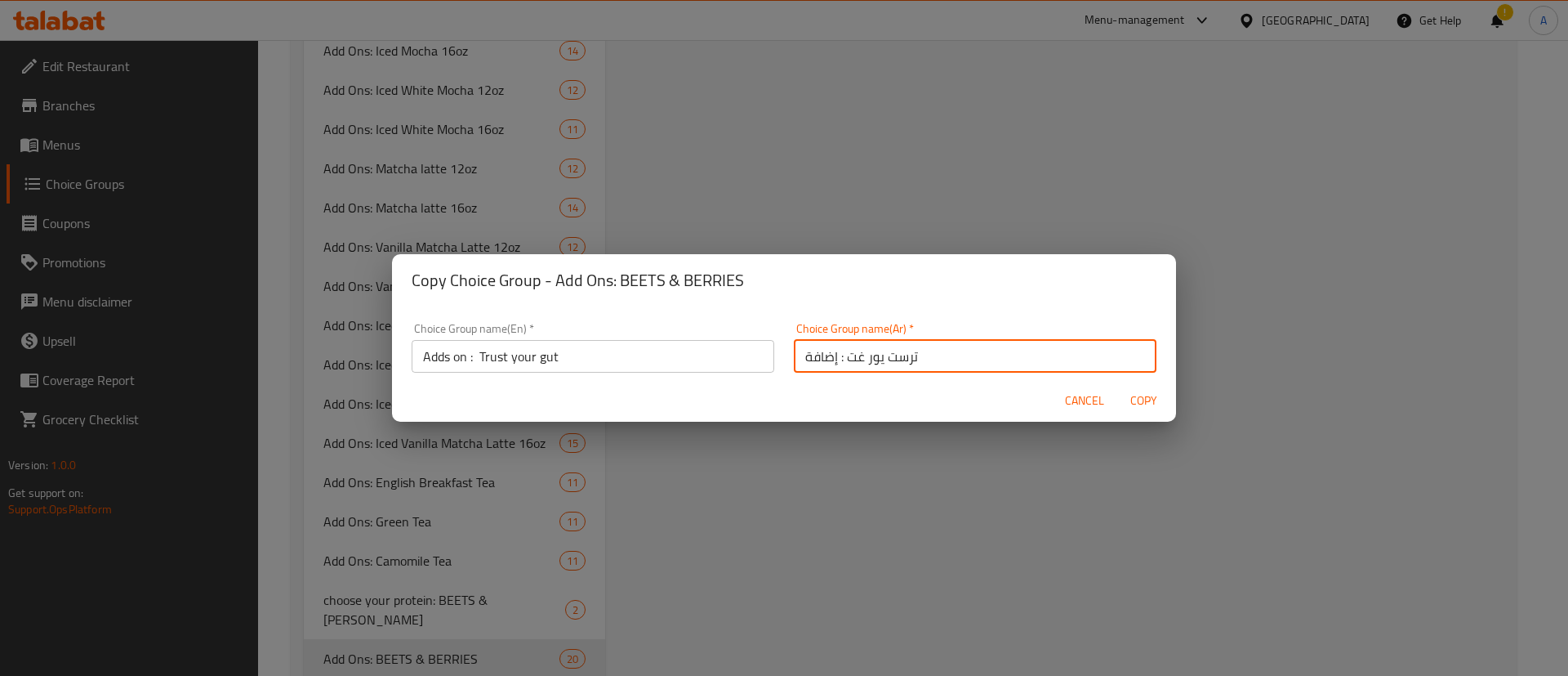
click at [1128, 404] on span "Copy" at bounding box center [1143, 401] width 40 height 21
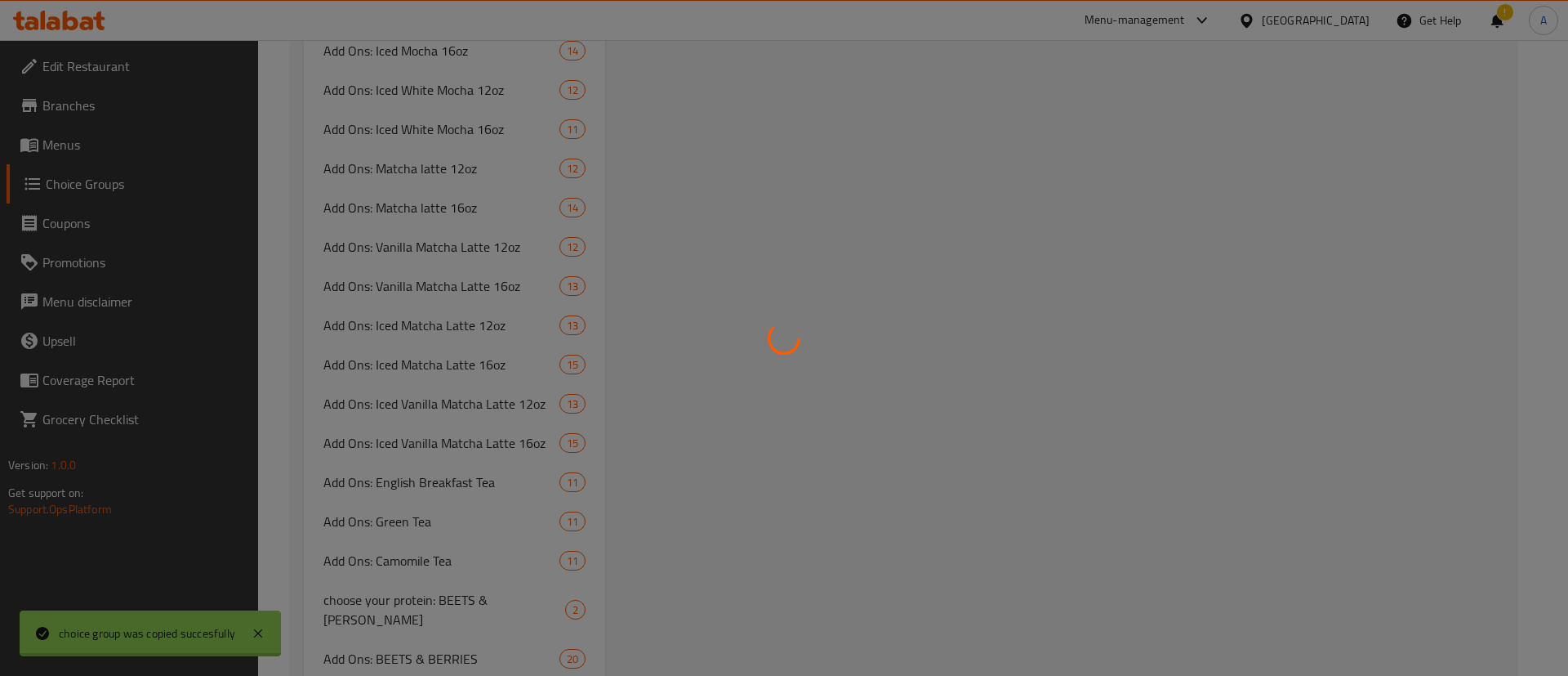
type input "Adds on : Trust your gut"
type input "ترست يور غت : إضافة"
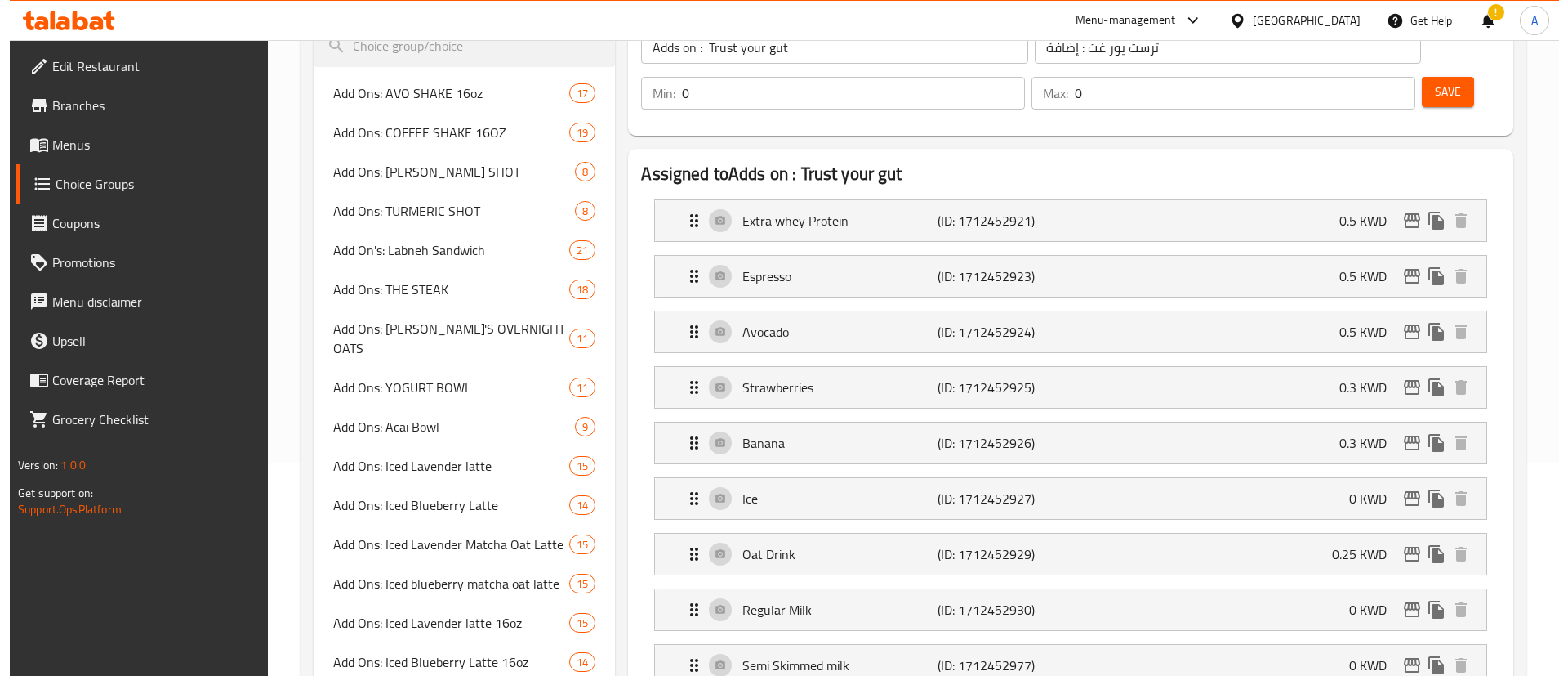
scroll to position [0, 0]
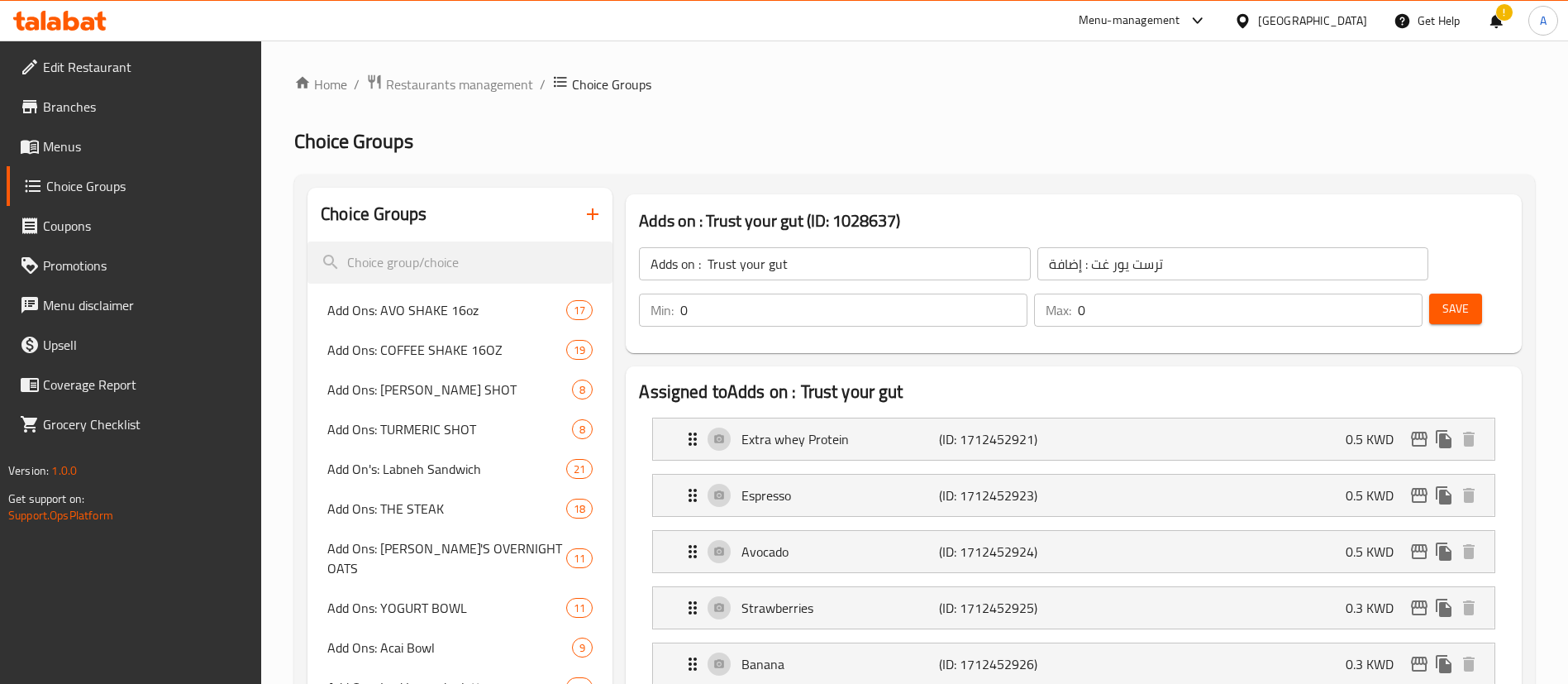
click at [184, 135] on link "Menus" at bounding box center [134, 147] width 256 height 40
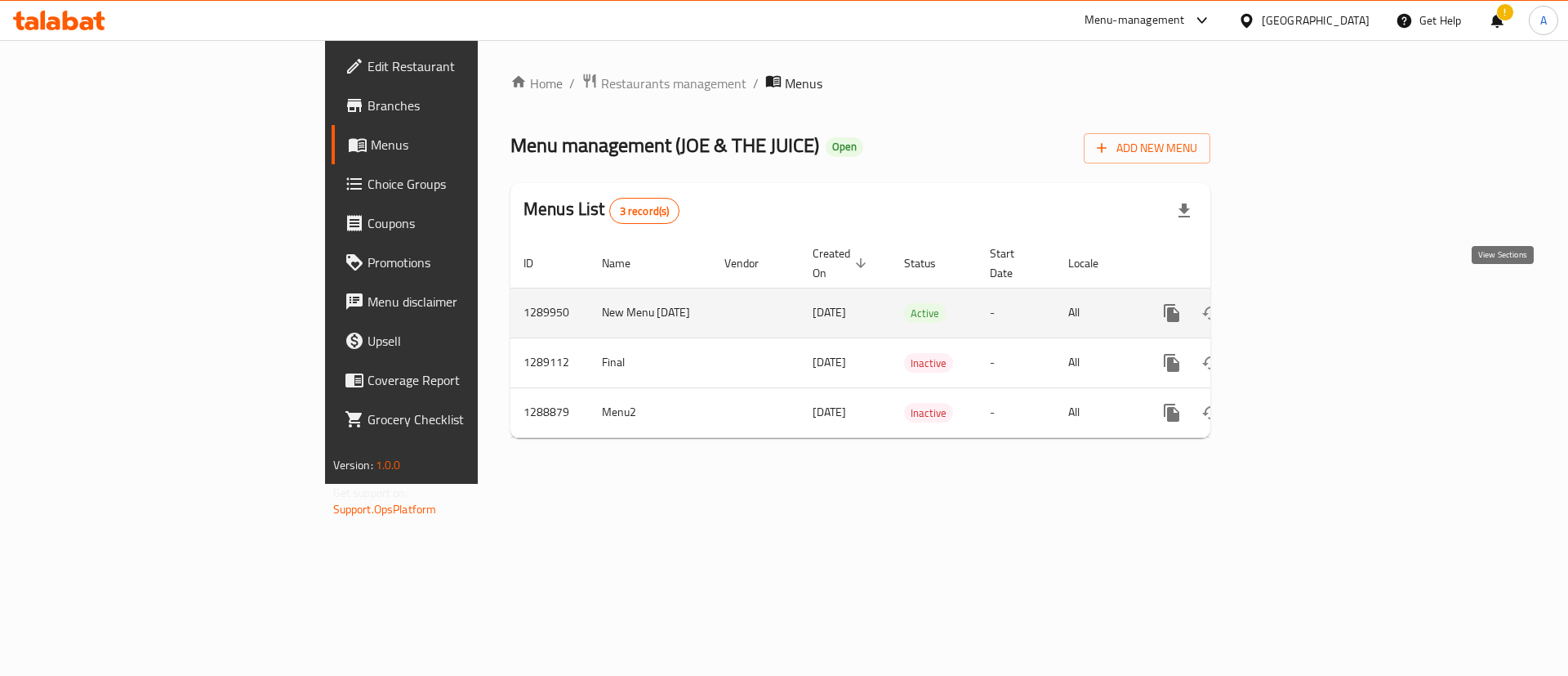
click at [1309, 306] on link "enhanced table" at bounding box center [1290, 313] width 40 height 40
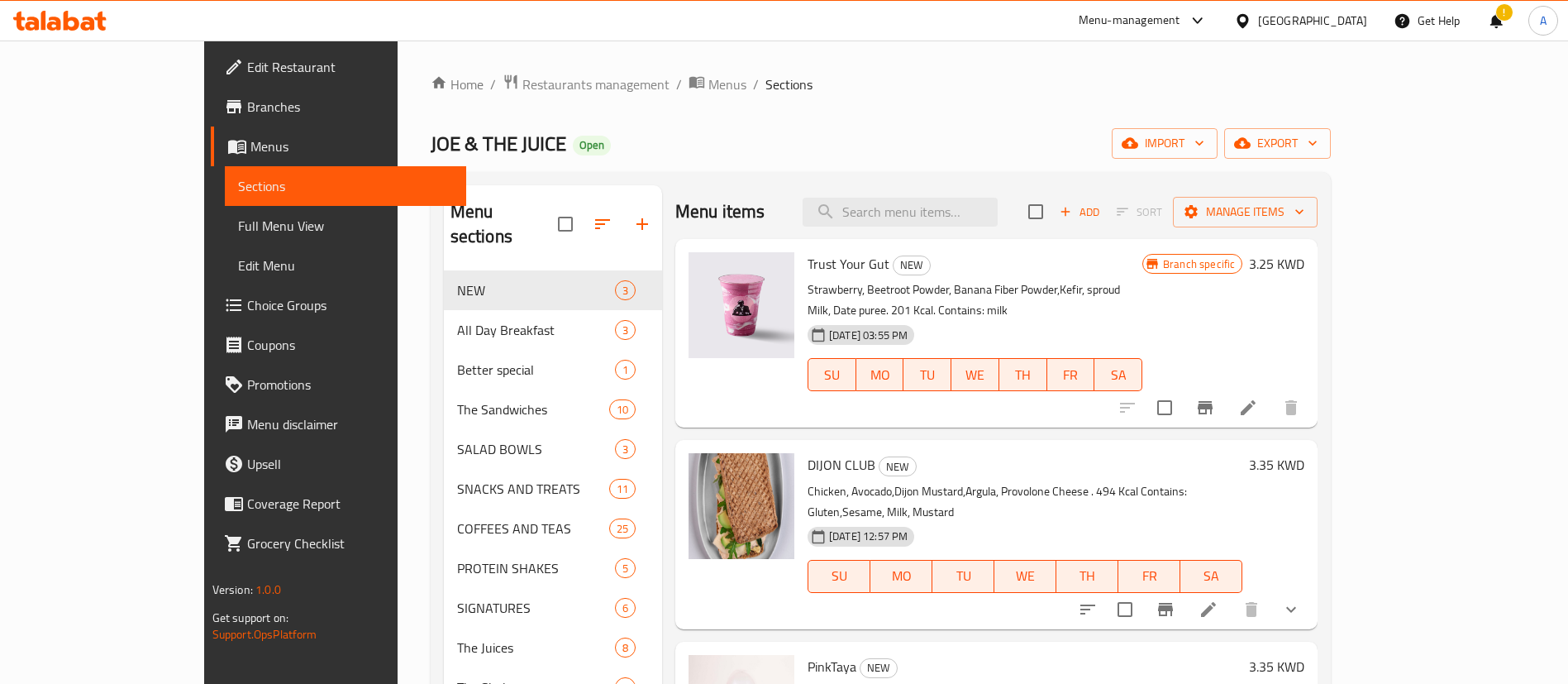
click at [1258, 398] on icon at bounding box center [1248, 408] width 20 height 20
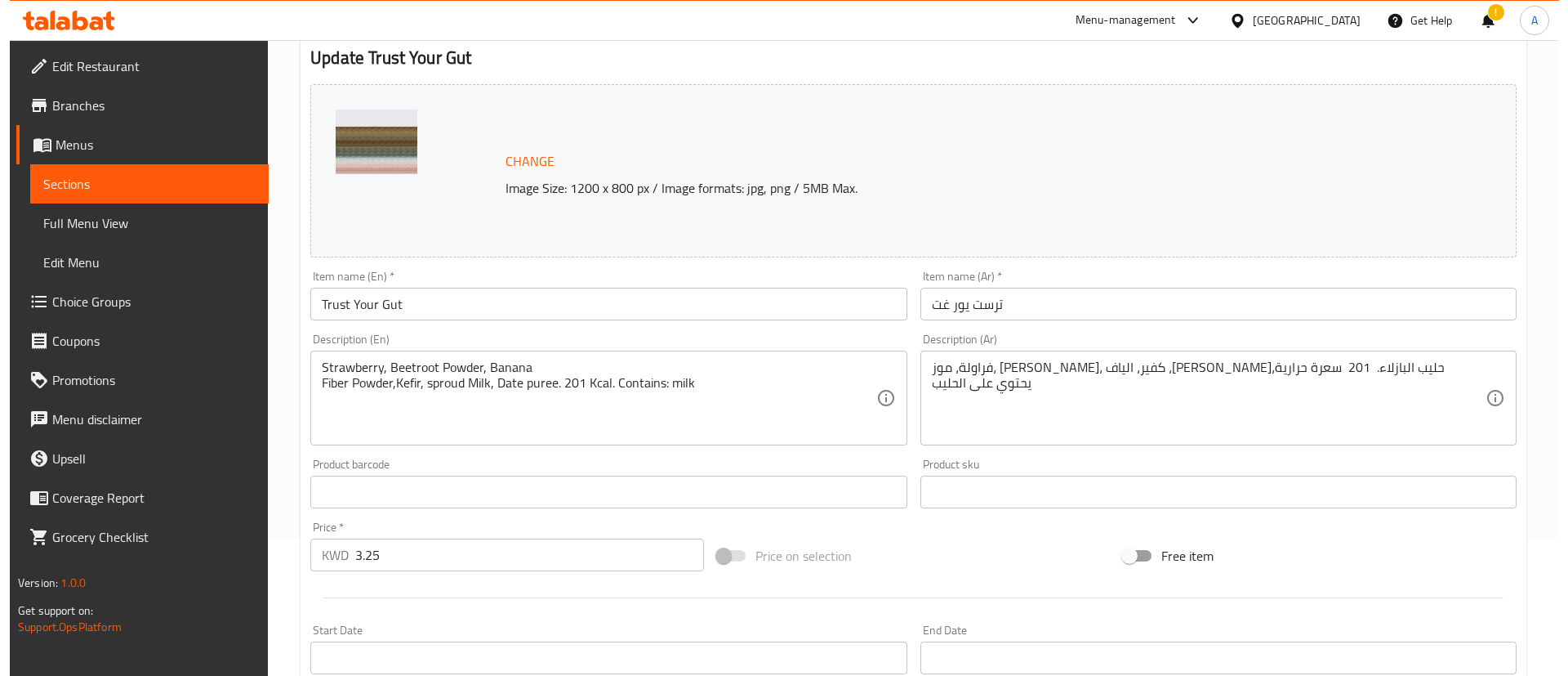
scroll to position [502, 0]
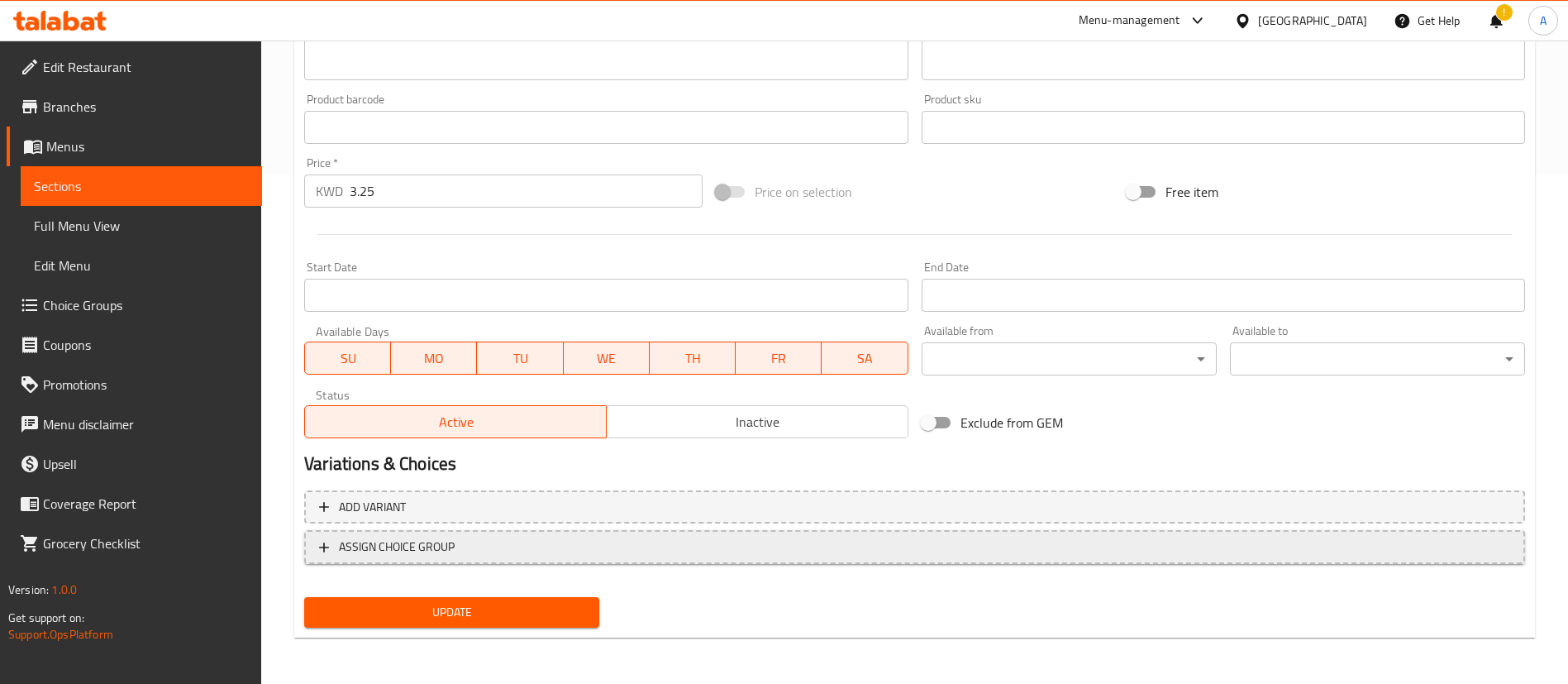
click at [474, 546] on span "ASSIGN CHOICE GROUP" at bounding box center [914, 546] width 1191 height 21
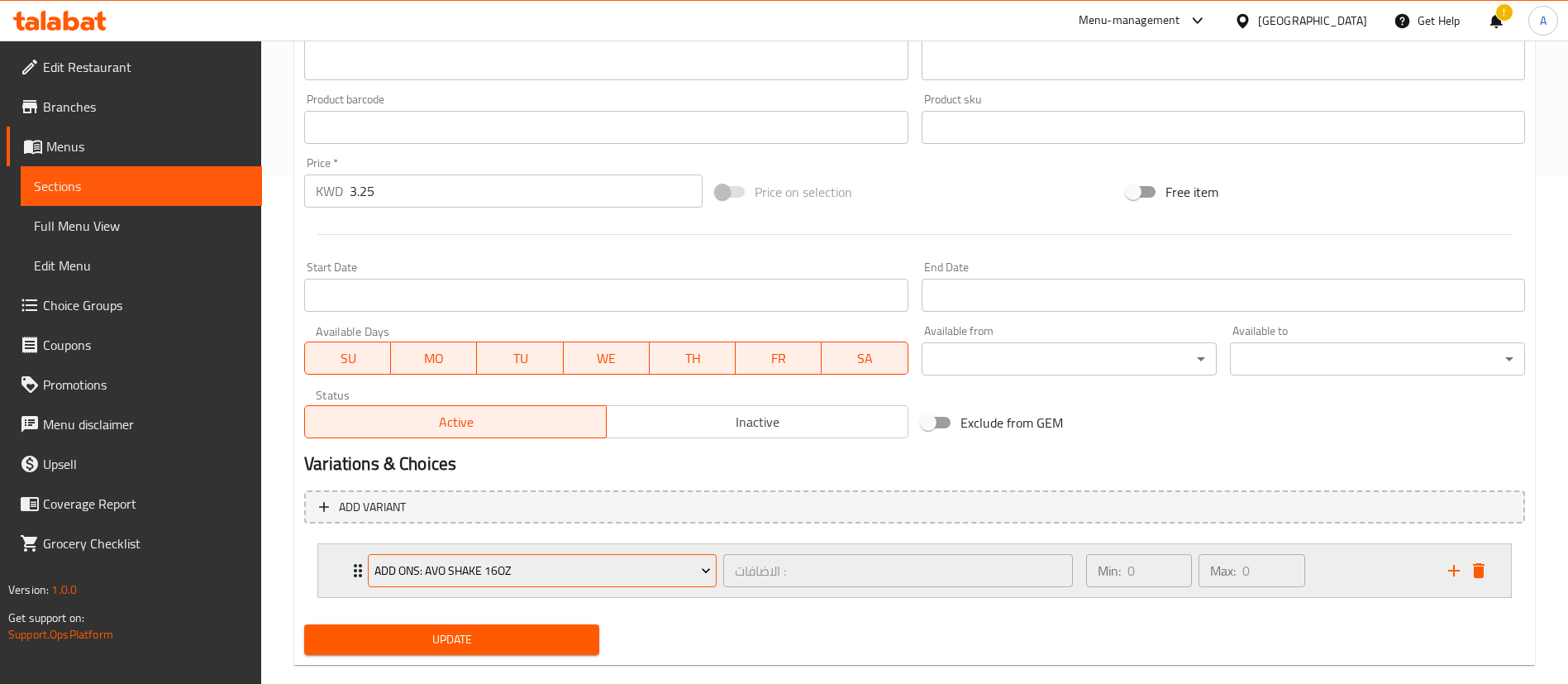
click at [513, 580] on span "Add Ons: AVO SHAKE 16oz" at bounding box center [543, 571] width 337 height 21
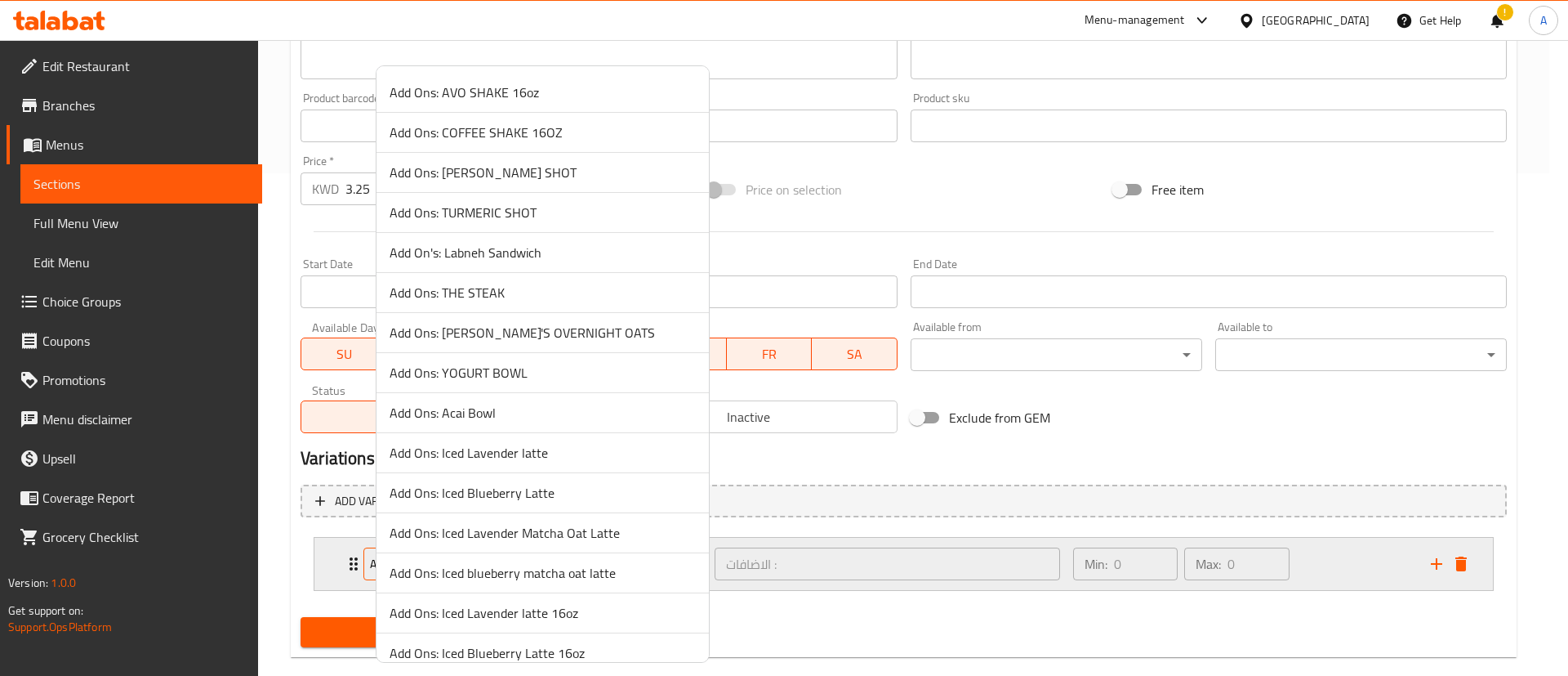
scroll to position [4743, 0]
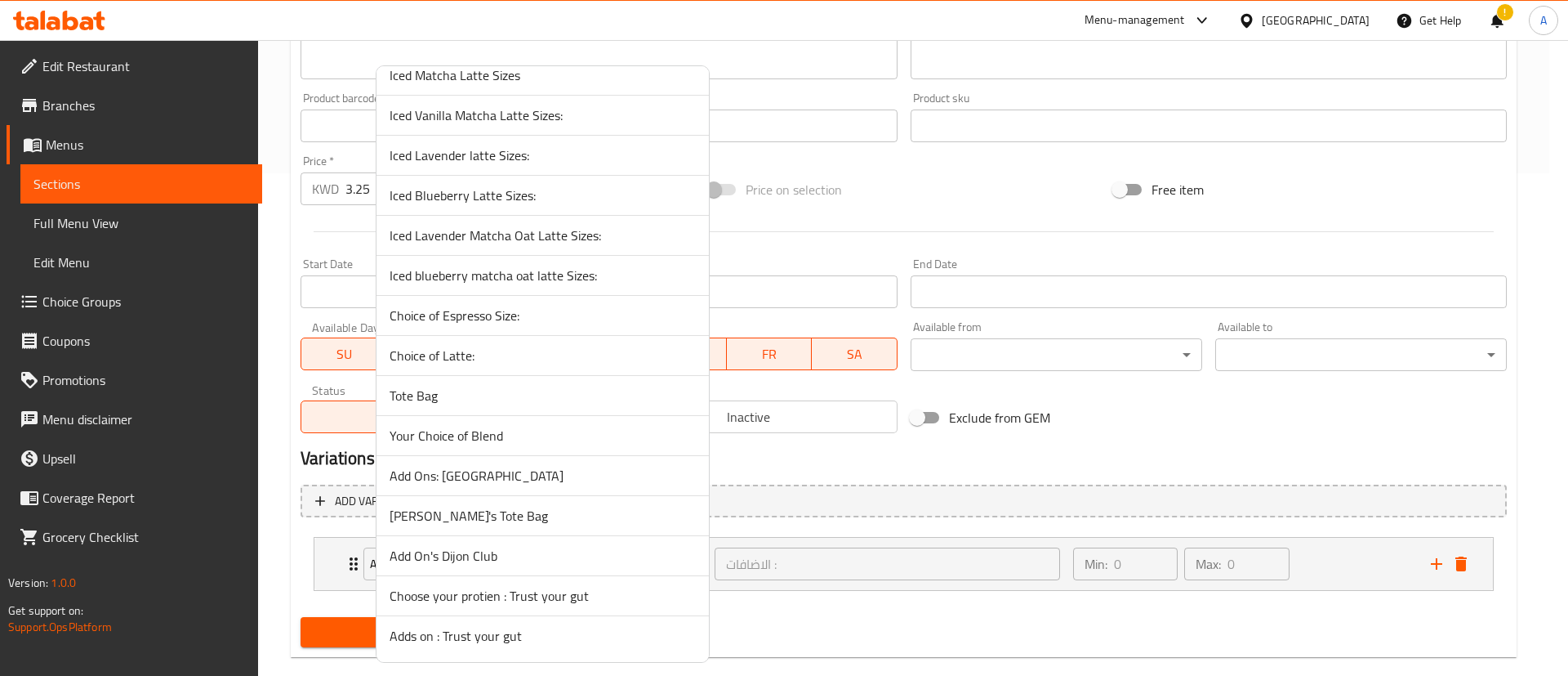
click at [539, 591] on span "Choose your protien : Trust your gut" at bounding box center [542, 596] width 306 height 20
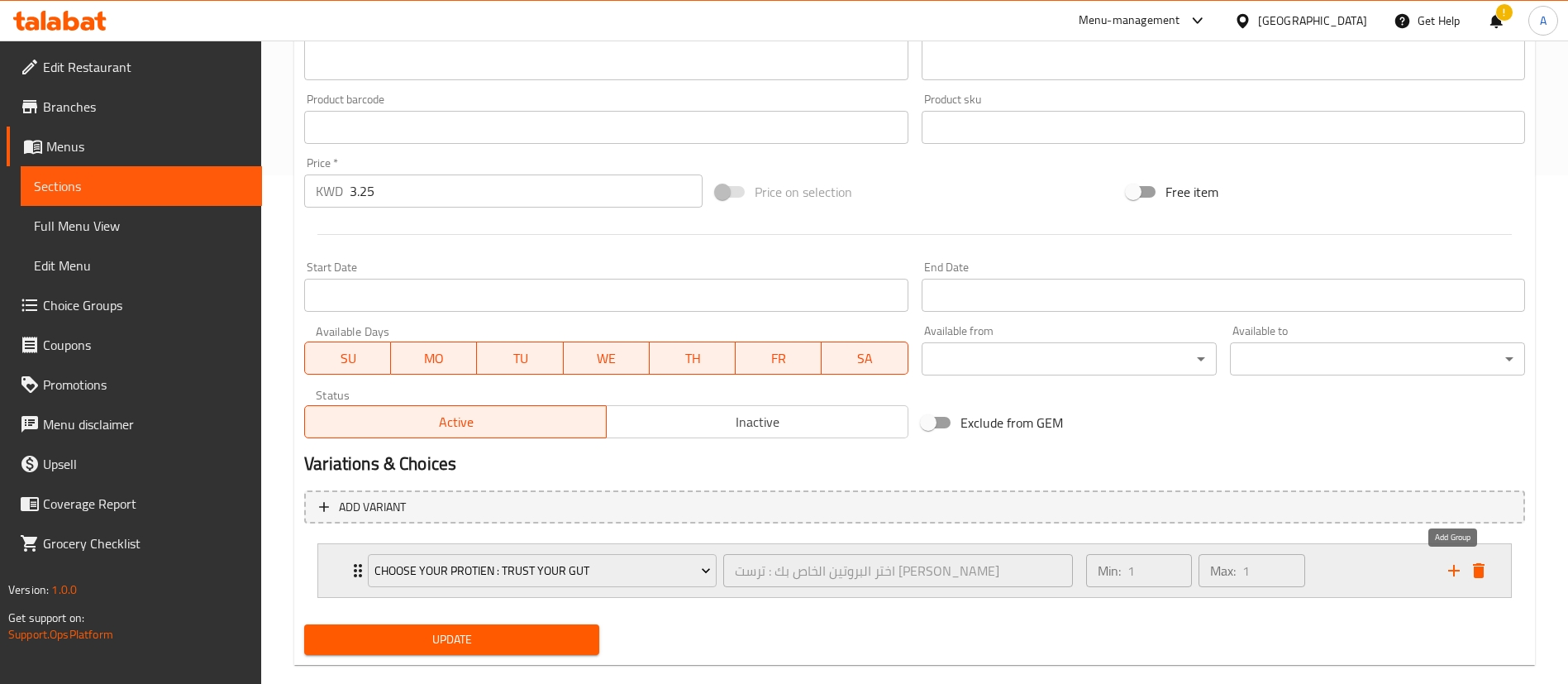
click at [1460, 574] on icon "add" at bounding box center [1454, 571] width 20 height 20
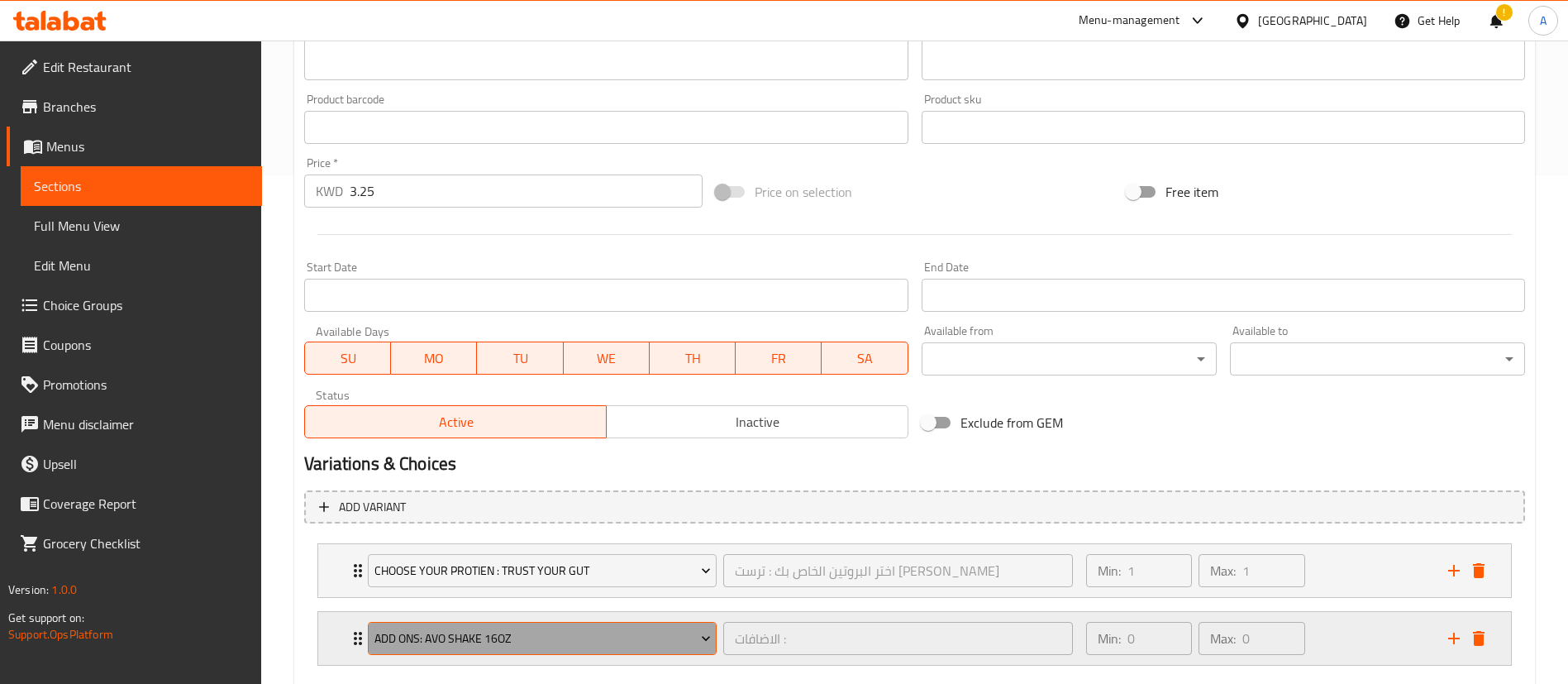
click at [651, 624] on button "Add Ons: AVO SHAKE 16oz" at bounding box center [542, 638] width 349 height 33
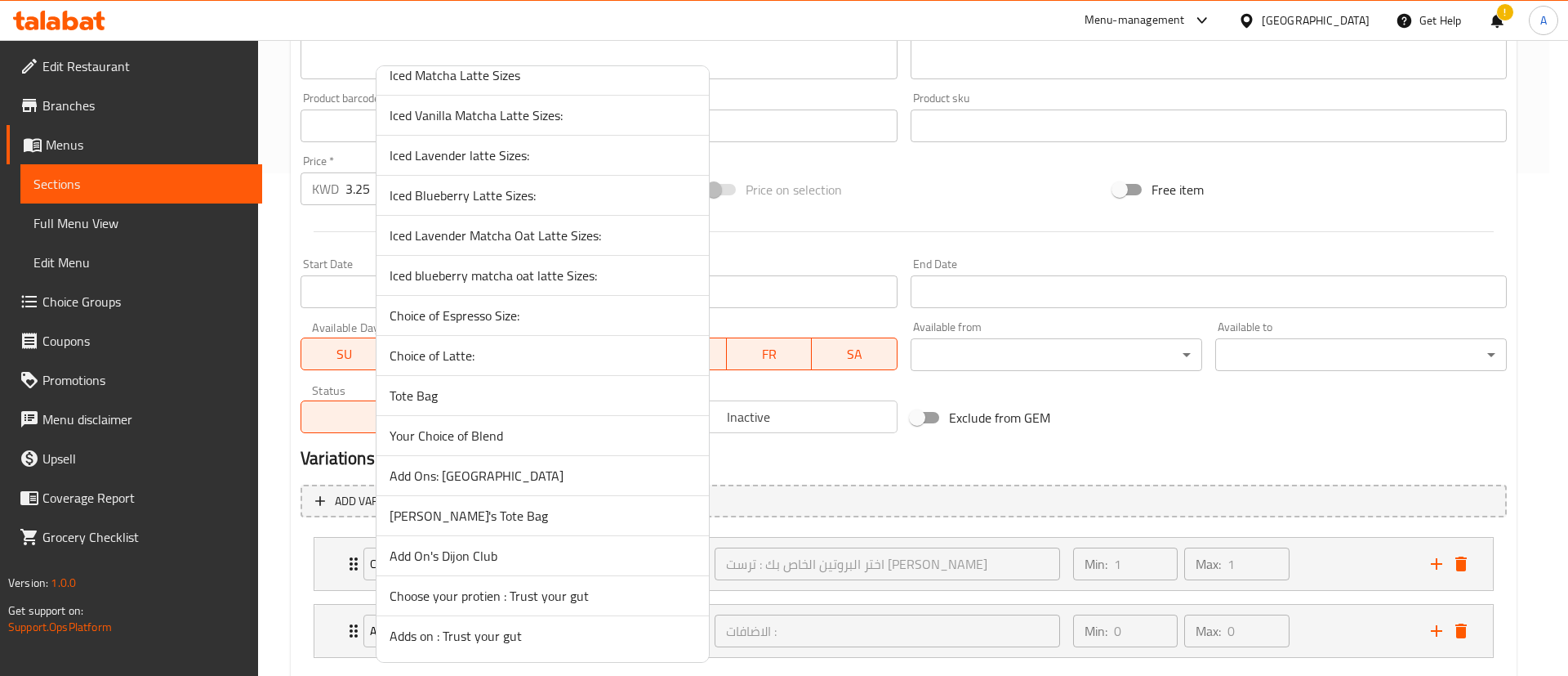
click at [563, 650] on li "Adds on : Trust your gut" at bounding box center [543, 636] width 333 height 40
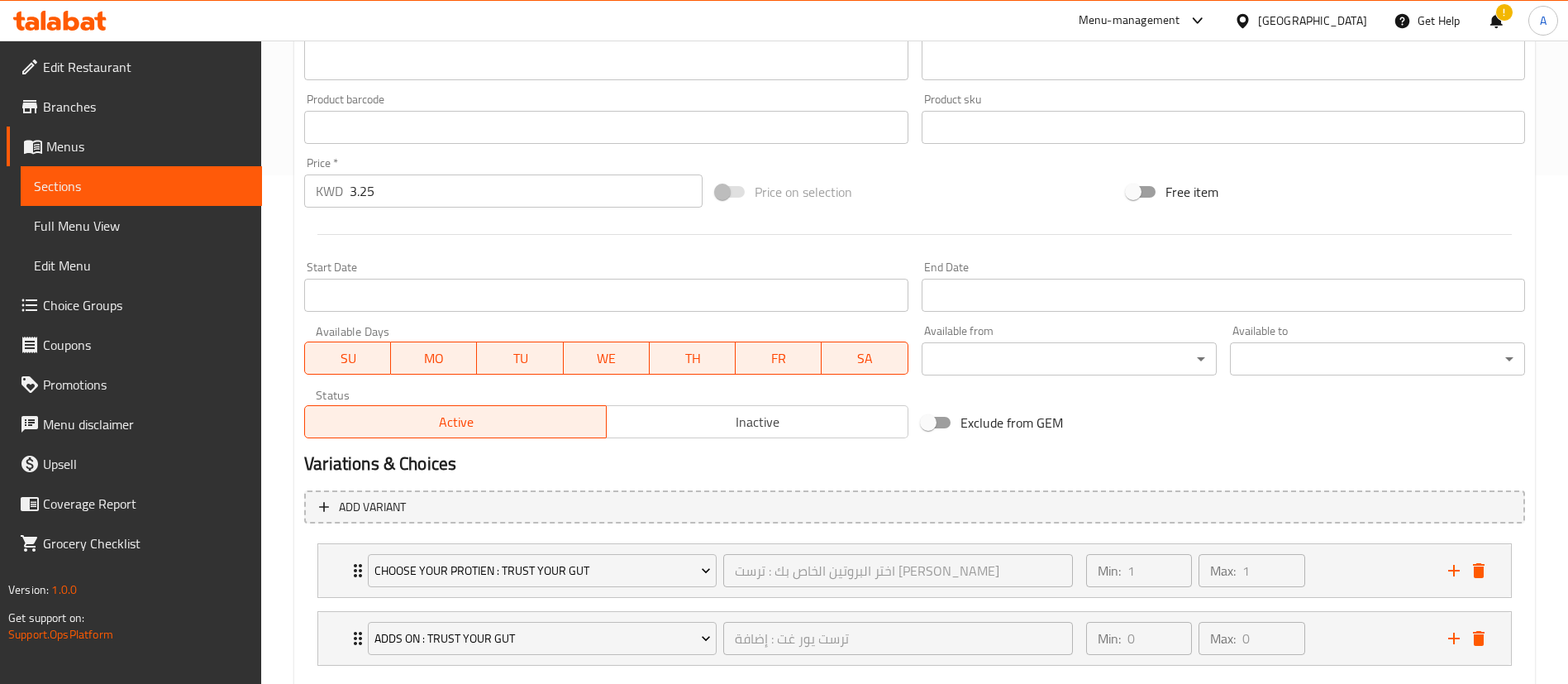
scroll to position [604, 0]
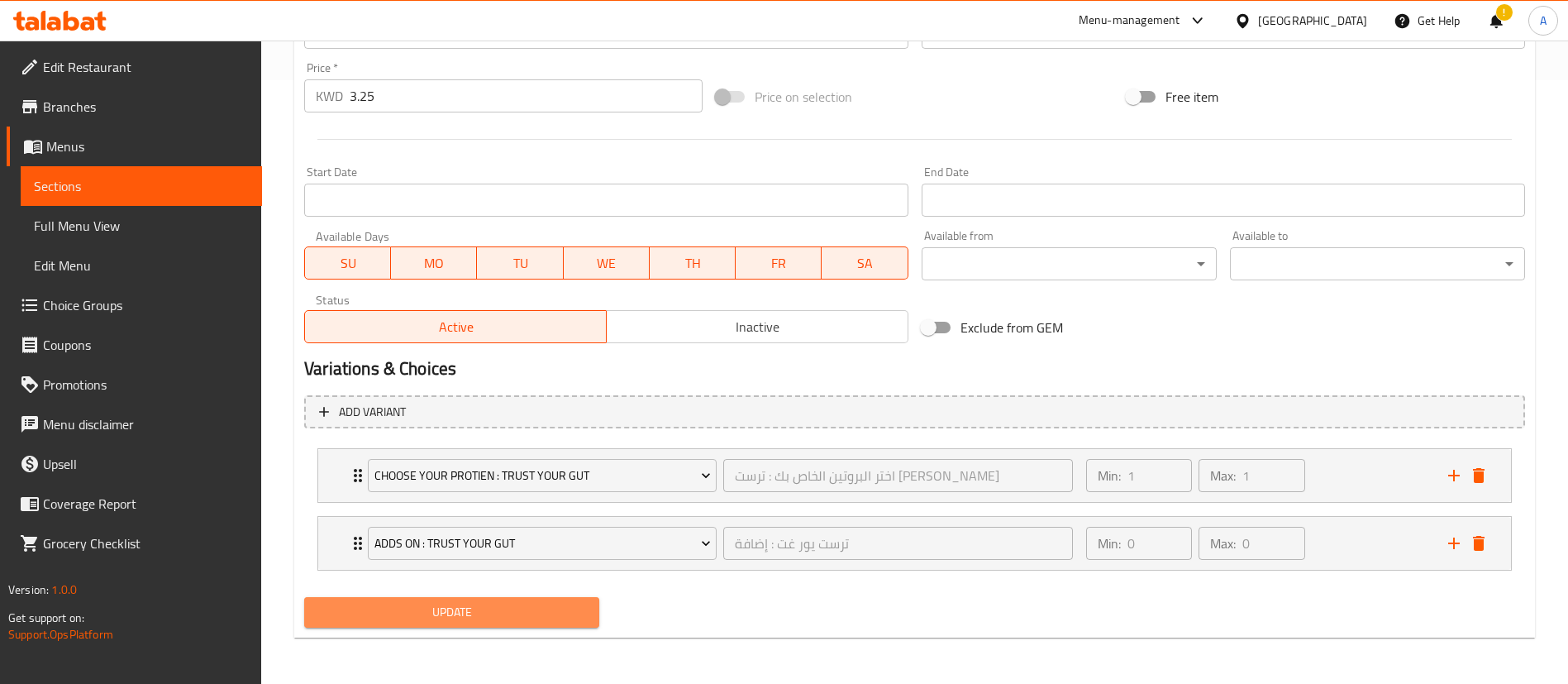
click at [501, 607] on span "Update" at bounding box center [452, 612] width 269 height 21
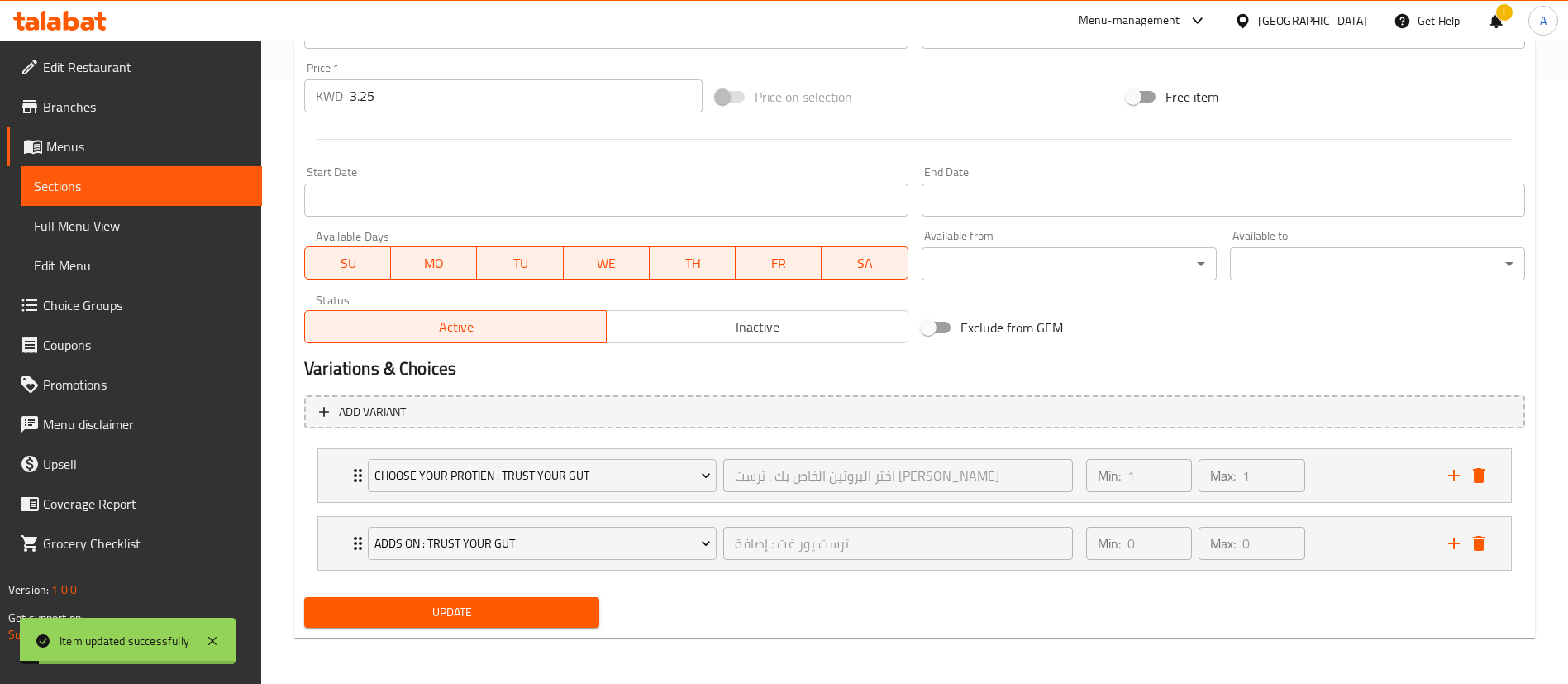
scroll to position [0, 0]
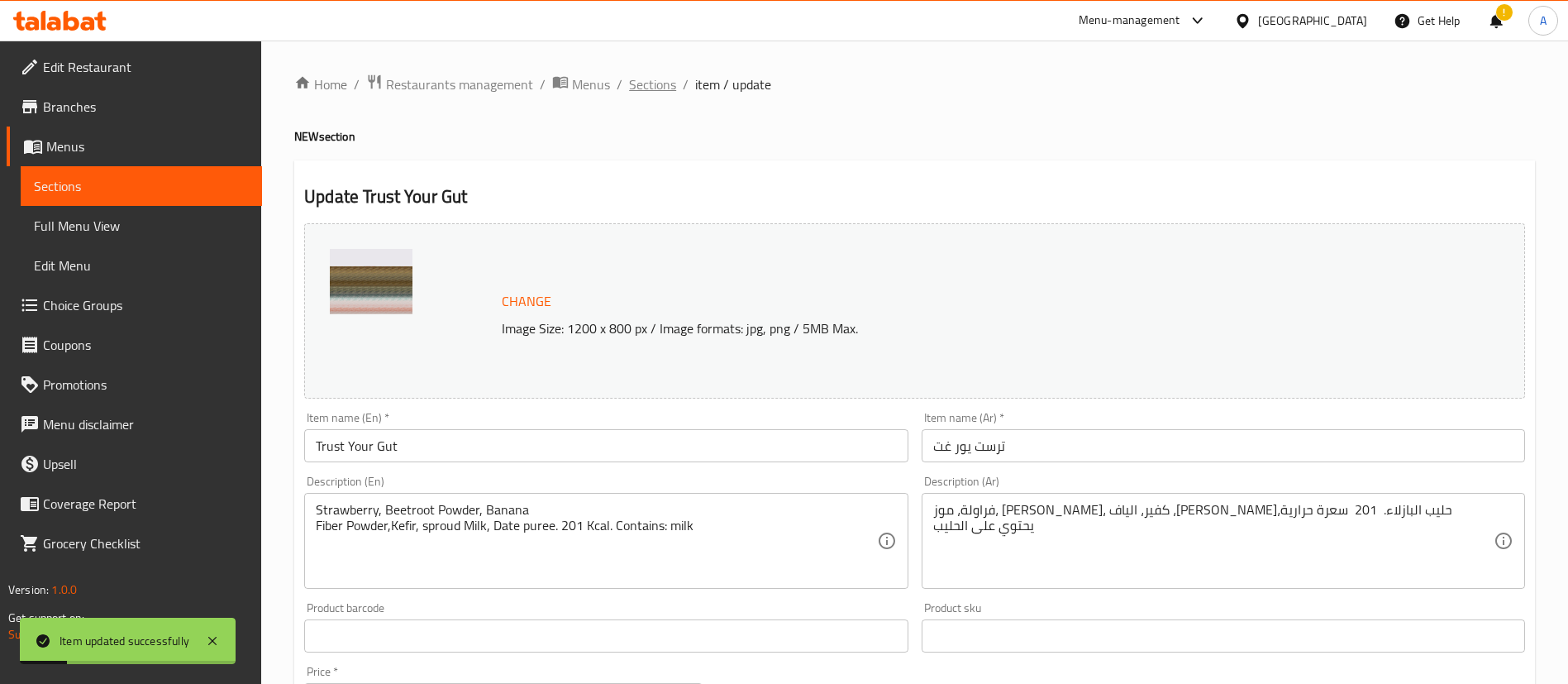
click at [663, 90] on span "Sections" at bounding box center [653, 85] width 47 height 20
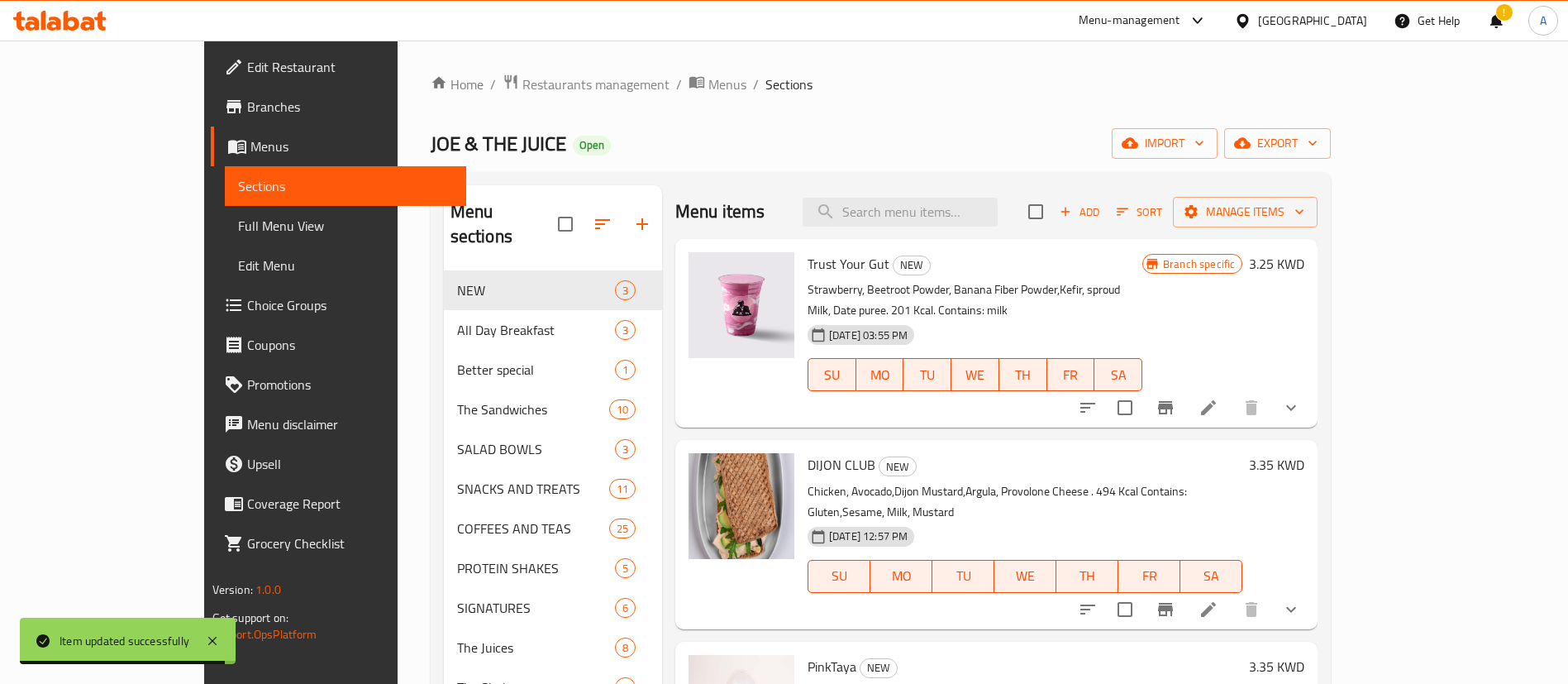
click at [1218, 398] on icon at bounding box center [1209, 408] width 20 height 20
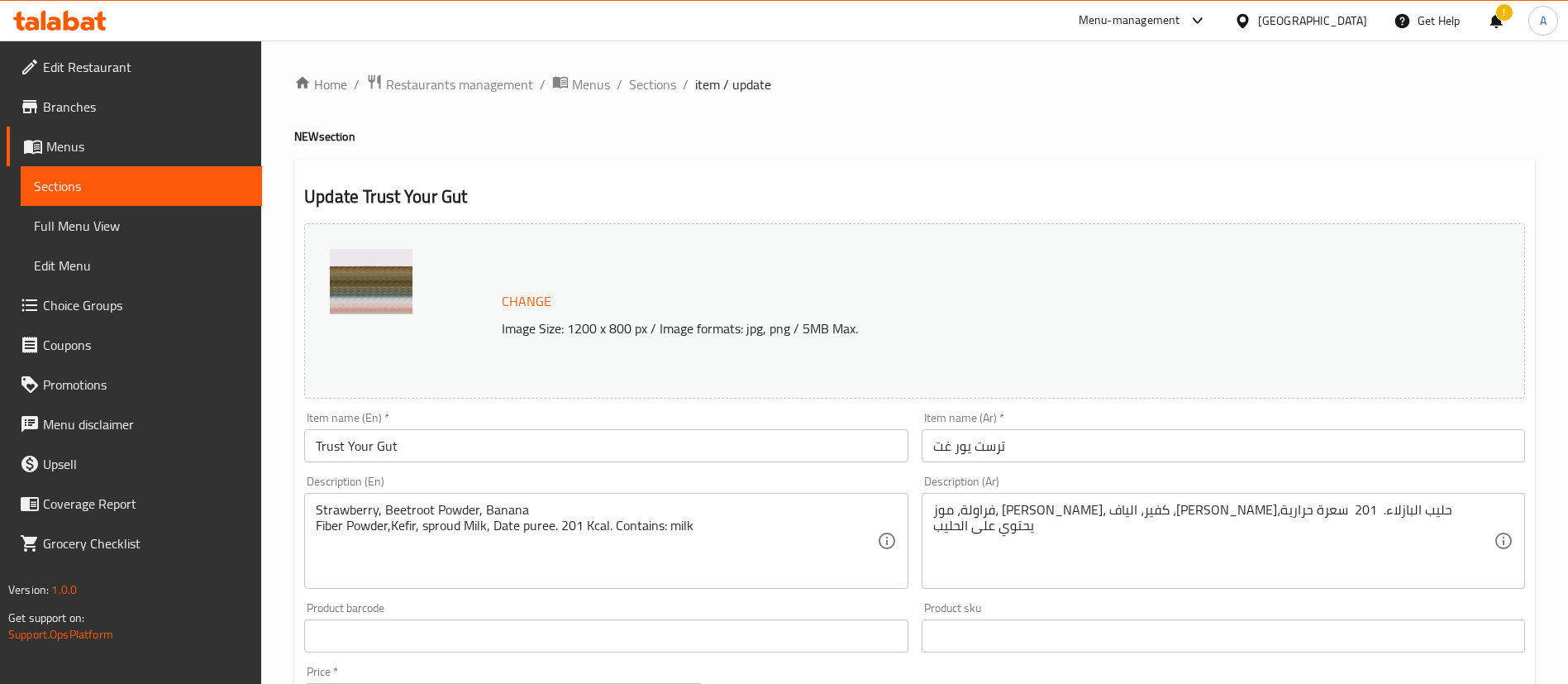
scroll to position [257, 0]
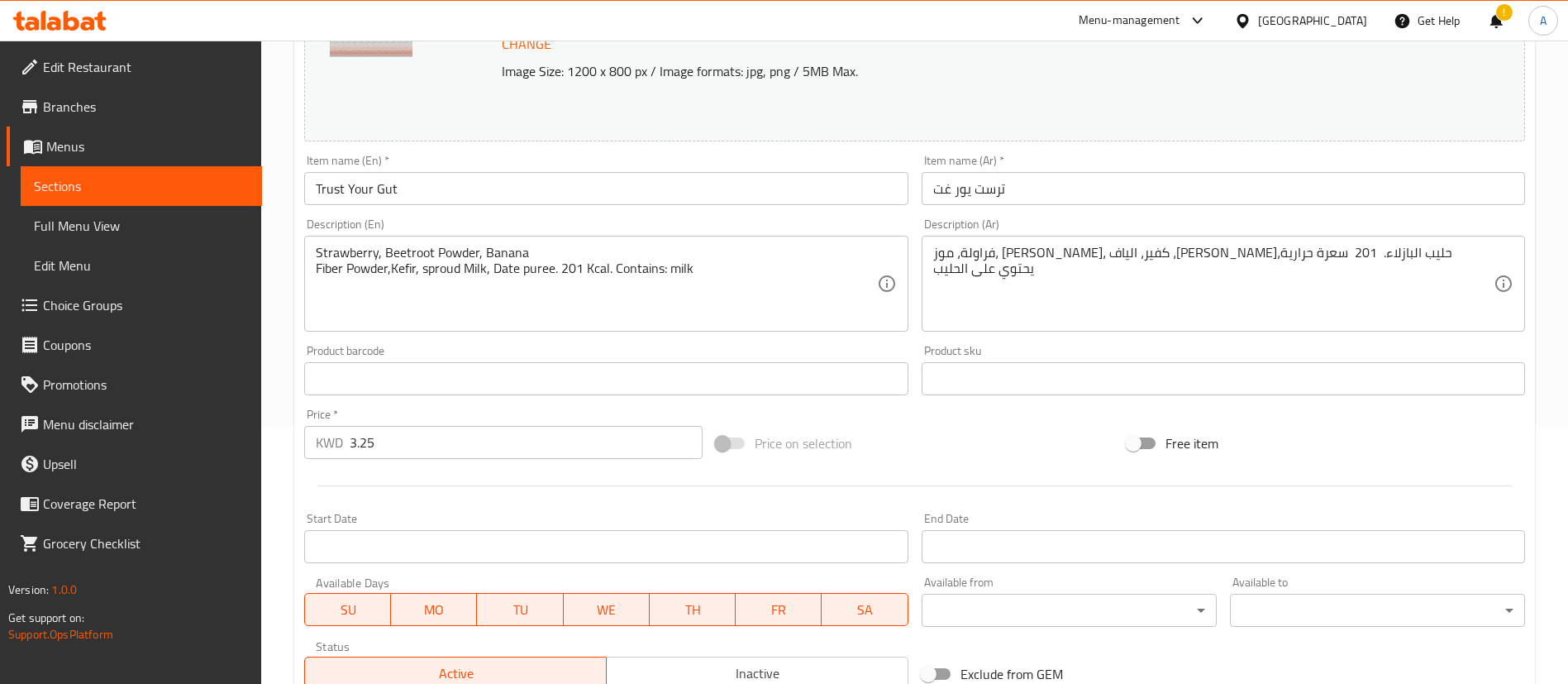
click at [473, 464] on div "Price   * KWD 3.25 Price *" at bounding box center [504, 434] width 412 height 64
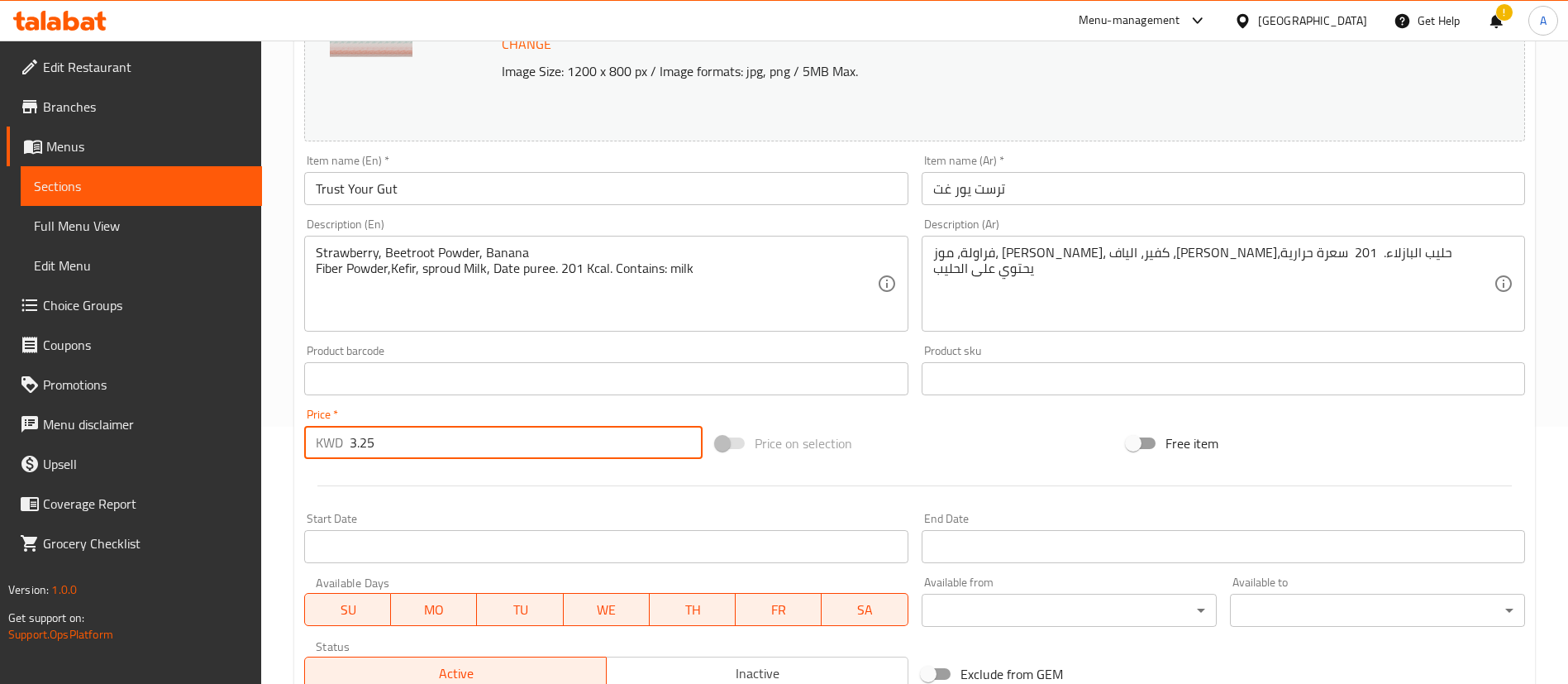
click at [453, 450] on input "3.25" at bounding box center [526, 443] width 353 height 33
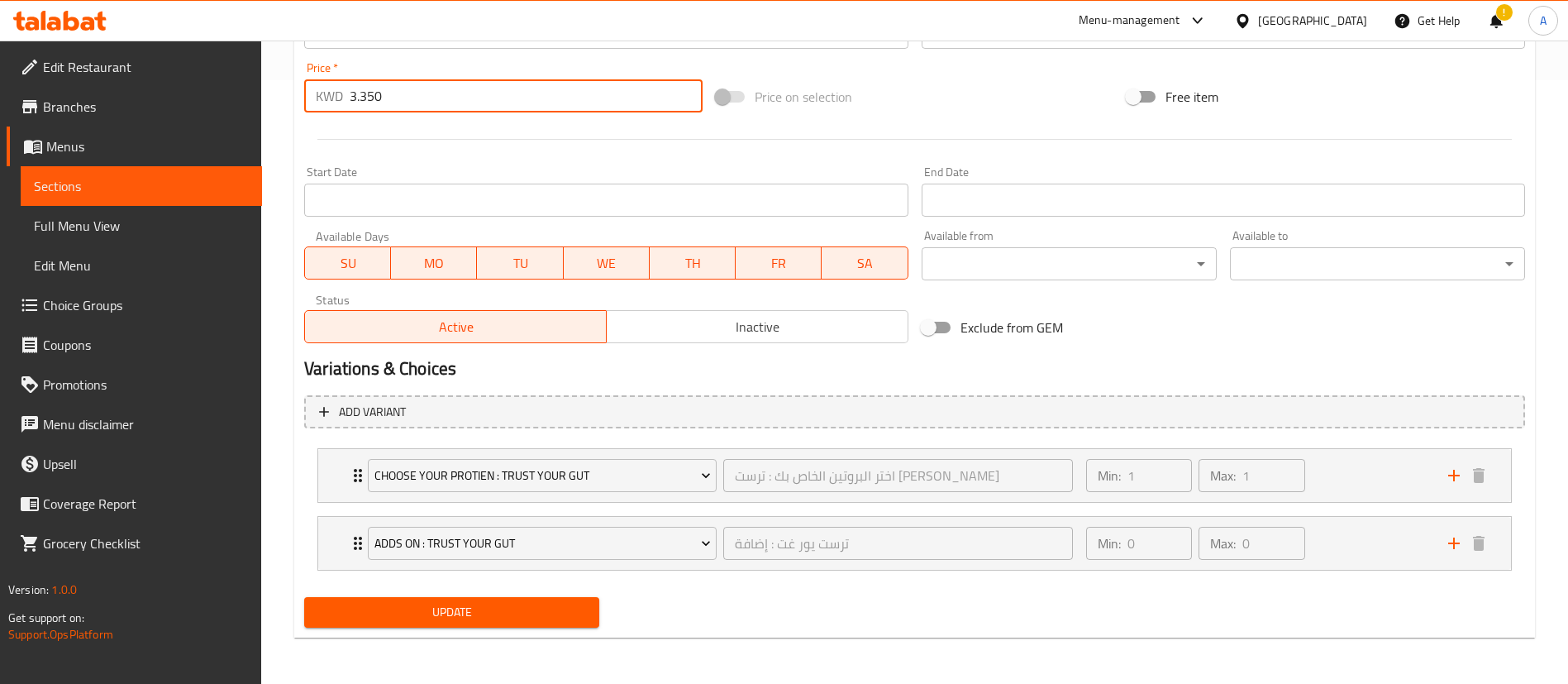
type input "3.350"
click at [424, 607] on span "Update" at bounding box center [452, 612] width 269 height 21
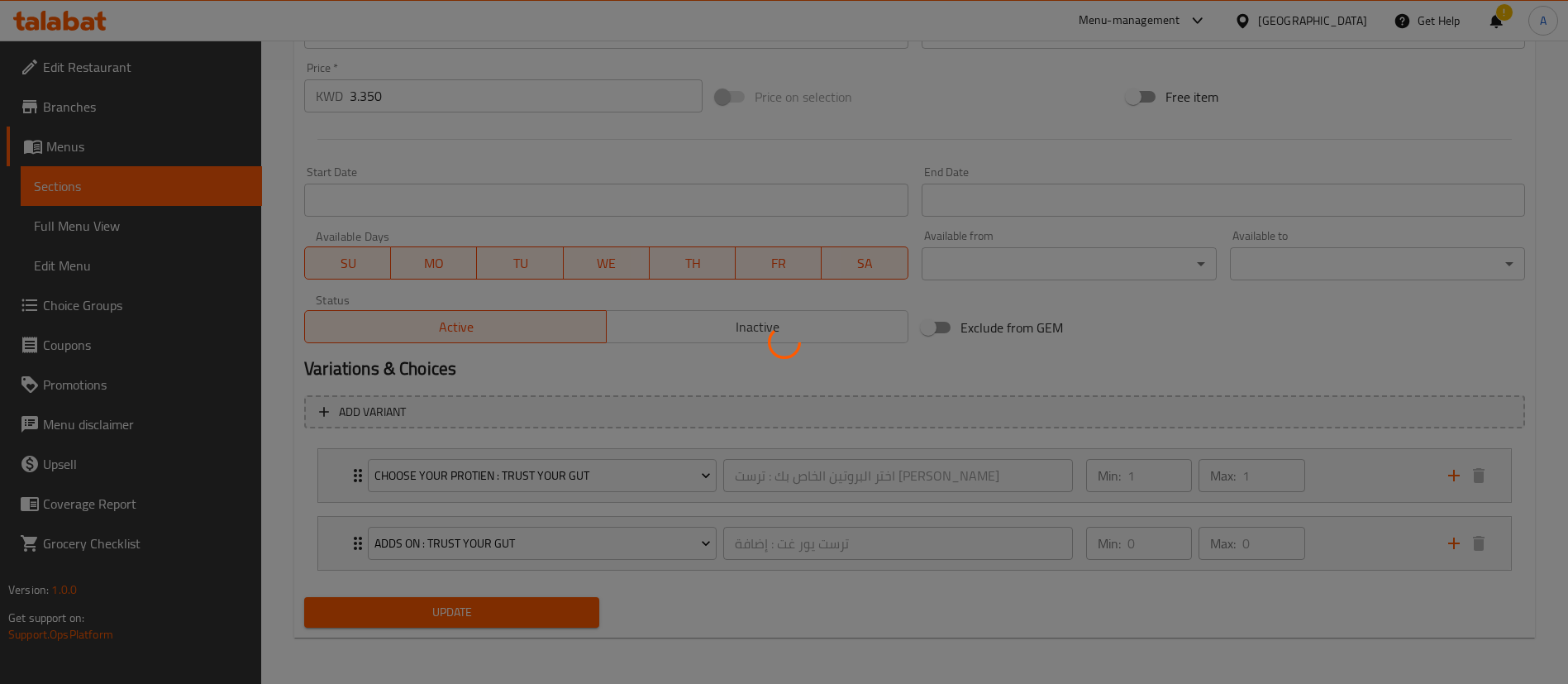
scroll to position [0, 0]
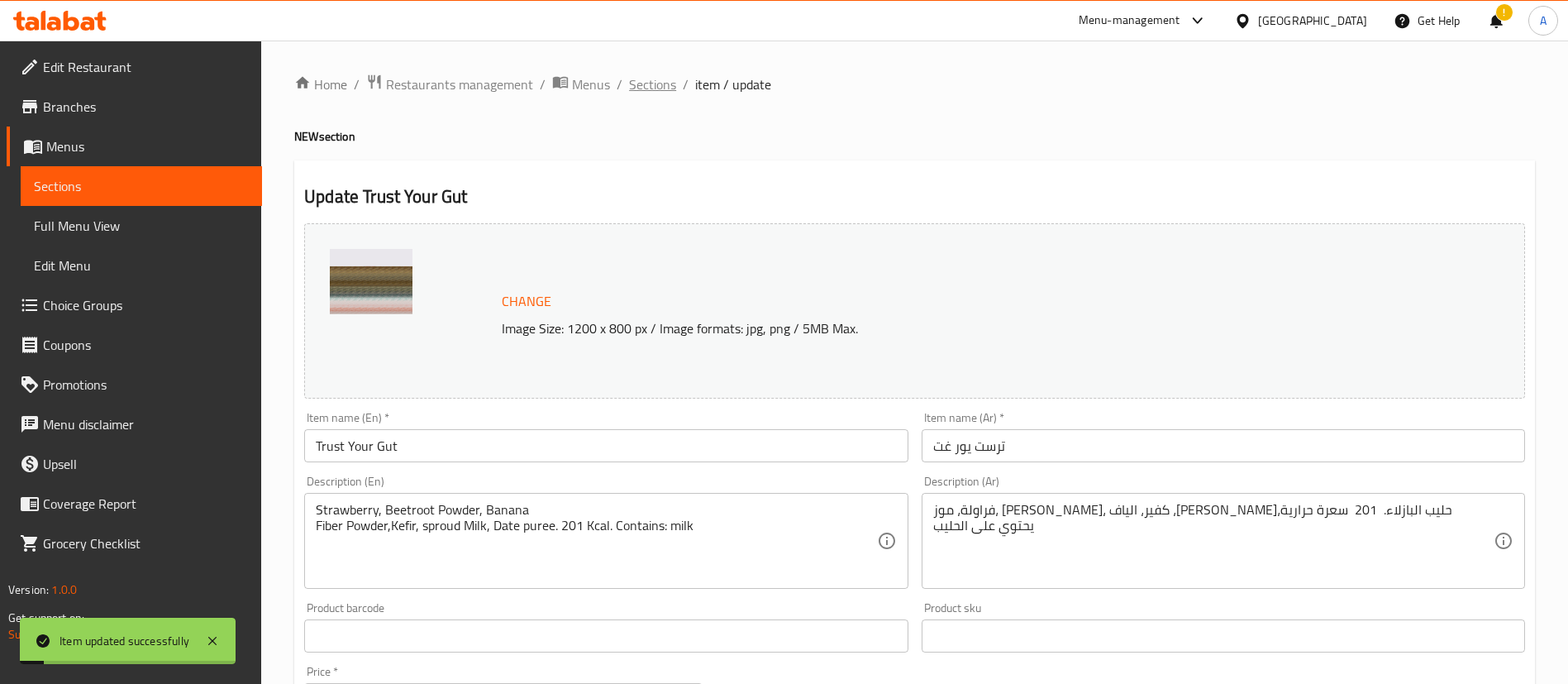
click at [640, 86] on span "Sections" at bounding box center [653, 85] width 47 height 20
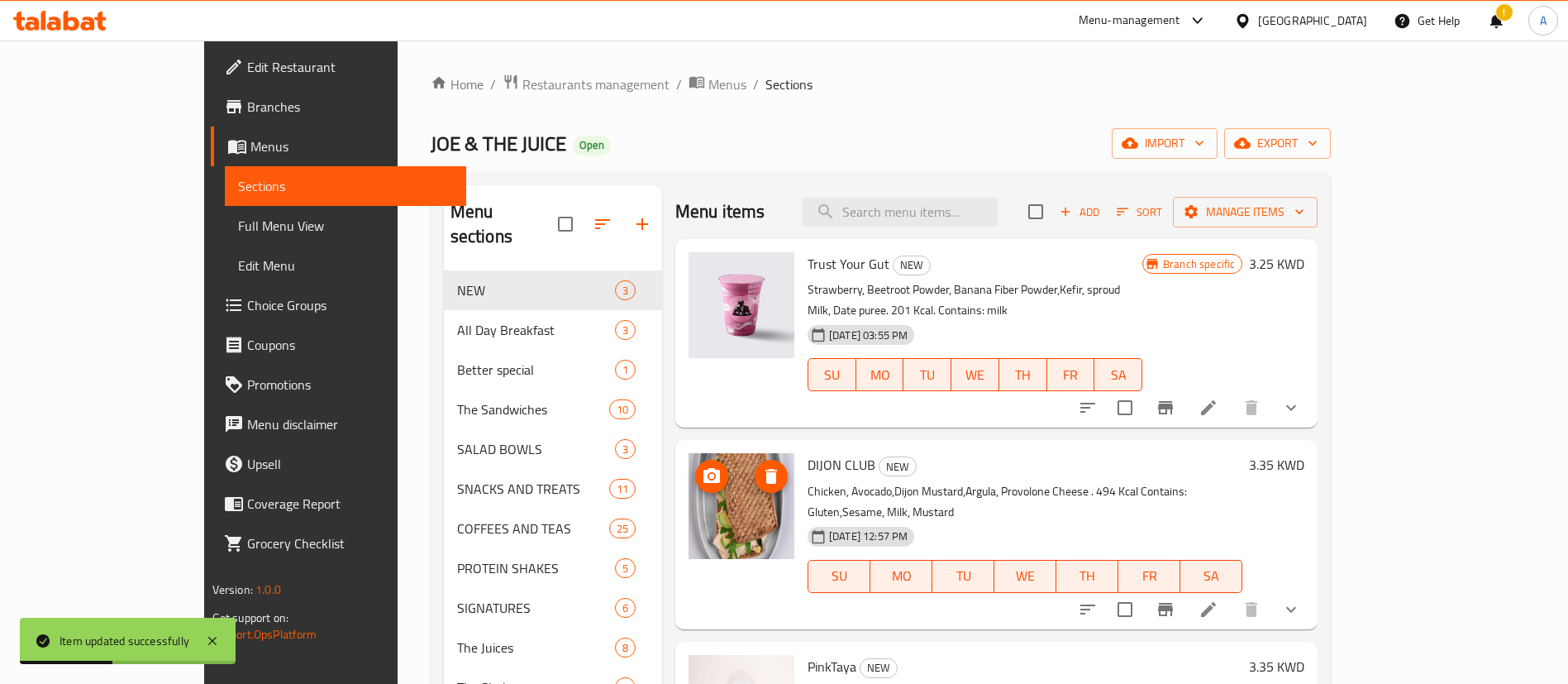
scroll to position [163, 0]
